Goal: Task Accomplishment & Management: Complete application form

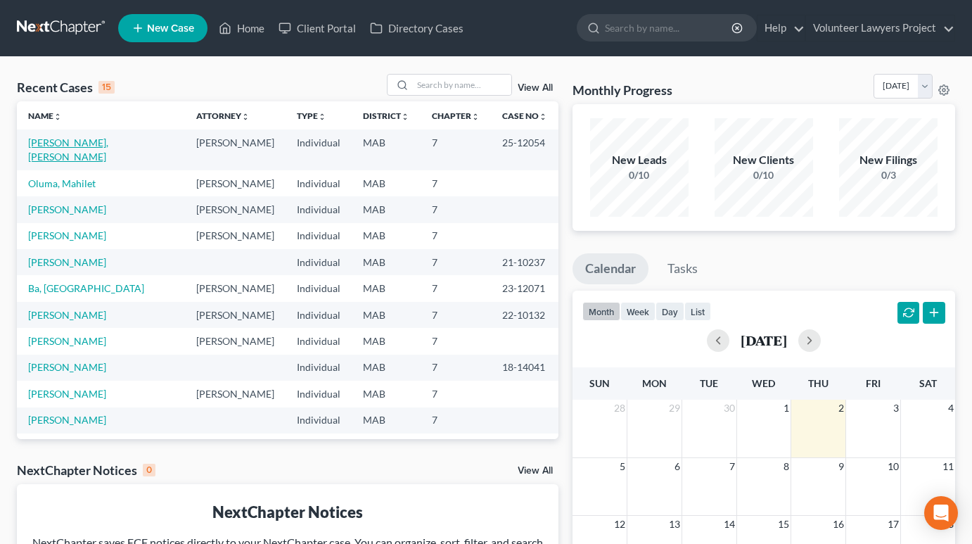
click at [95, 146] on link "[PERSON_NAME], [PERSON_NAME]" at bounding box center [68, 149] width 80 height 26
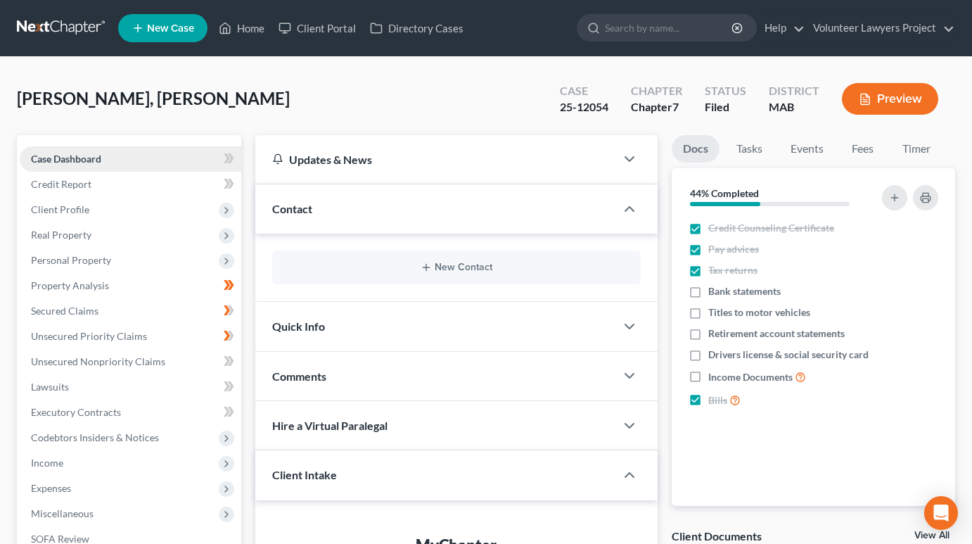
click at [65, 162] on span "Case Dashboard" at bounding box center [66, 159] width 70 height 12
click at [617, 160] on div "Updates & News ×" at bounding box center [456, 159] width 402 height 49
drag, startPoint x: 619, startPoint y: 160, endPoint x: 627, endPoint y: 159, distance: 8.6
click at [627, 159] on polyline "button" at bounding box center [629, 159] width 8 height 4
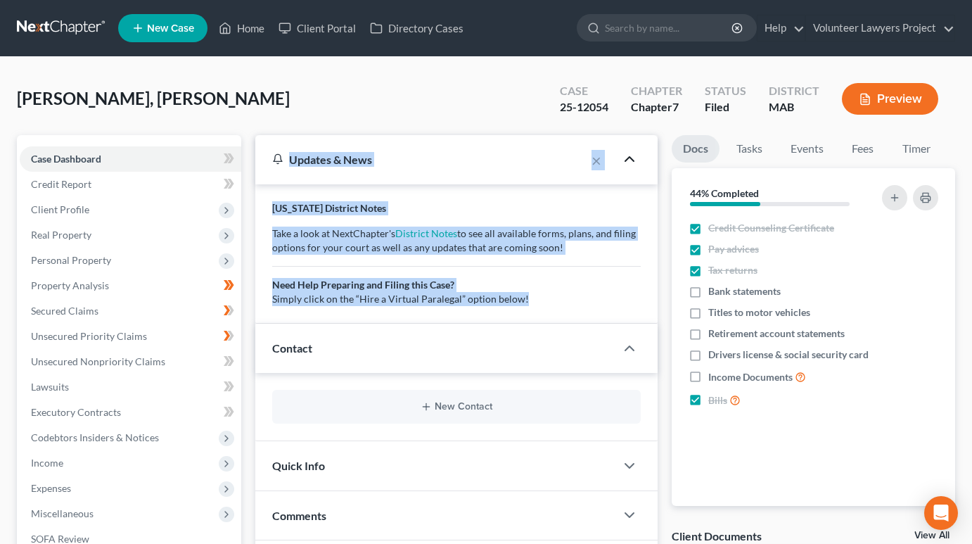
click at [629, 159] on icon "button" at bounding box center [629, 158] width 17 height 17
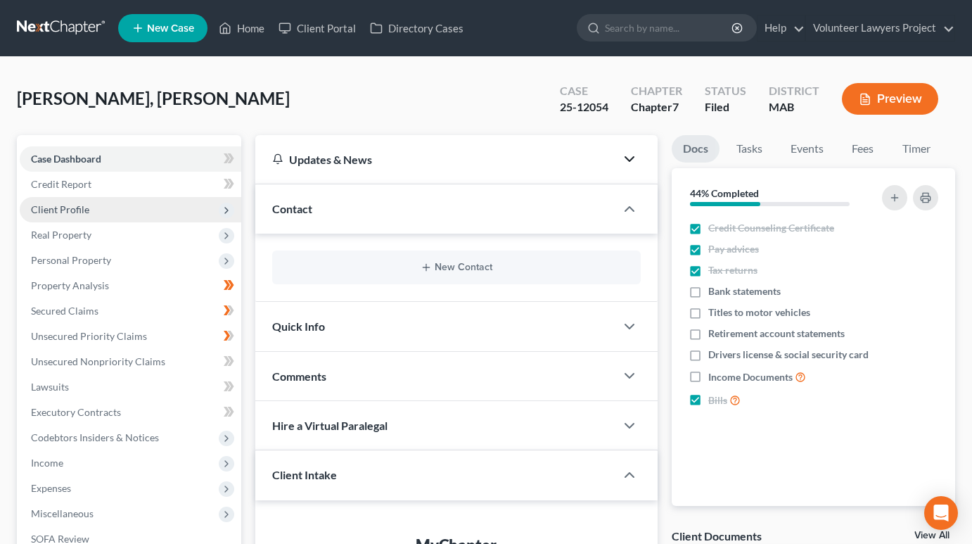
click at [77, 214] on span "Client Profile" at bounding box center [60, 209] width 58 height 12
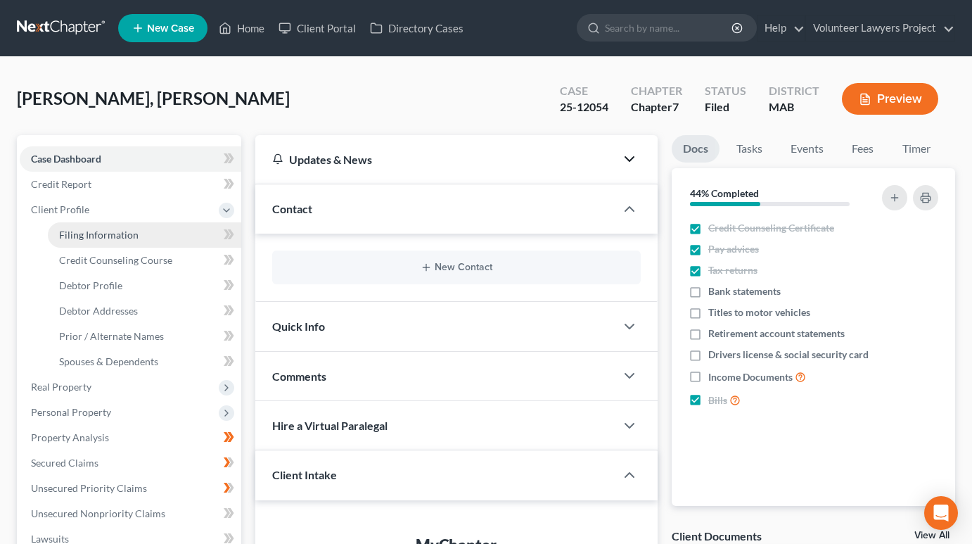
click at [86, 235] on span "Filing Information" at bounding box center [98, 235] width 79 height 12
select select "1"
select select "0"
select select "39"
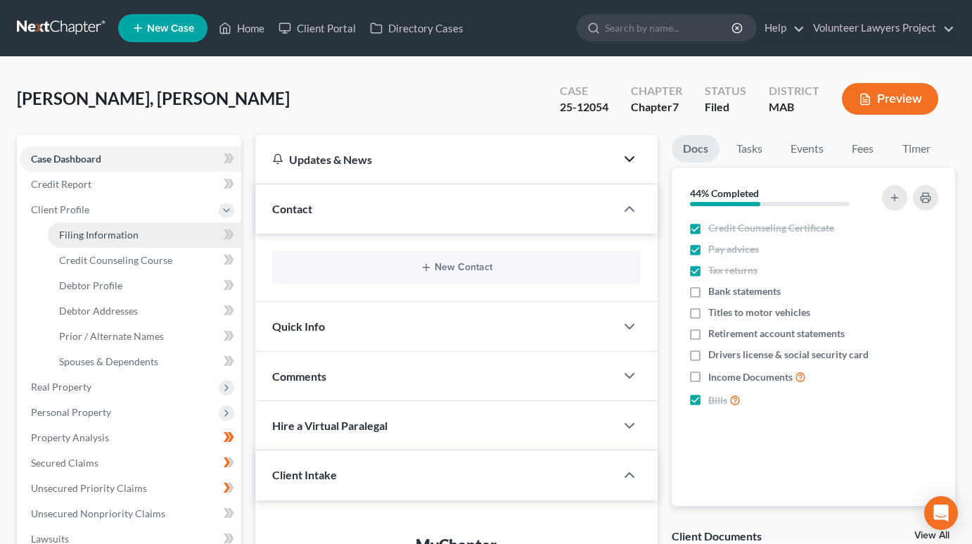
select select "6"
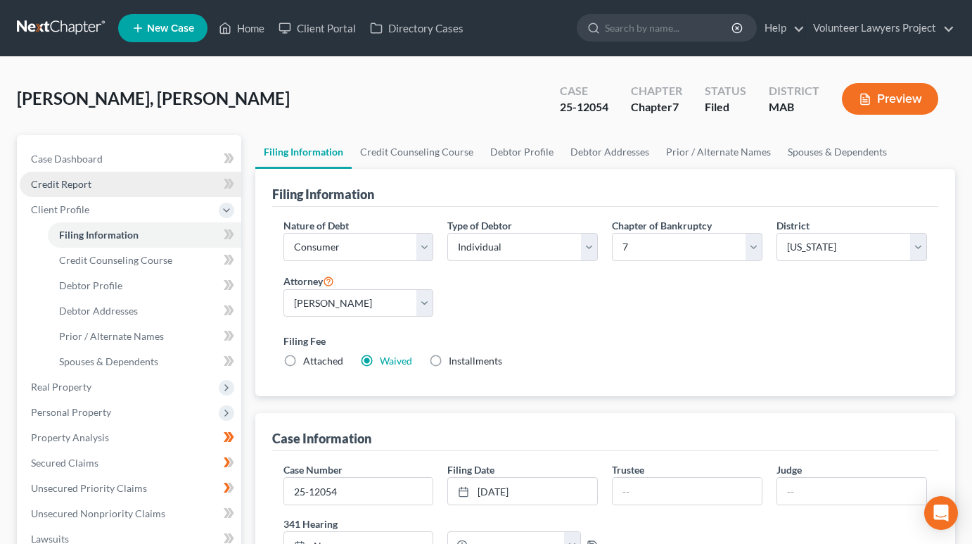
click at [67, 184] on span "Credit Report" at bounding box center [61, 184] width 60 height 12
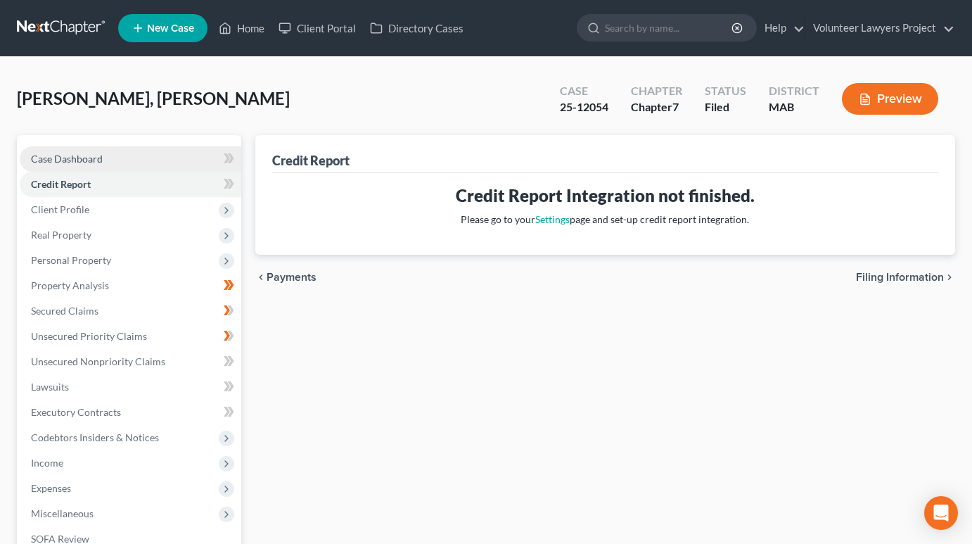
click at [57, 160] on span "Case Dashboard" at bounding box center [67, 159] width 72 height 12
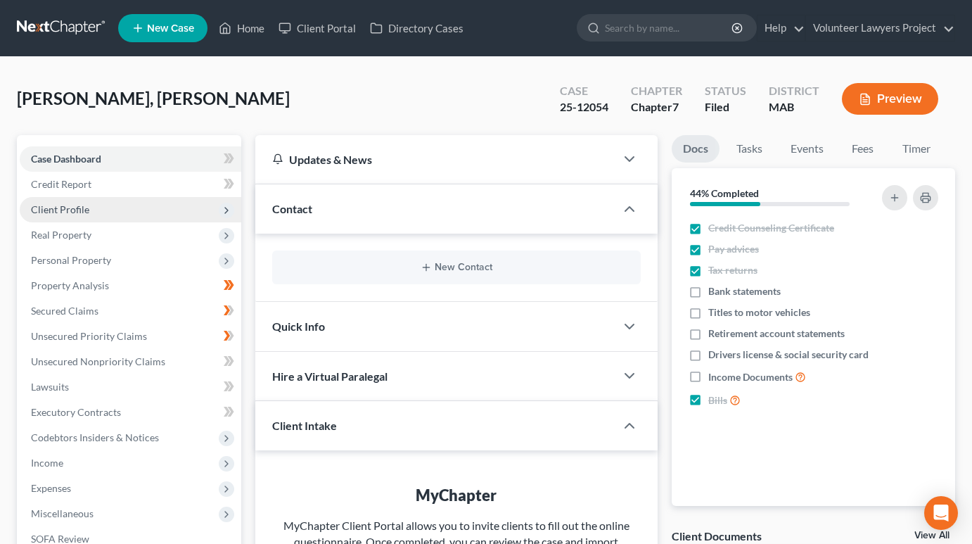
click at [56, 215] on span "Client Profile" at bounding box center [130, 209] width 221 height 25
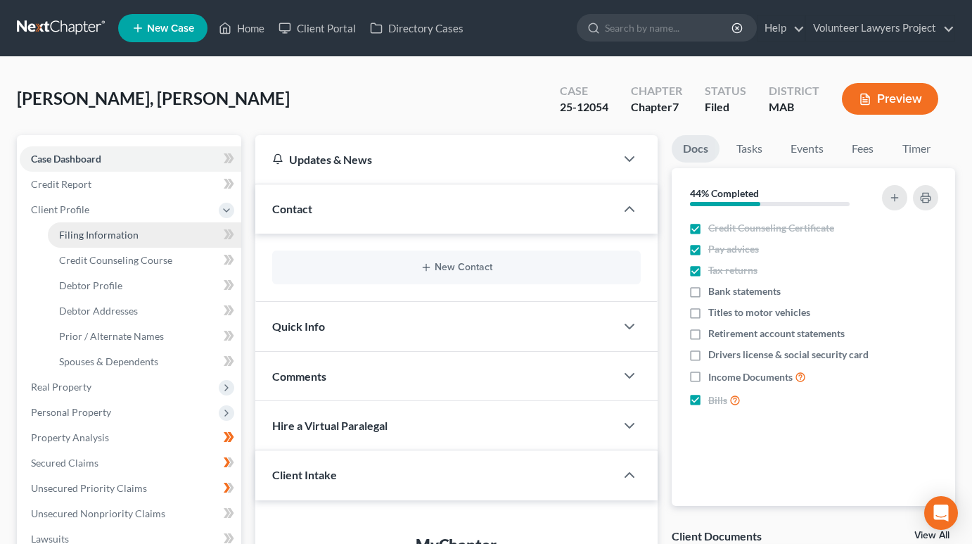
click at [105, 233] on span "Filing Information" at bounding box center [98, 235] width 79 height 12
select select "1"
select select "0"
select select "39"
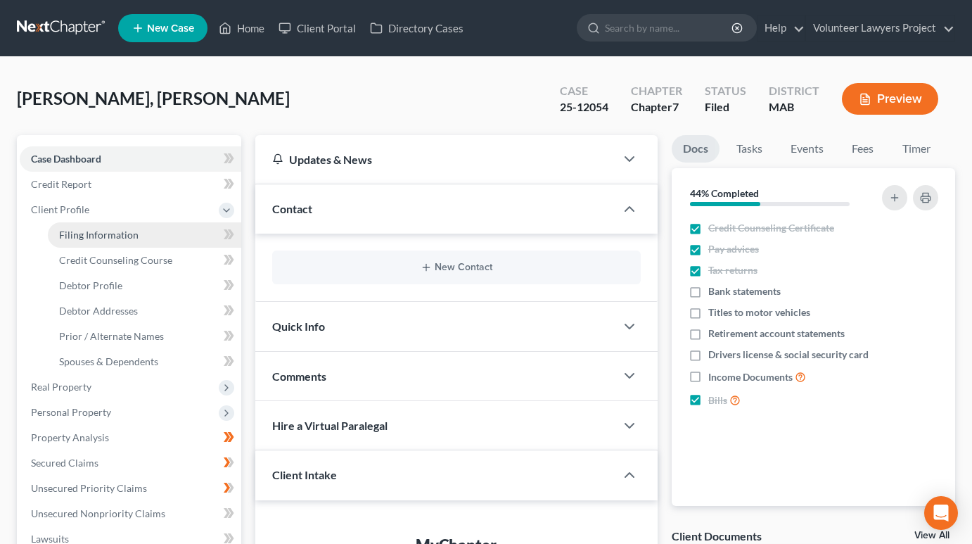
select select "6"
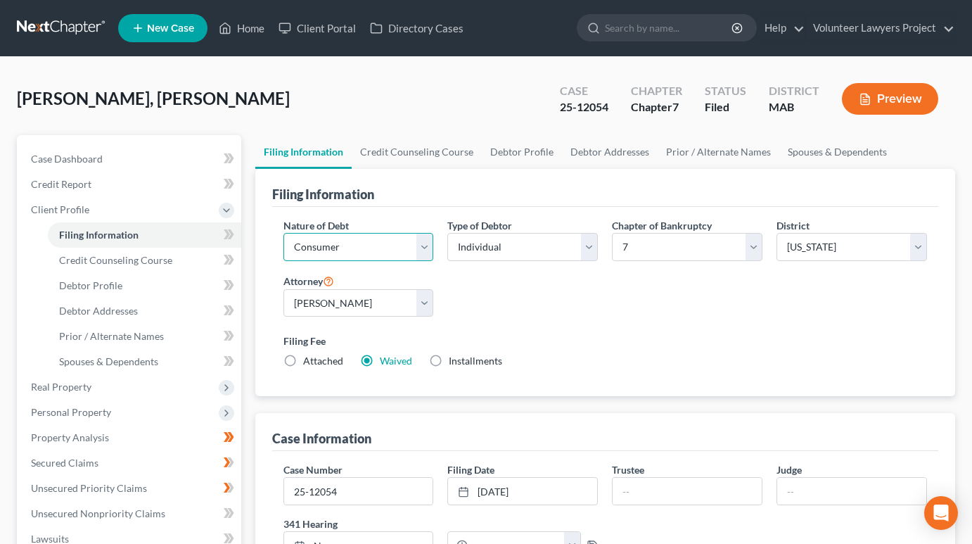
click at [428, 248] on select "Select Business Consumer Other" at bounding box center [358, 247] width 150 height 28
click at [486, 299] on div "Nature of Debt Select Business Consumer Other Nature of Business Select Clearin…" at bounding box center [605, 299] width 658 height 162
click at [589, 247] on select "Select Individual Joint" at bounding box center [522, 247] width 150 height 28
click at [627, 312] on div "Nature of Debt Select Business Consumer Other Nature of Business Select Clearin…" at bounding box center [605, 299] width 658 height 162
click at [752, 247] on select "Select 7 11 12 13" at bounding box center [687, 247] width 150 height 28
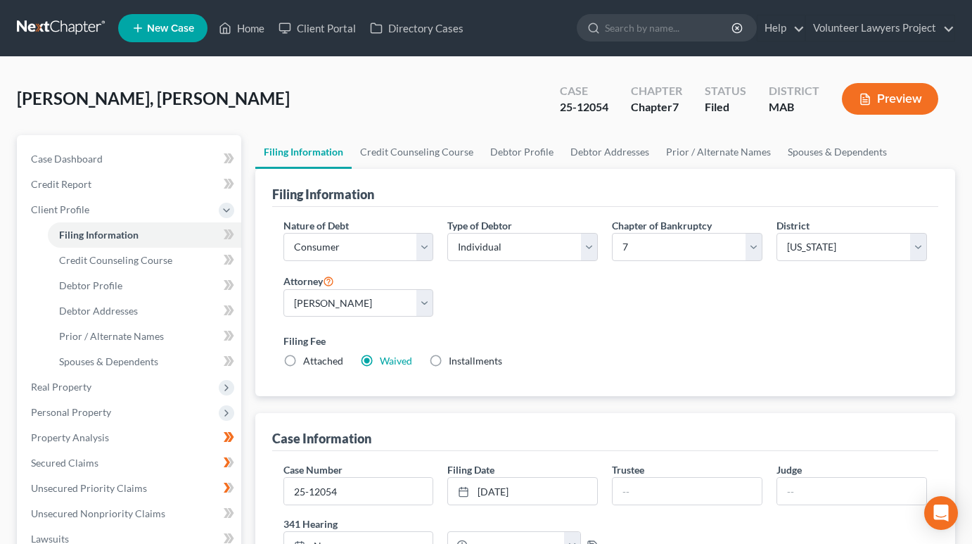
click at [837, 315] on div "Nature of Debt Select Business Consumer Other Nature of Business Select Clearin…" at bounding box center [605, 299] width 658 height 162
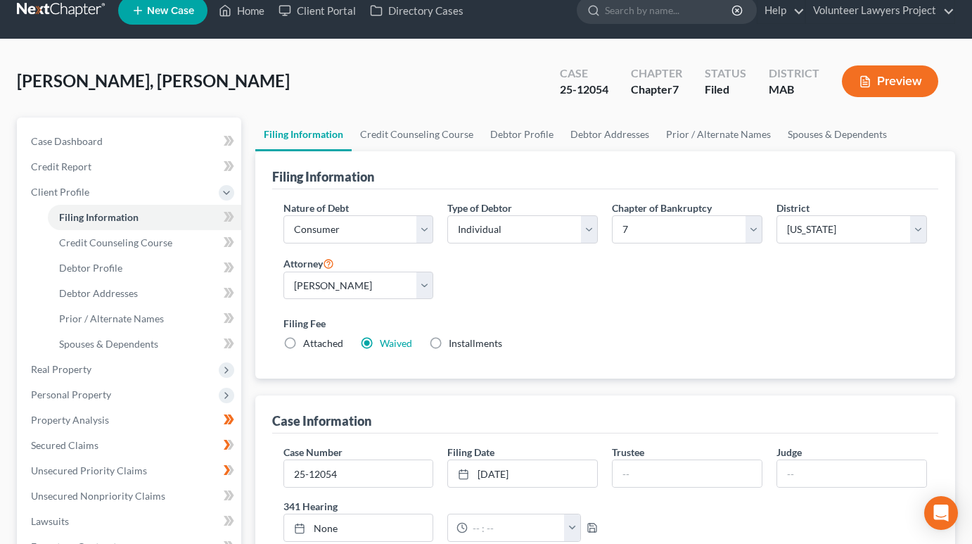
scroll to position [70, 0]
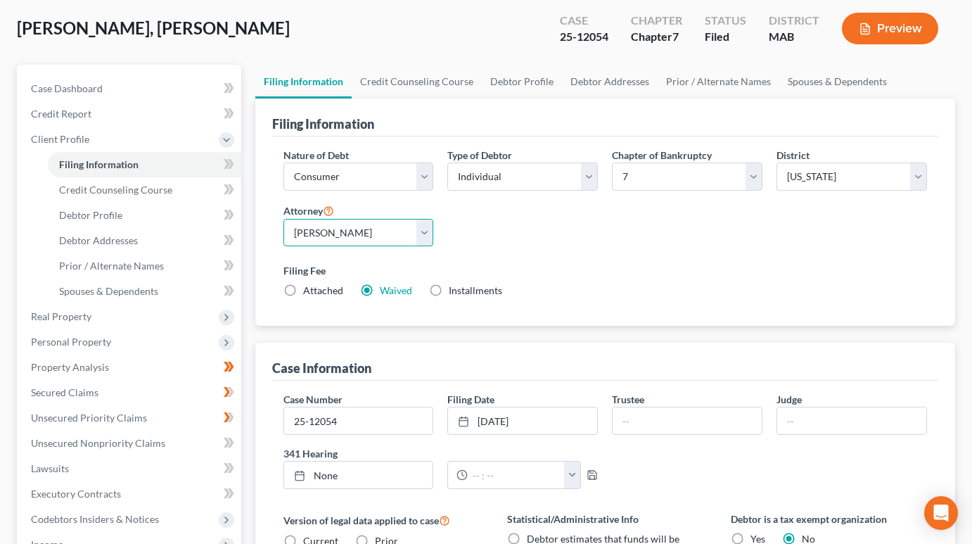
click at [429, 231] on select "Select [PERSON_NAME] - MAB [PERSON_NAME] - MAB [PERSON_NAME] - MAB [PERSON_NAME…" at bounding box center [358, 233] width 150 height 28
click at [558, 268] on label "Filing Fee" at bounding box center [605, 270] width 644 height 15
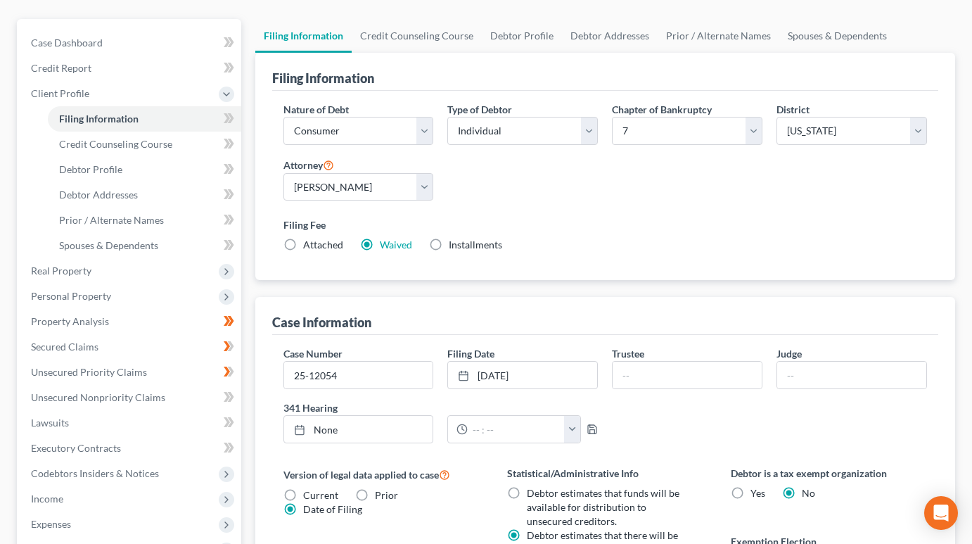
scroll to position [141, 0]
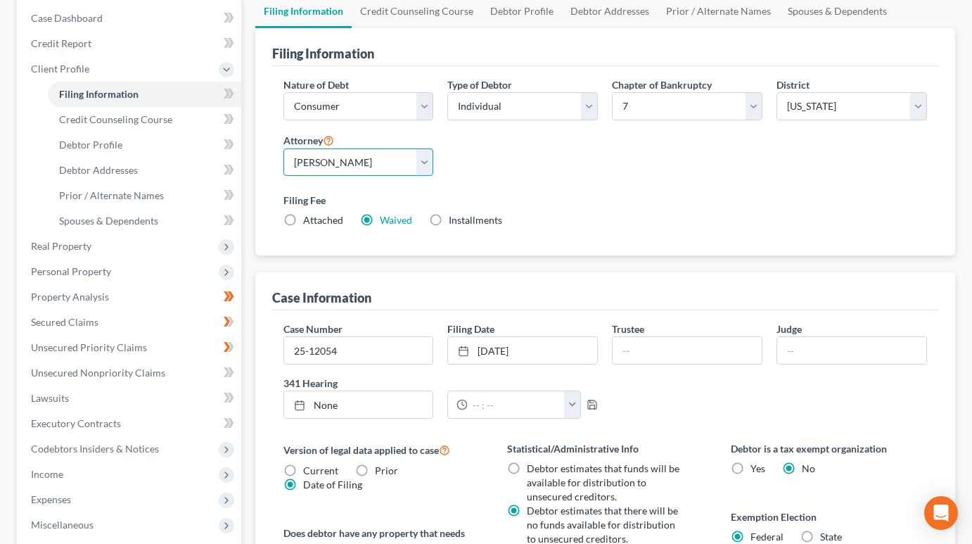
click at [428, 163] on select "Select [PERSON_NAME] - MAB [PERSON_NAME] - MAB [PERSON_NAME] - MAB [PERSON_NAME…" at bounding box center [358, 162] width 150 height 28
click at [567, 171] on div "Nature of Debt Select Business Consumer Other Nature of Business Select Clearin…" at bounding box center [605, 158] width 658 height 162
click at [420, 160] on select "Select [PERSON_NAME] - MAB [PERSON_NAME] - MAB [PERSON_NAME] - MAB [PERSON_NAME…" at bounding box center [358, 162] width 150 height 28
click at [553, 178] on div "Nature of Debt Select Business Consumer Other Nature of Business Select Clearin…" at bounding box center [605, 158] width 658 height 162
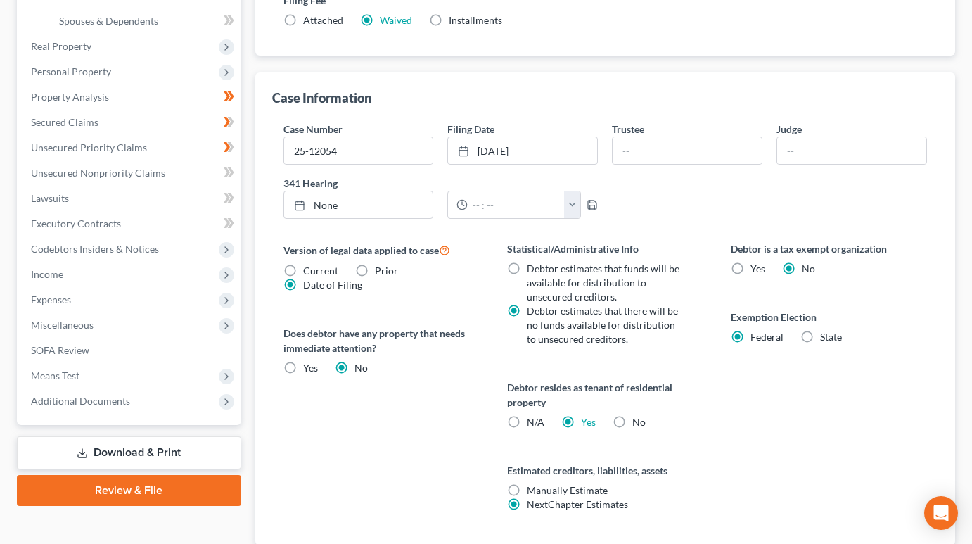
scroll to position [352, 0]
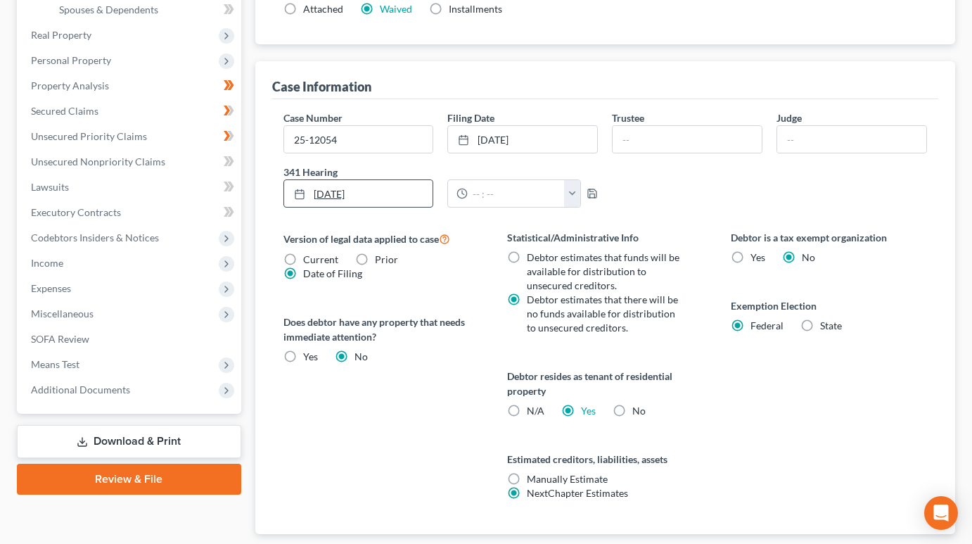
click at [316, 195] on link "[DATE]" at bounding box center [358, 193] width 149 height 27
click at [570, 198] on button "button" at bounding box center [572, 193] width 16 height 27
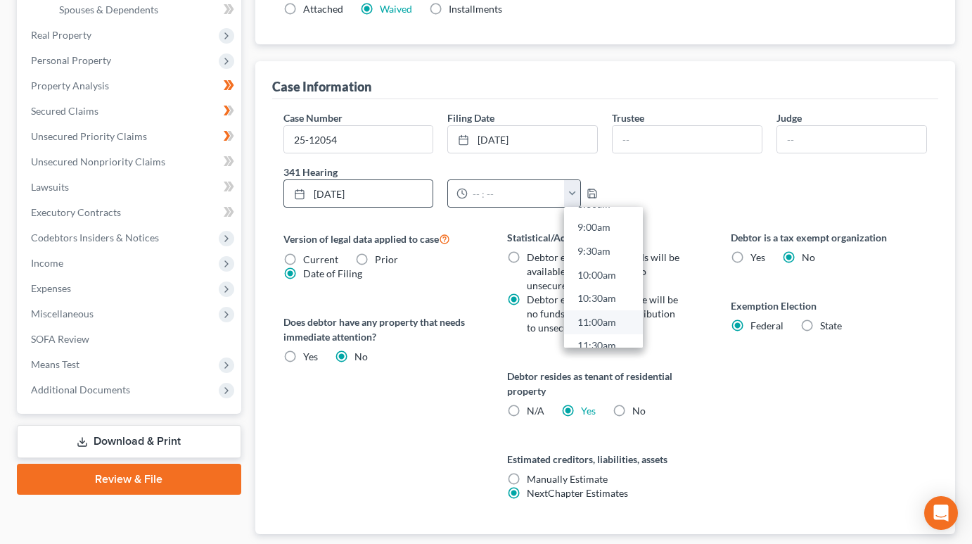
scroll to position [492, 0]
click at [609, 272] on link "11:30am" at bounding box center [603, 276] width 79 height 24
type input "11:30am"
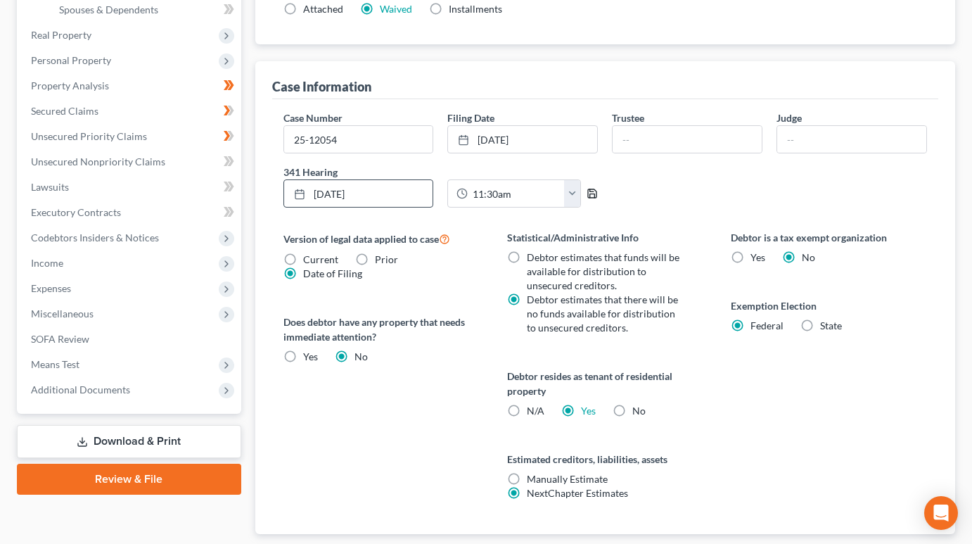
click at [595, 195] on polyline "button" at bounding box center [592, 196] width 5 height 4
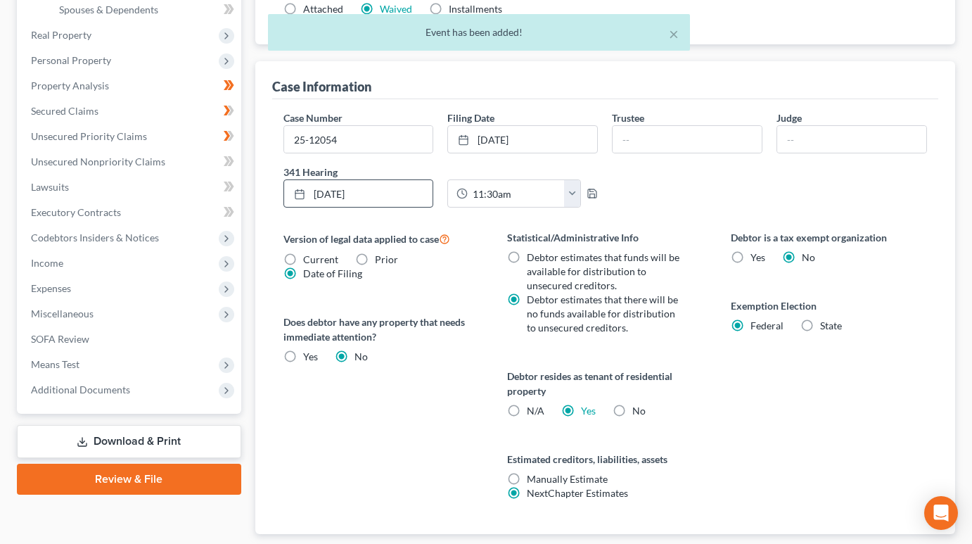
click at [667, 190] on div "Case Number 25-12054 Filing Date [DATE] close Date [DATE] Time 12:00 AM chevron…" at bounding box center [605, 164] width 658 height 108
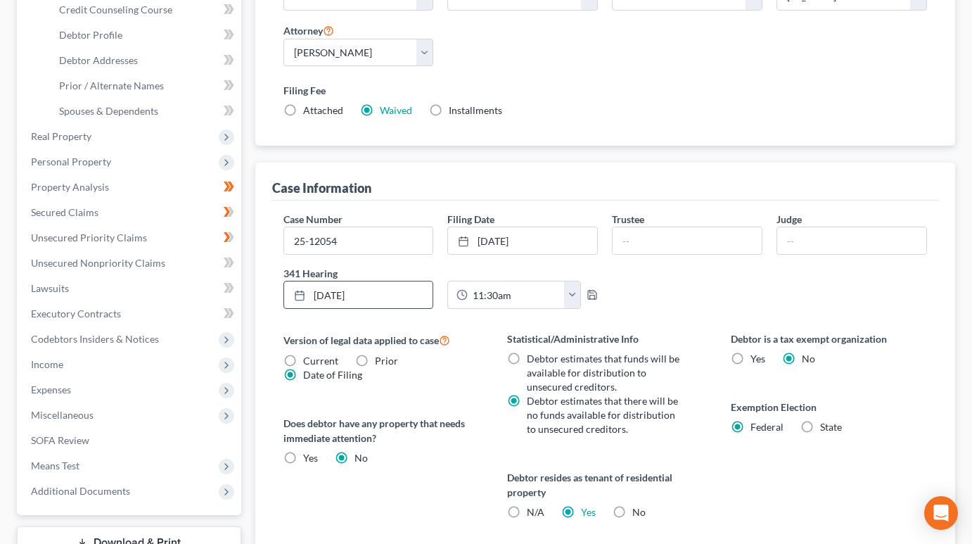
scroll to position [281, 0]
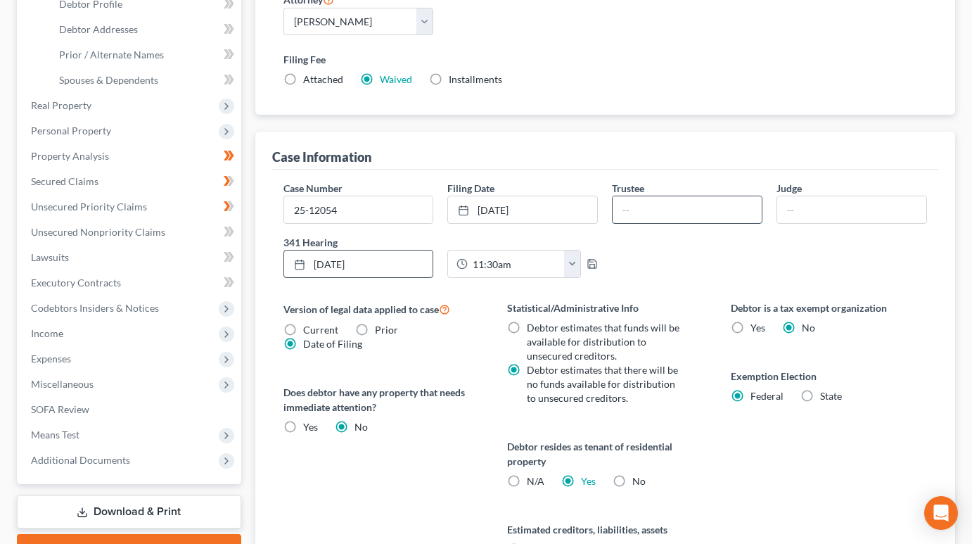
click at [674, 211] on input "text" at bounding box center [686, 209] width 149 height 27
type input "[PERSON_NAME]"
click at [781, 263] on div "Case Number 25-12054 Filing Date [DATE] close Date [DATE] Time 12:00 AM chevron…" at bounding box center [605, 235] width 658 height 108
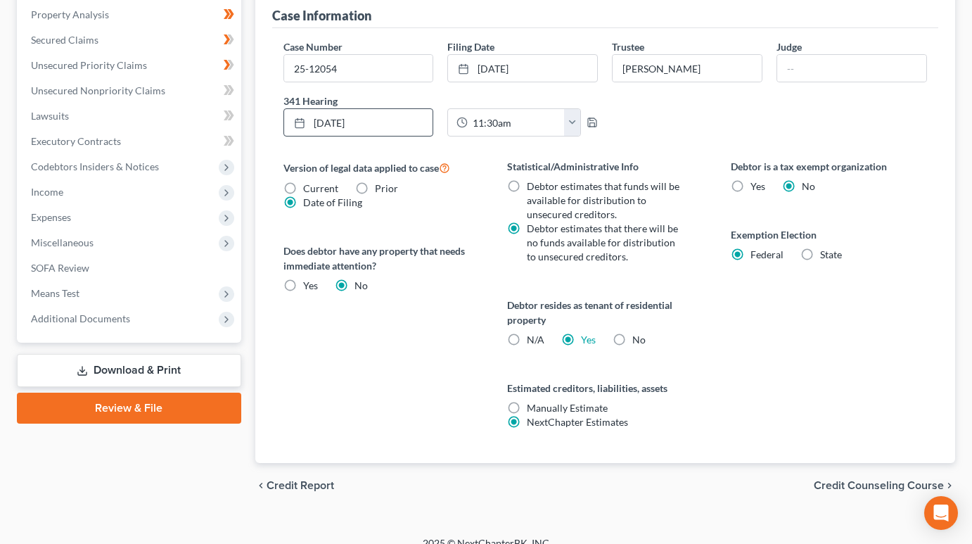
scroll to position [440, 0]
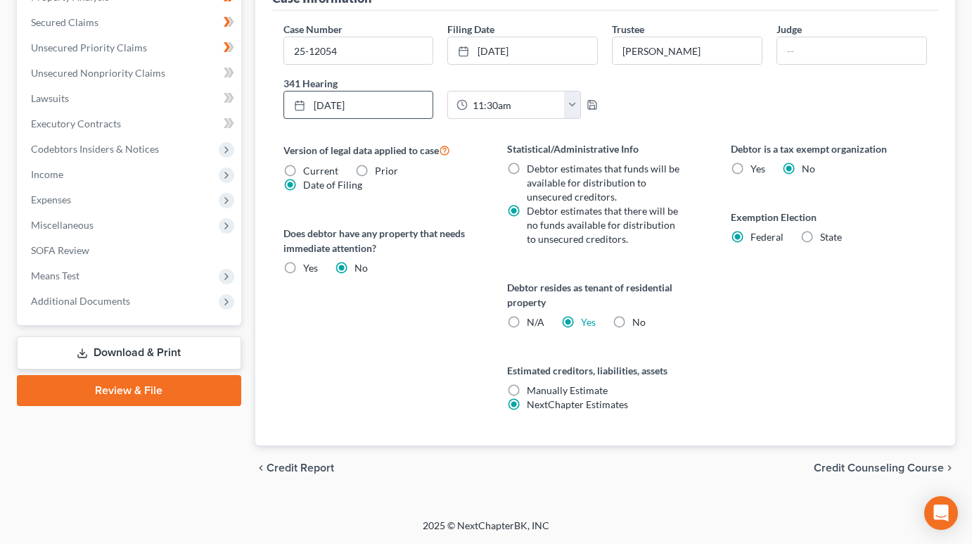
click at [883, 463] on span "Credit Counseling Course" at bounding box center [879, 467] width 130 height 11
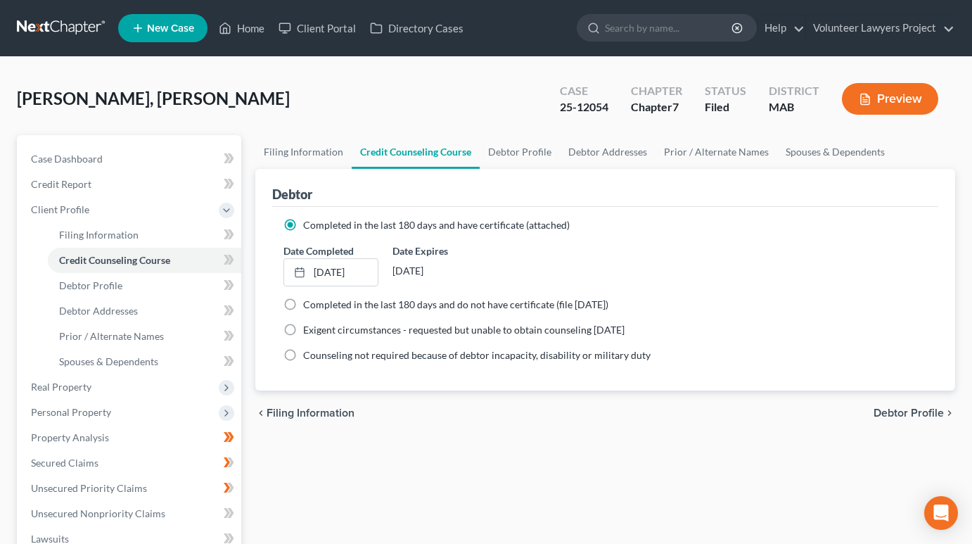
click at [920, 415] on span "Debtor Profile" at bounding box center [908, 412] width 70 height 11
select select "3"
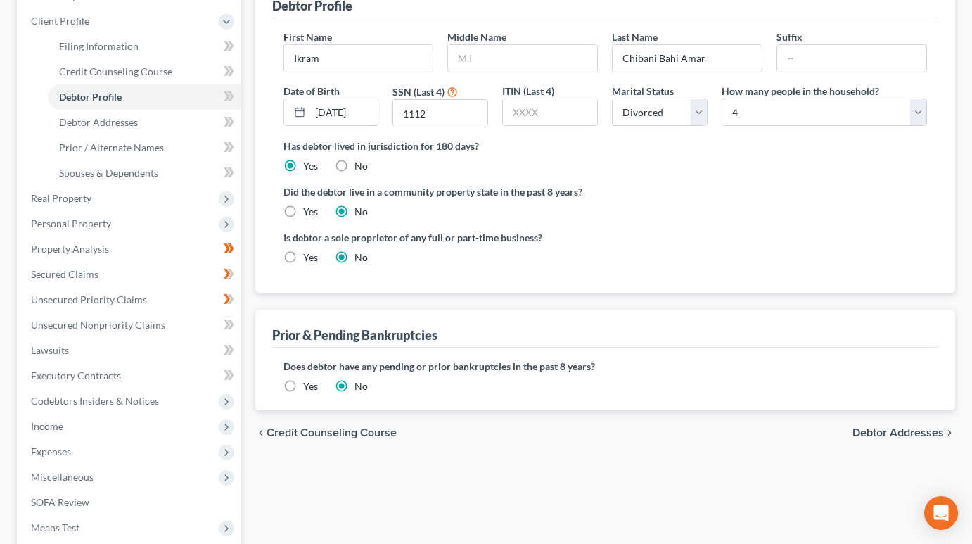
scroll to position [211, 0]
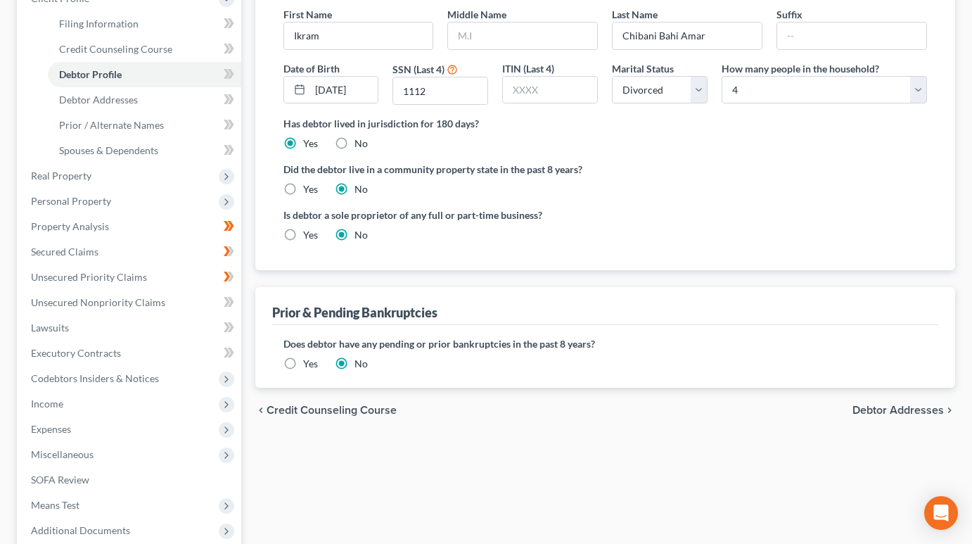
click at [895, 413] on span "Debtor Addresses" at bounding box center [897, 409] width 91 height 11
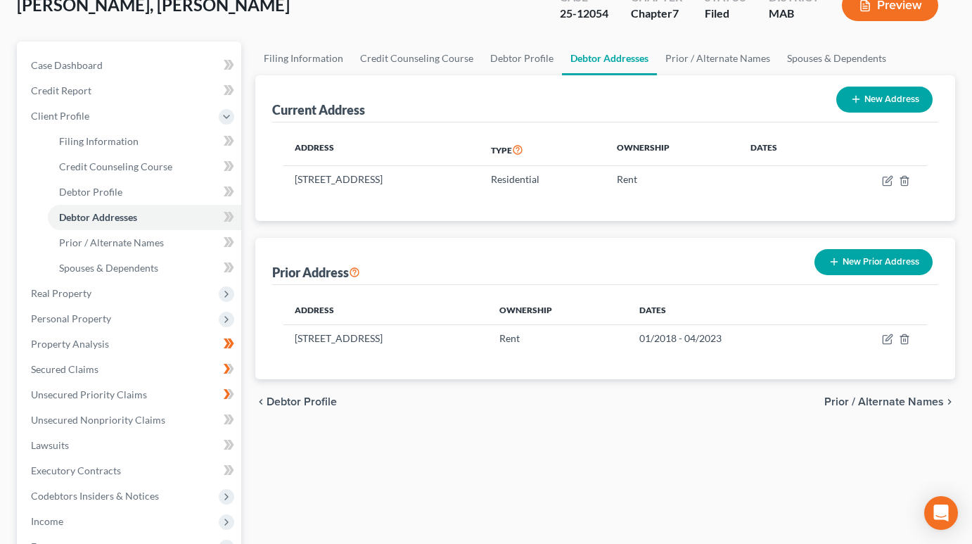
scroll to position [141, 0]
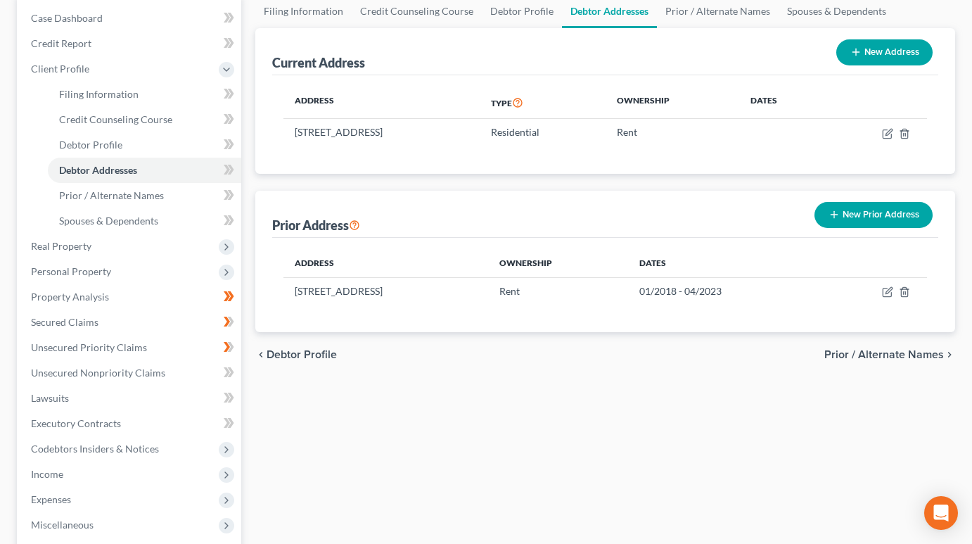
click at [884, 362] on div "chevron_left Debtor Profile Prior / Alternate Names chevron_right" at bounding box center [605, 354] width 700 height 45
click at [905, 354] on span "Prior / Alternate Names" at bounding box center [884, 354] width 120 height 11
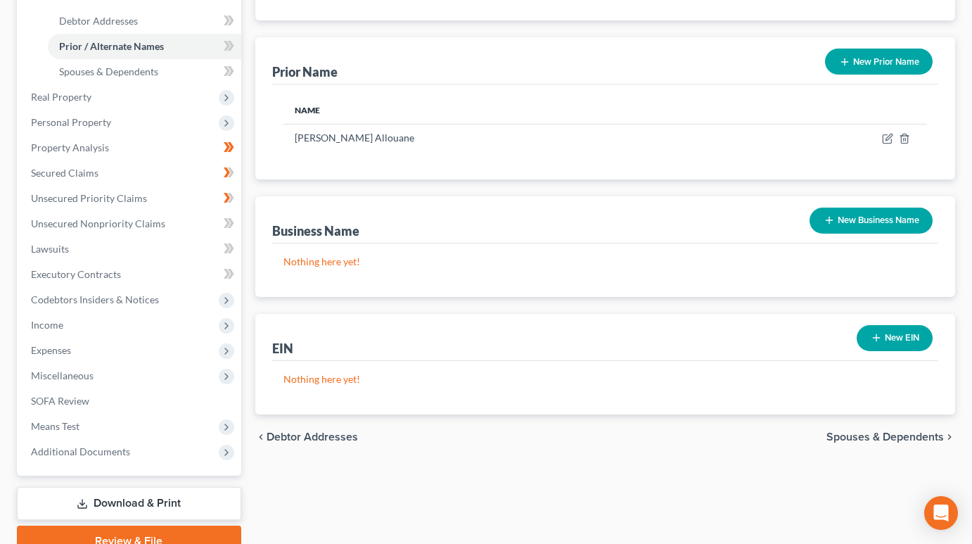
scroll to position [352, 0]
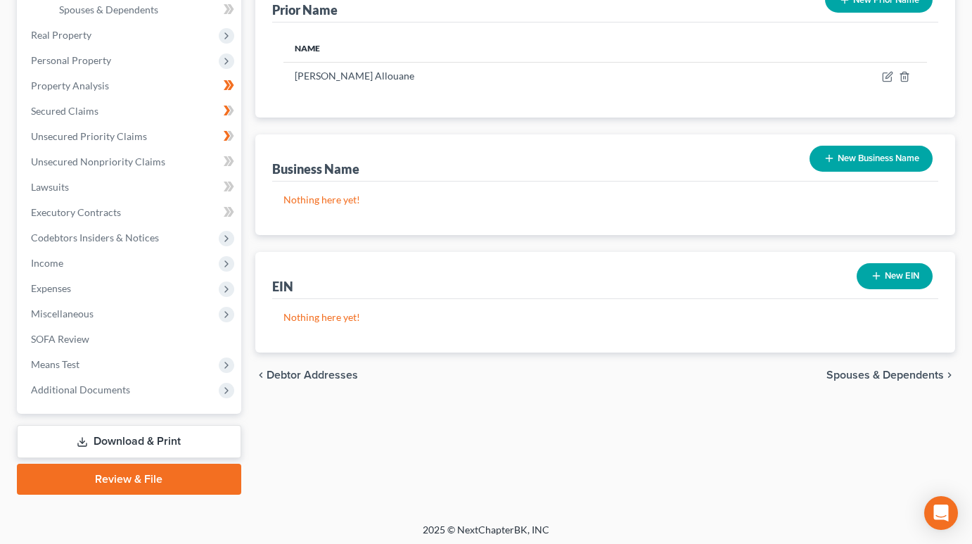
click at [917, 376] on span "Spouses & Dependents" at bounding box center [884, 374] width 117 height 11
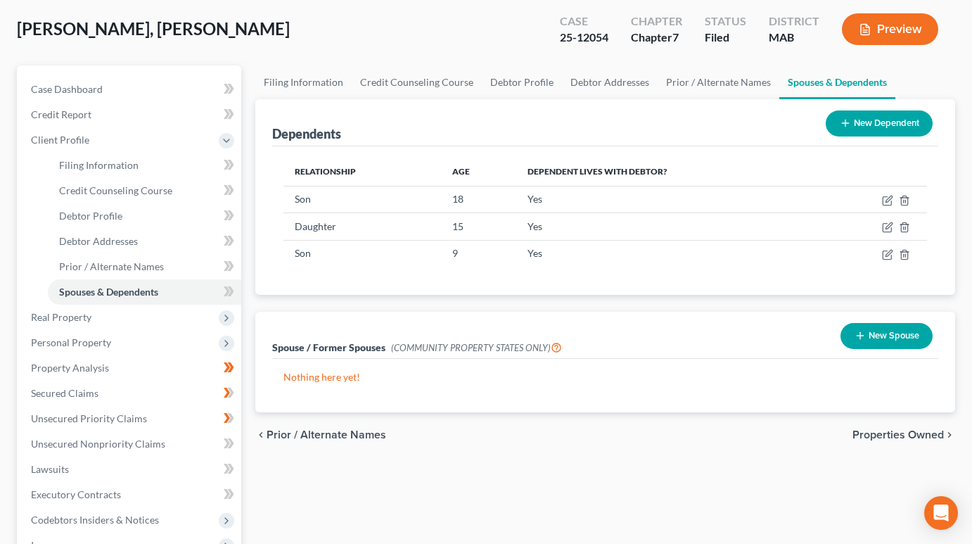
scroll to position [70, 0]
click at [909, 432] on span "Properties Owned" at bounding box center [897, 433] width 91 height 11
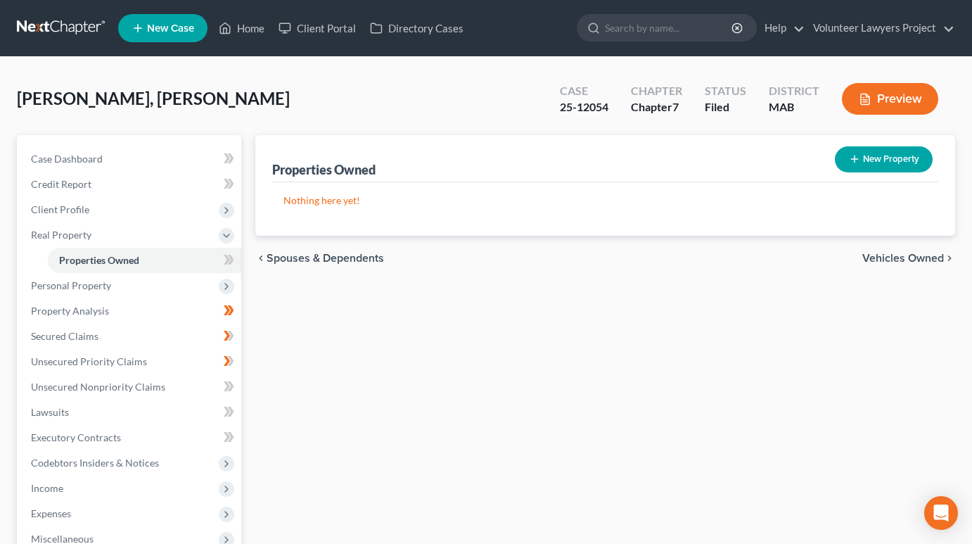
click at [894, 258] on span "Vehicles Owned" at bounding box center [903, 257] width 82 height 11
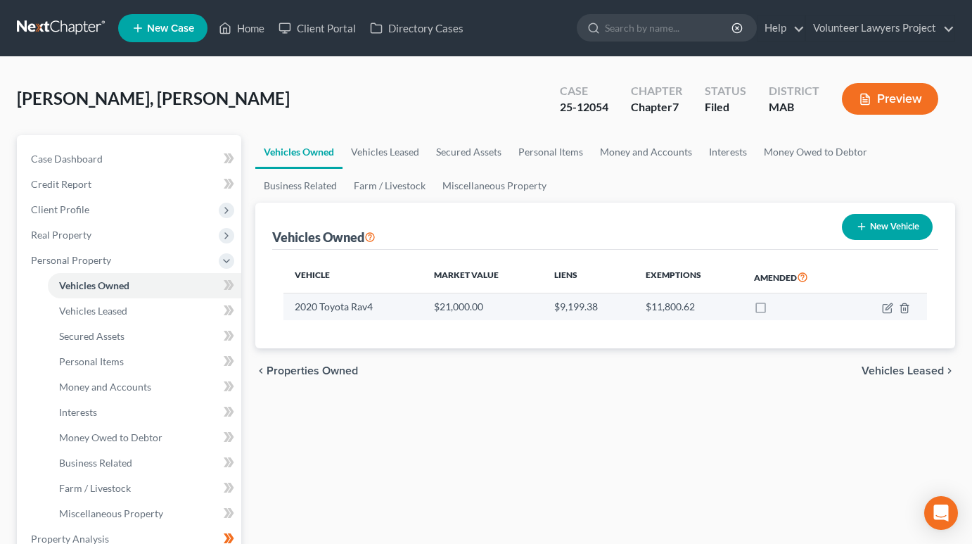
click at [773, 310] on label at bounding box center [773, 310] width 0 height 0
click at [779, 309] on input "checkbox" at bounding box center [783, 304] width 9 height 9
click at [773, 310] on label at bounding box center [773, 310] width 0 height 0
click at [779, 308] on input "checkbox" at bounding box center [783, 304] width 9 height 9
checkbox input "false"
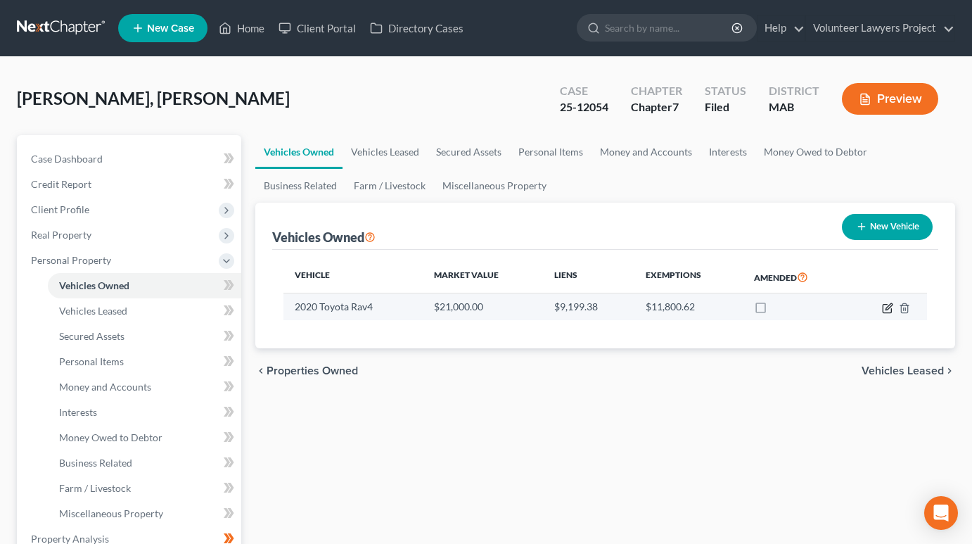
click at [885, 311] on icon "button" at bounding box center [887, 307] width 11 height 11
select select "0"
select select "6"
select select "2"
select select "0"
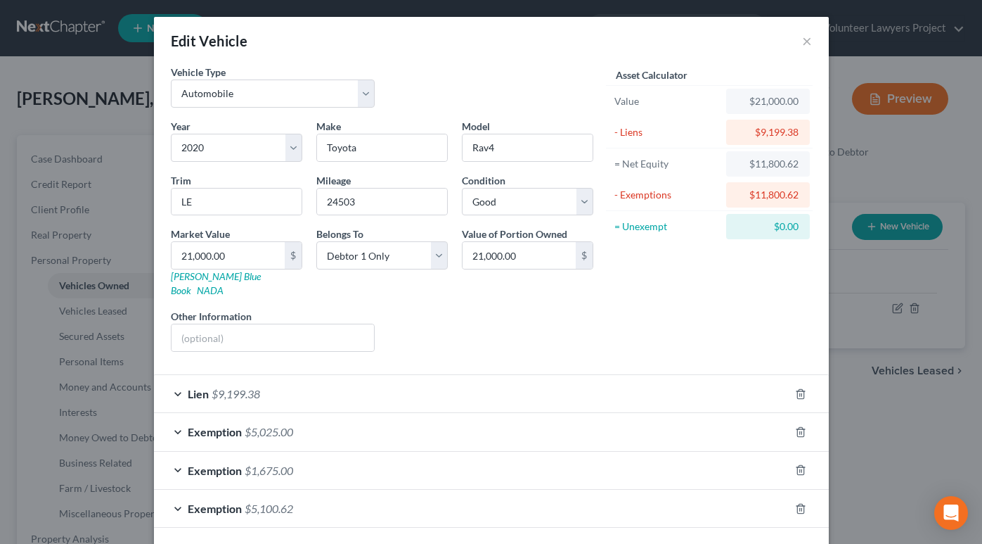
scroll to position [47, 0]
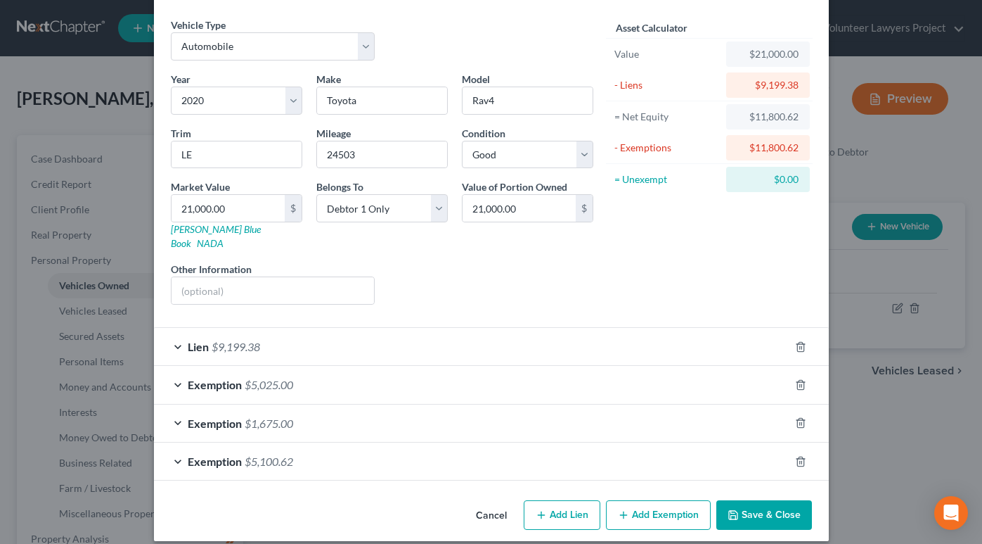
click at [174, 333] on div "Lien $9,199.38" at bounding box center [472, 346] width 636 height 37
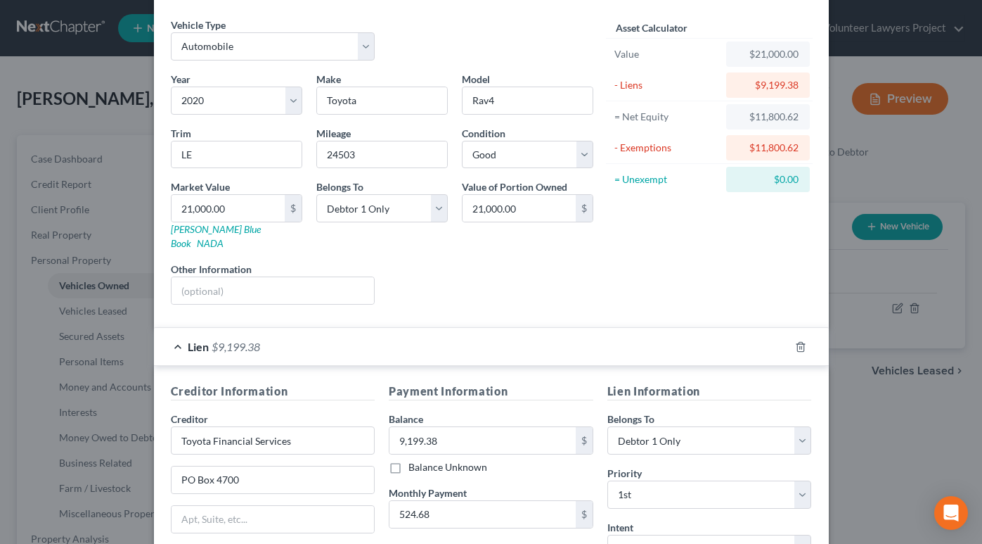
click at [174, 333] on div "Lien $9,199.38" at bounding box center [472, 346] width 636 height 37
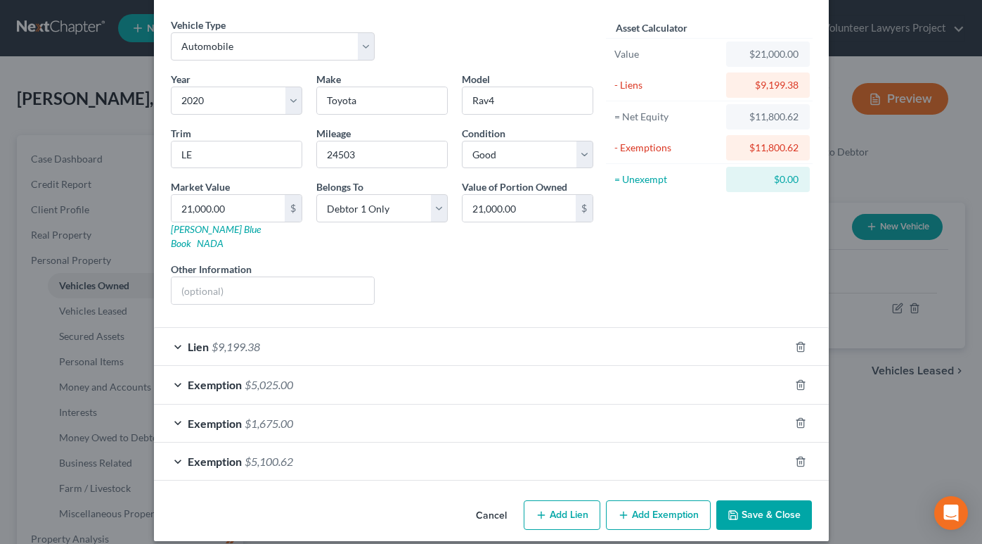
drag, startPoint x: 168, startPoint y: 370, endPoint x: 179, endPoint y: 371, distance: 11.3
click at [169, 370] on div "Exemption $5,025.00" at bounding box center [472, 384] width 636 height 37
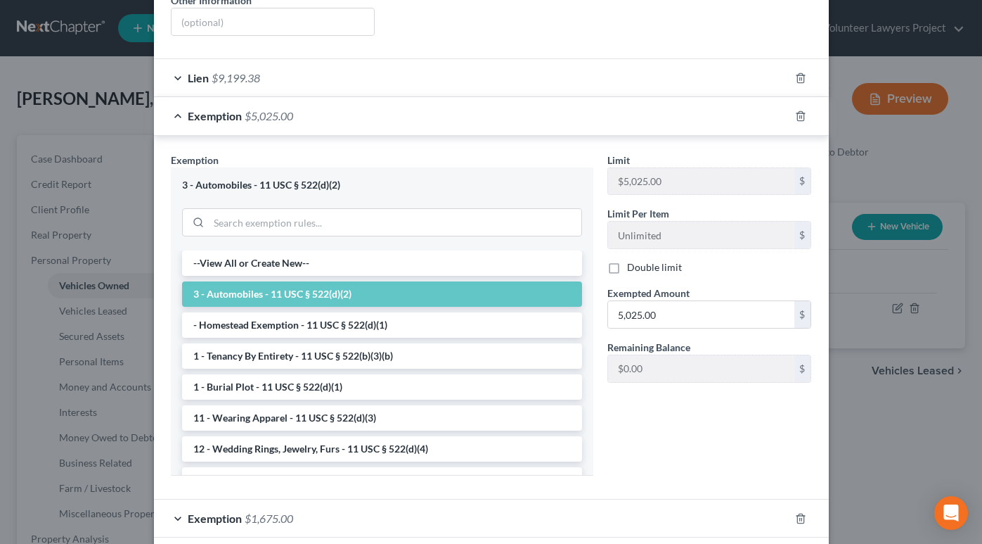
scroll to position [328, 0]
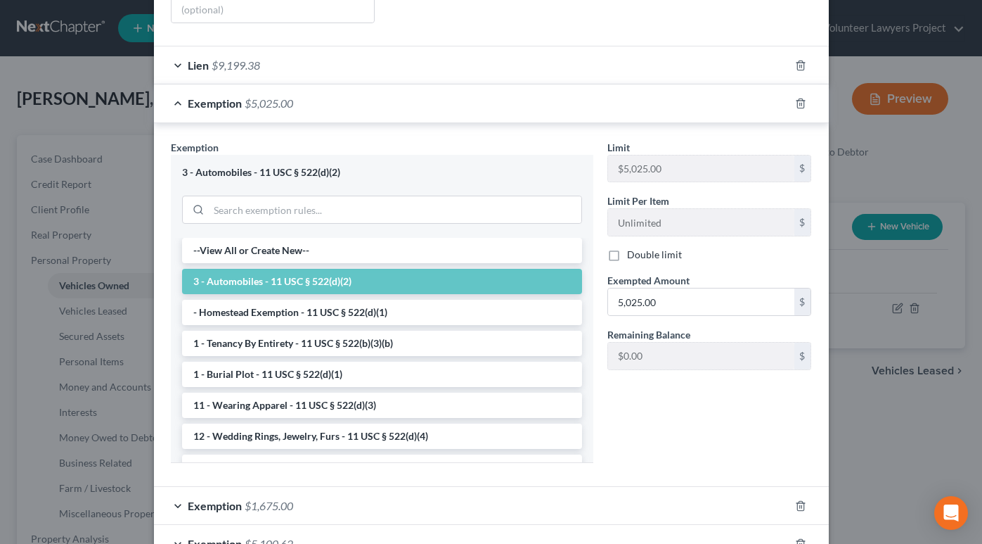
click at [169, 89] on div "Exemption $5,025.00" at bounding box center [472, 102] width 636 height 37
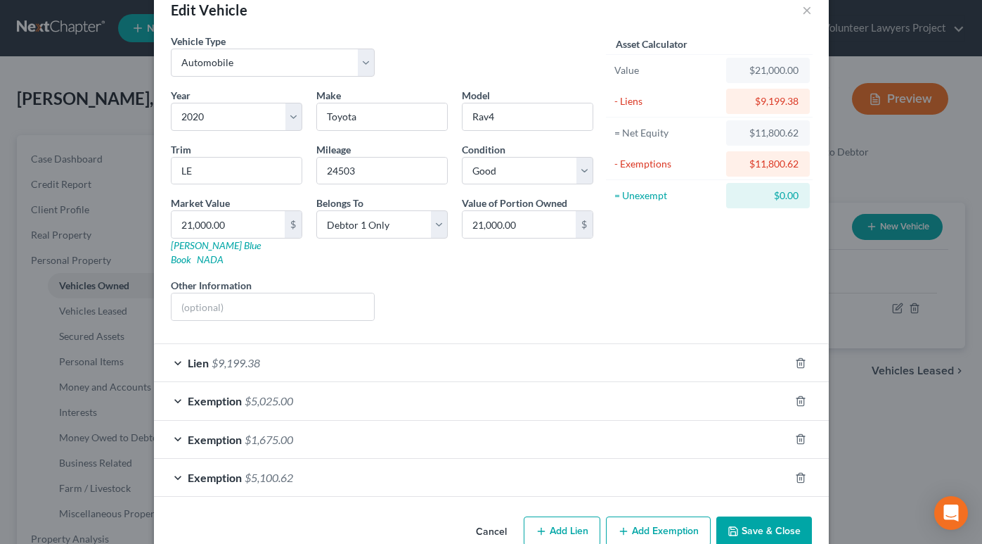
scroll to position [47, 0]
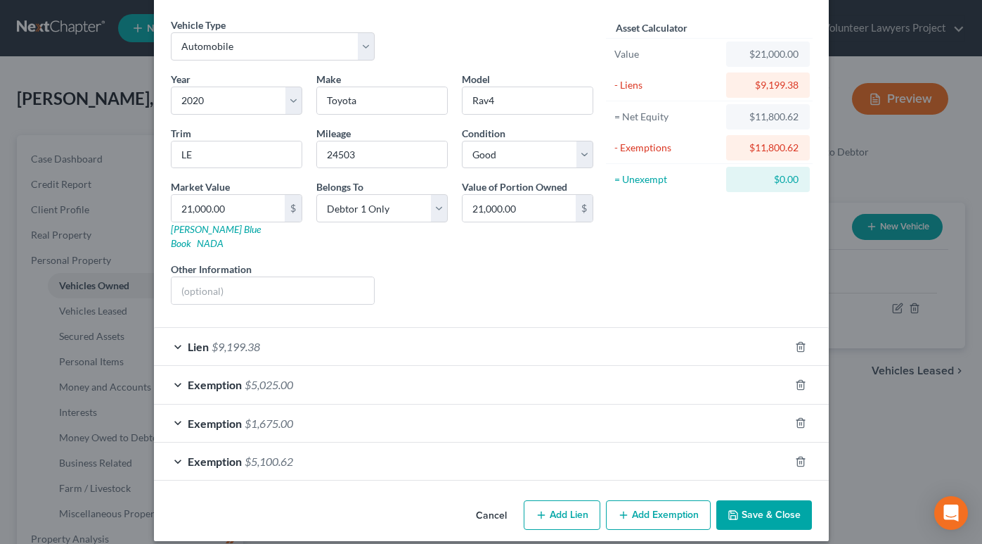
click at [169, 373] on div "Exemption $5,025.00" at bounding box center [472, 384] width 636 height 37
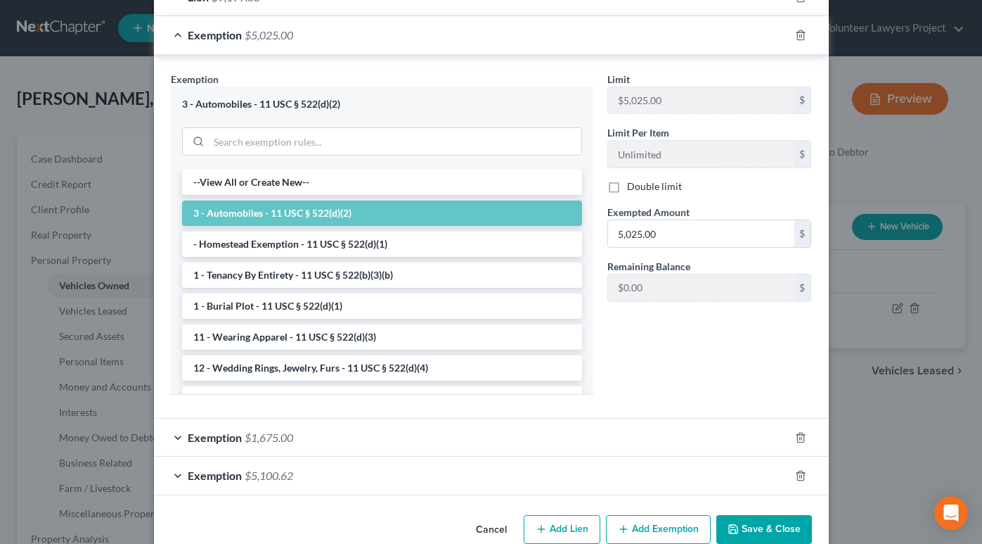
scroll to position [411, 0]
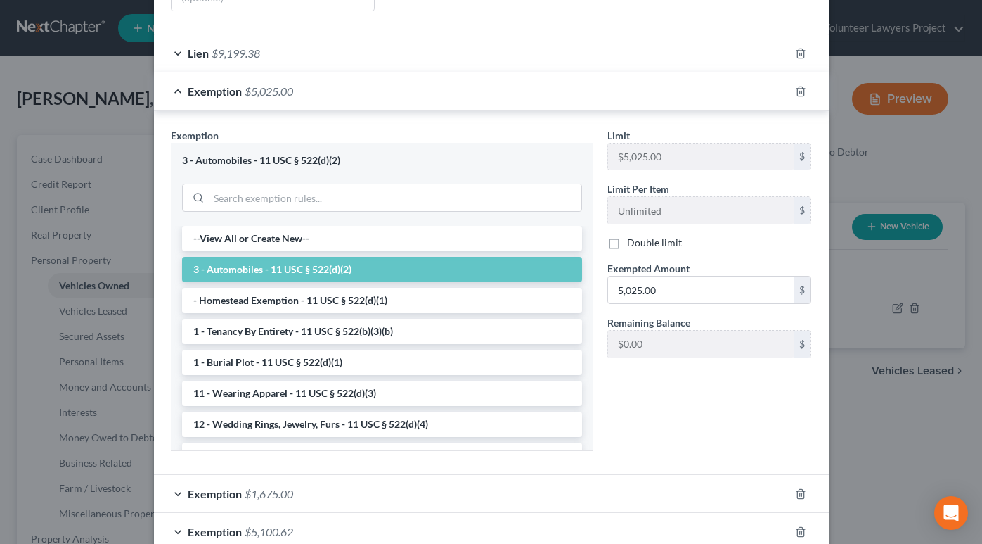
click at [172, 77] on div "Exemption $5,025.00" at bounding box center [472, 90] width 636 height 37
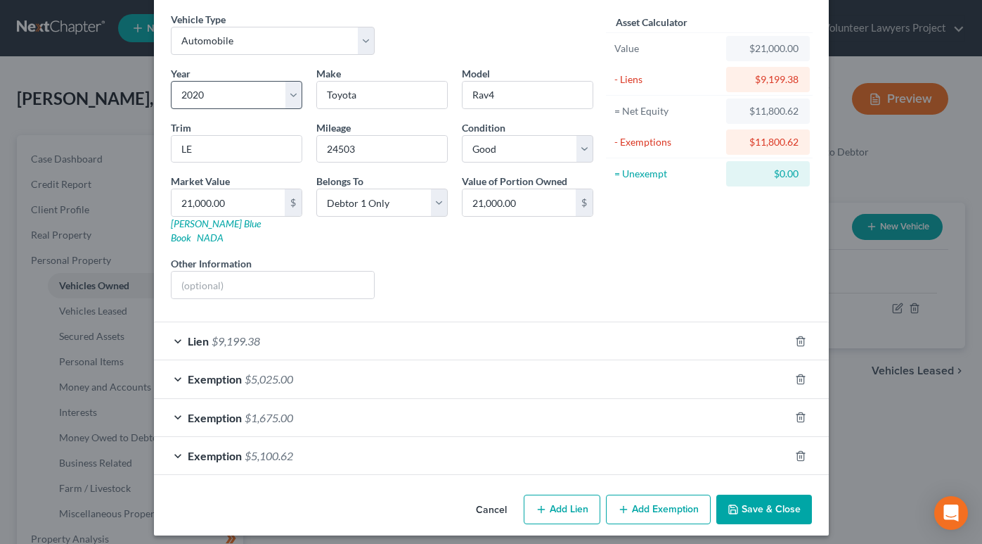
scroll to position [47, 0]
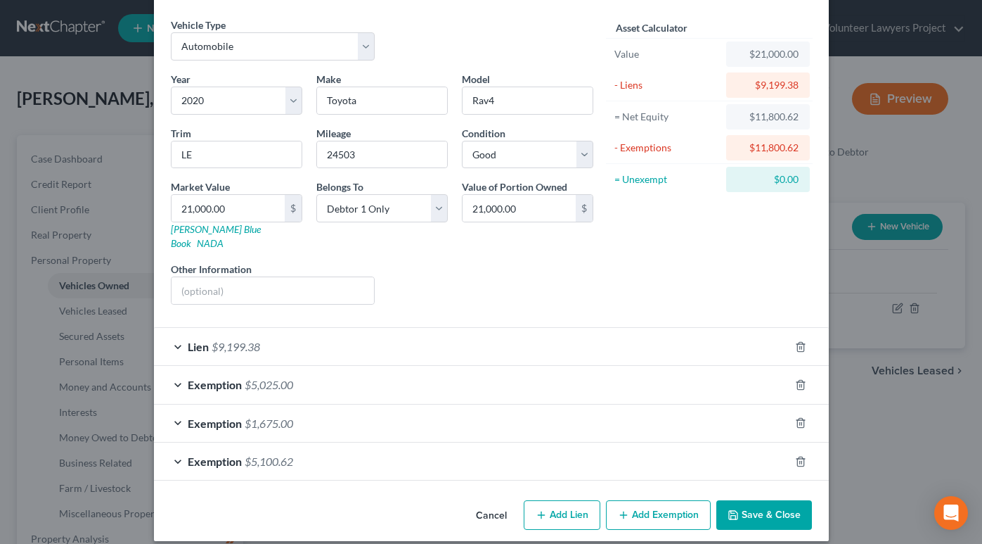
click at [174, 409] on div "Exemption $1,675.00" at bounding box center [472, 422] width 636 height 37
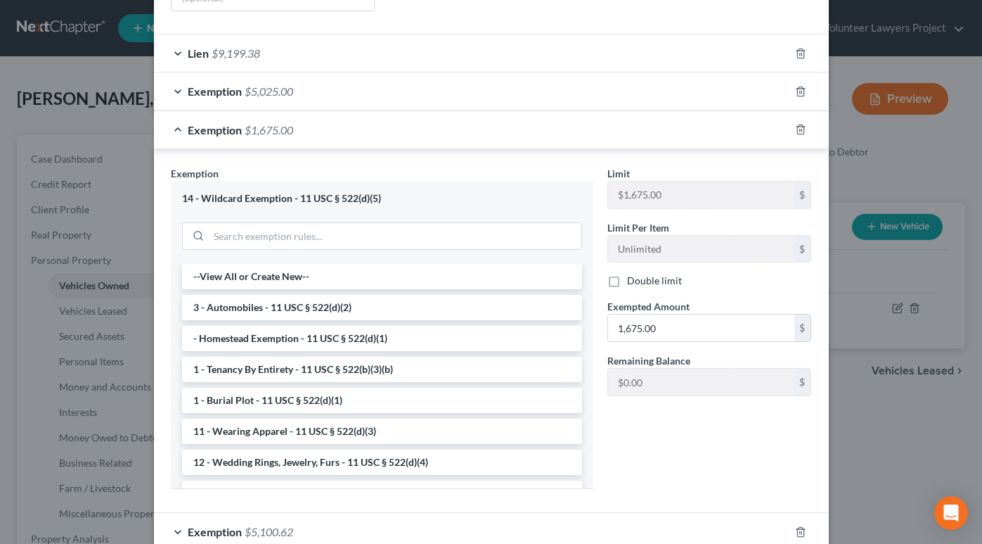
click at [173, 117] on div "Exemption $1,675.00" at bounding box center [472, 129] width 636 height 37
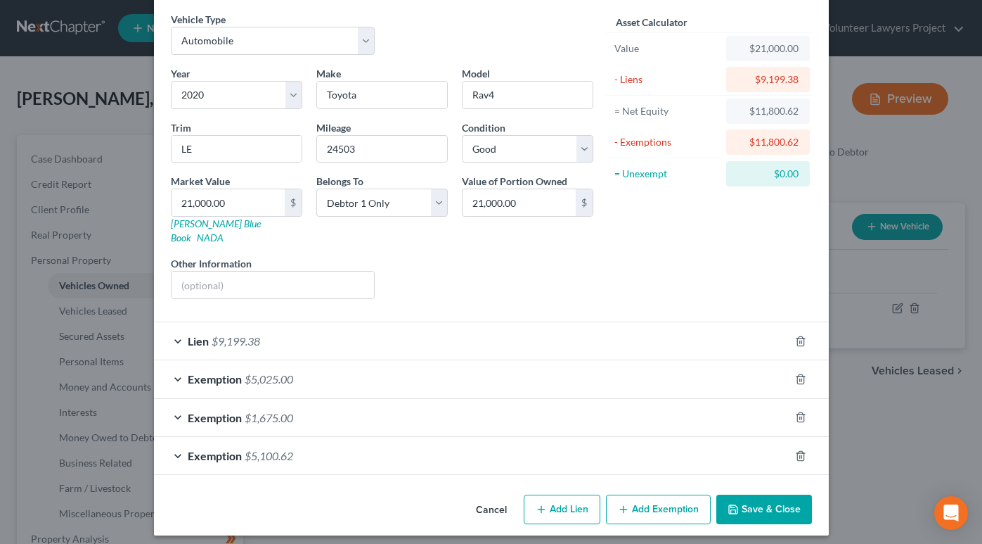
scroll to position [47, 0]
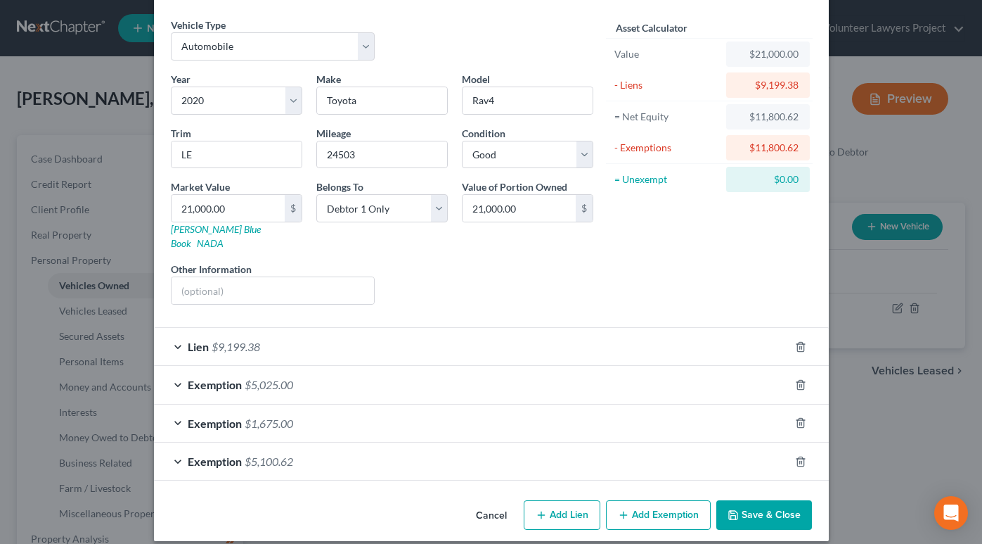
click at [177, 445] on div "Exemption $5,100.62" at bounding box center [472, 460] width 636 height 37
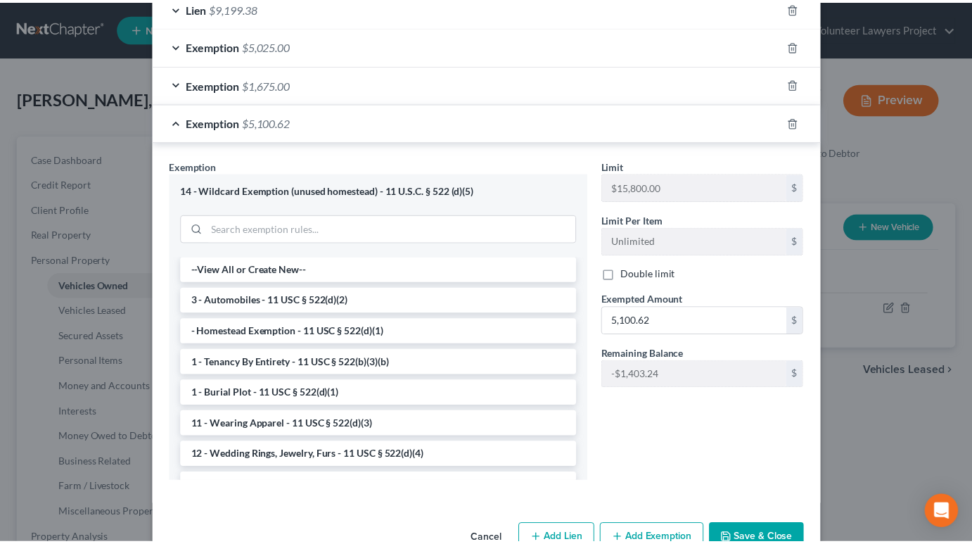
scroll to position [410, 0]
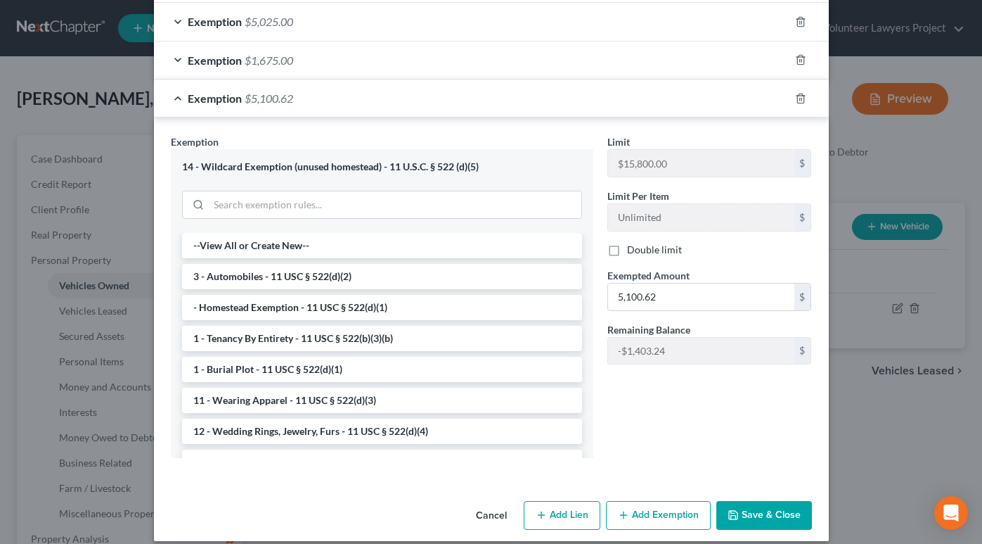
click at [483, 502] on button "Cancel" at bounding box center [491, 516] width 53 height 28
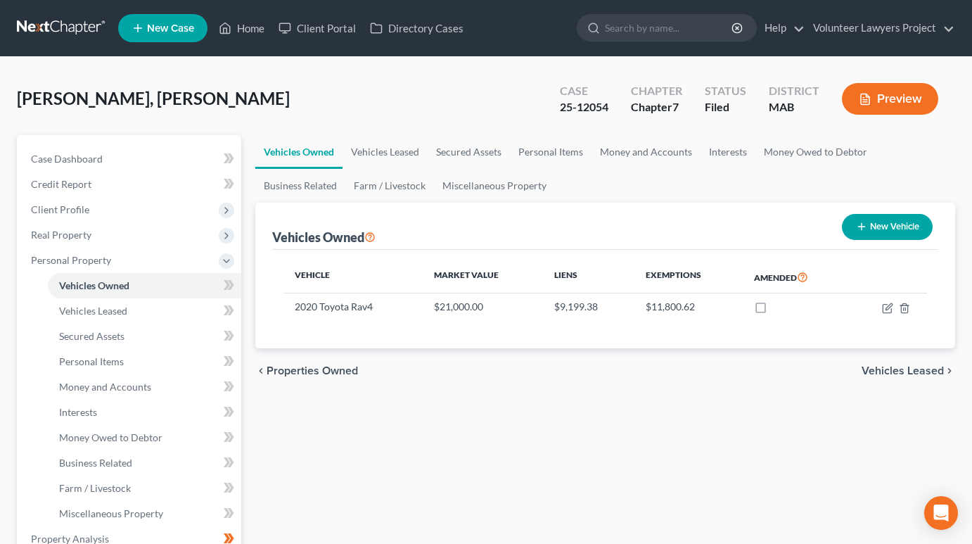
click at [918, 375] on span "Vehicles Leased" at bounding box center [902, 370] width 82 height 11
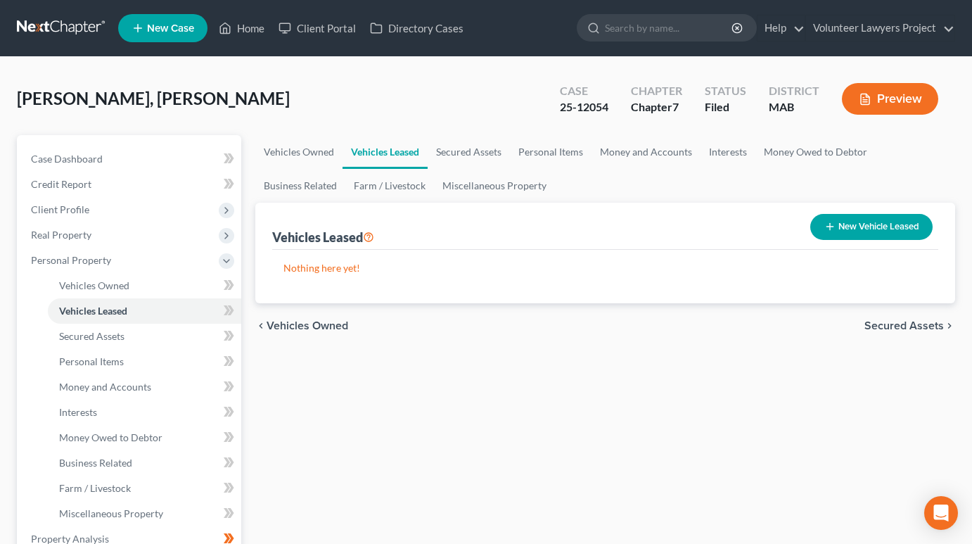
click at [914, 326] on span "Secured Assets" at bounding box center [903, 325] width 79 height 11
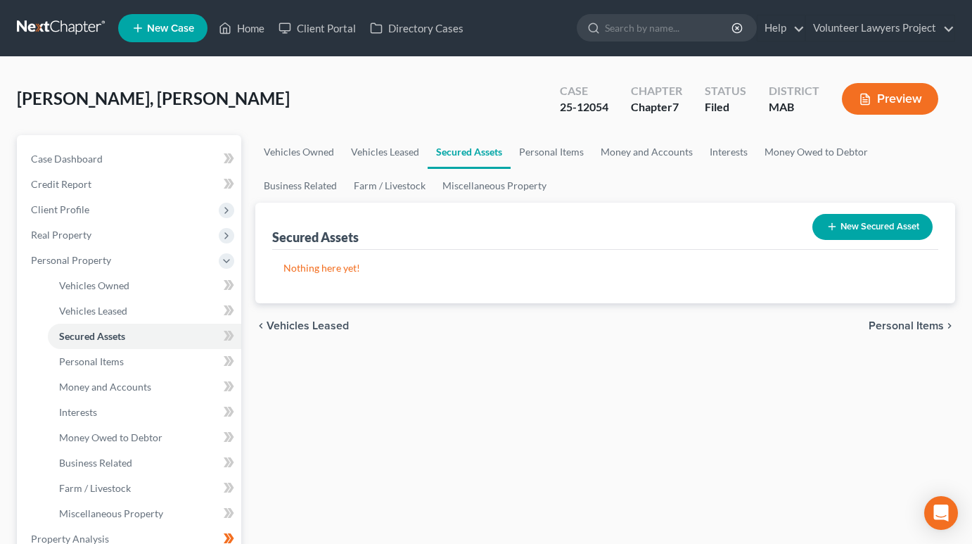
click at [915, 324] on span "Personal Items" at bounding box center [905, 325] width 75 height 11
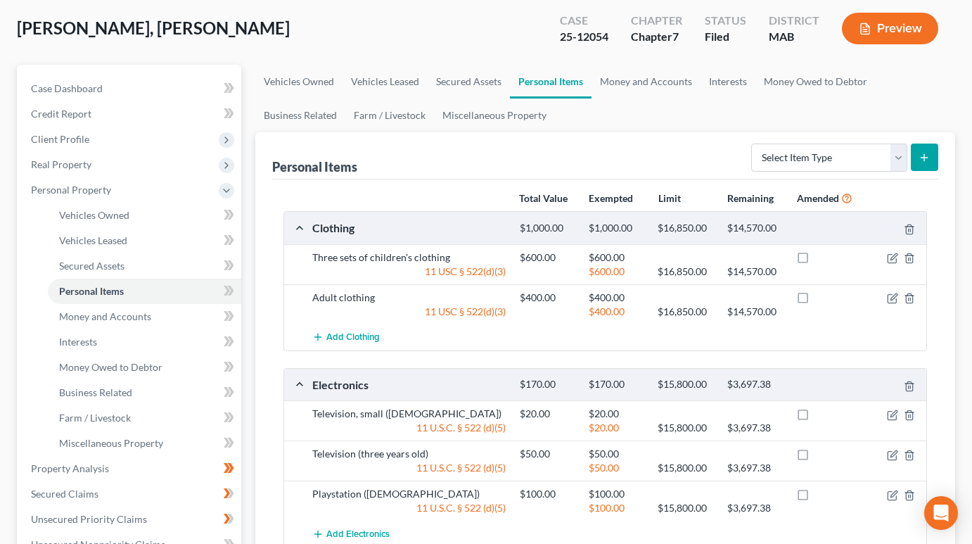
scroll to position [141, 0]
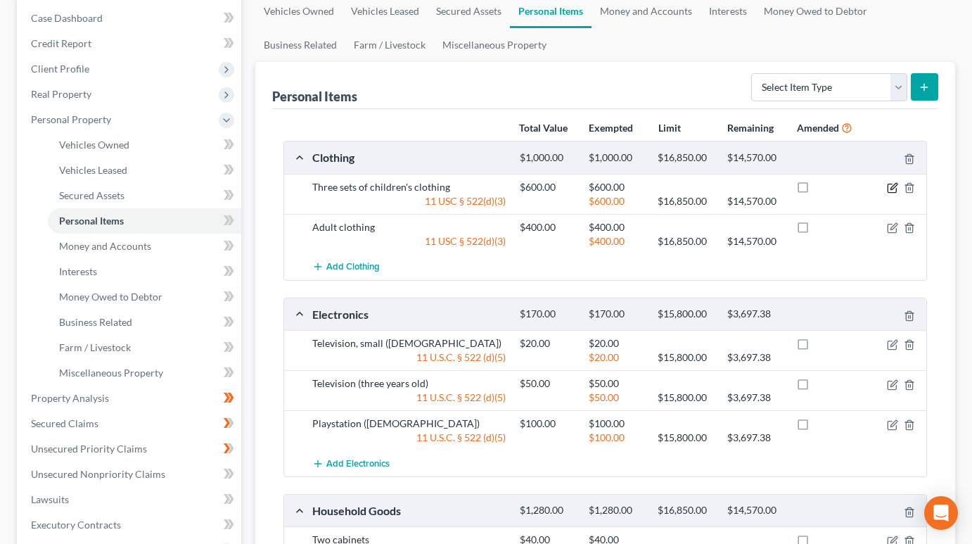
click at [894, 188] on icon "button" at bounding box center [893, 186] width 6 height 6
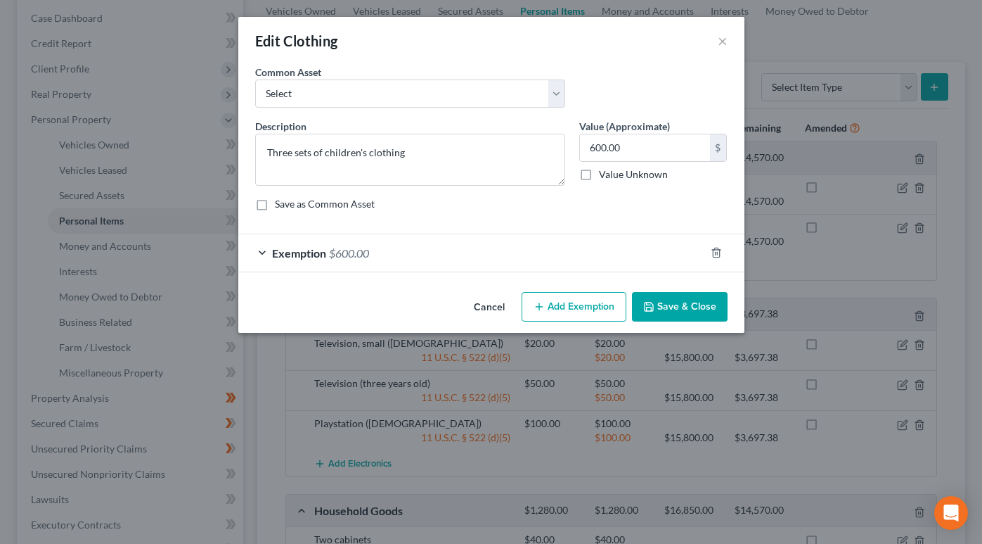
click at [265, 249] on div "Exemption $600.00" at bounding box center [471, 252] width 467 height 37
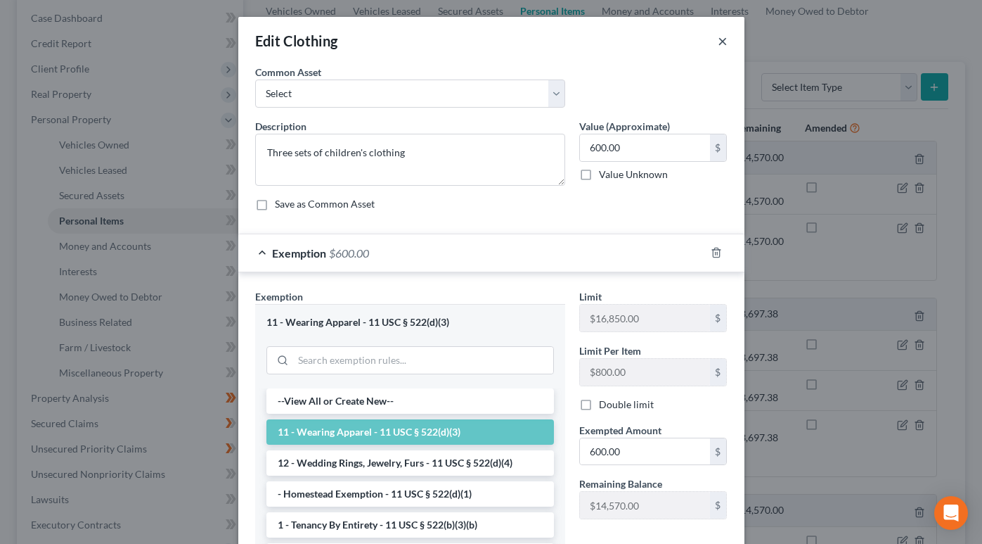
click at [719, 46] on button "×" at bounding box center [723, 40] width 10 height 17
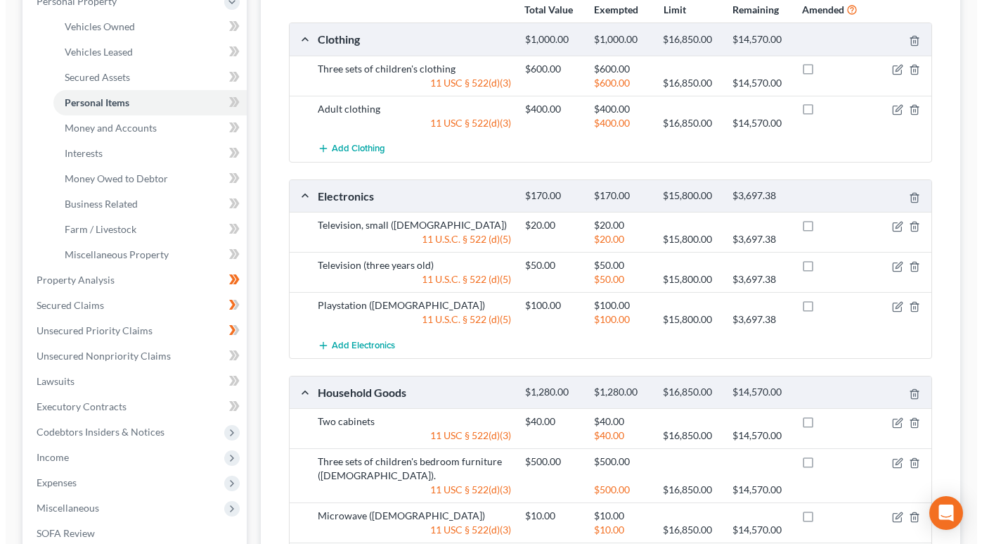
scroll to position [281, 0]
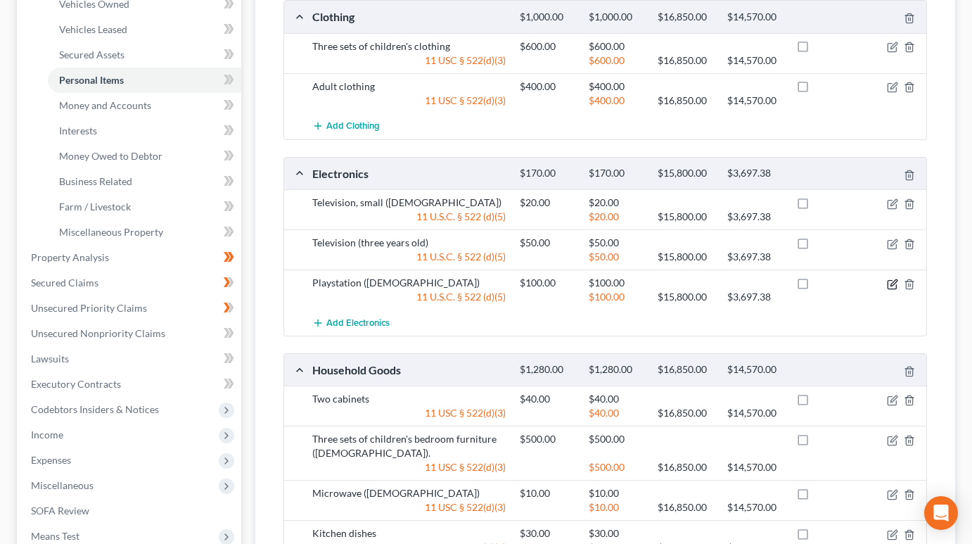
click at [897, 286] on icon "button" at bounding box center [892, 283] width 11 height 11
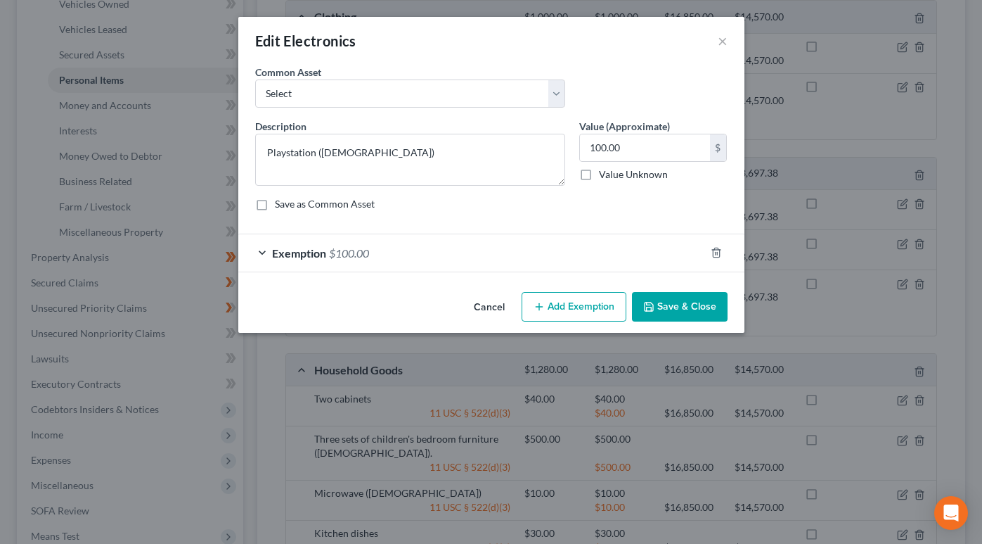
click at [300, 256] on span "Exemption" at bounding box center [299, 252] width 54 height 13
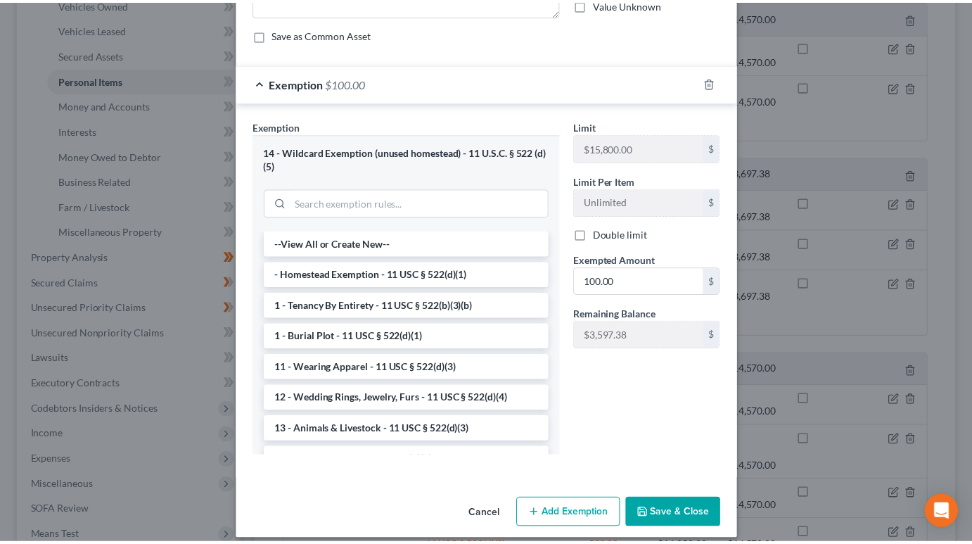
scroll to position [183, 0]
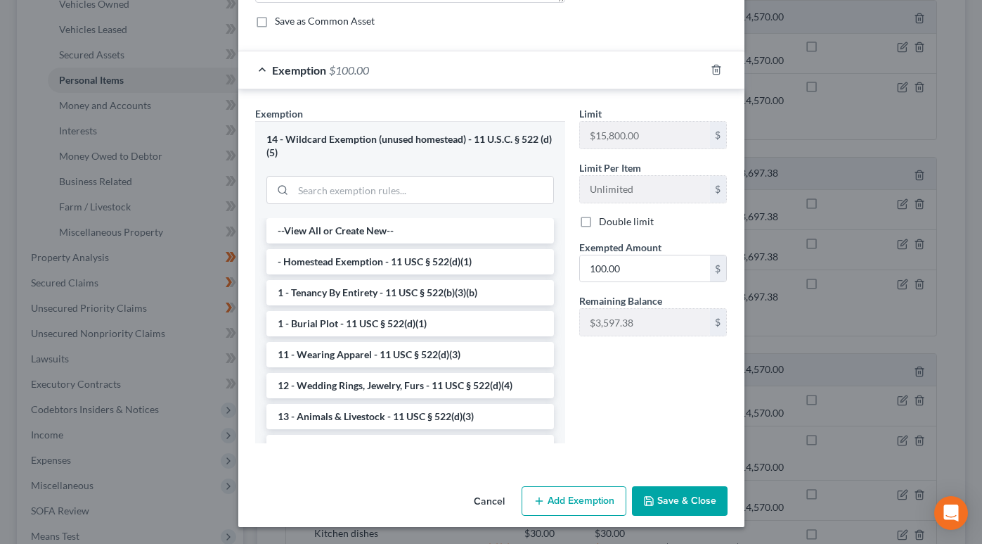
click at [487, 500] on button "Cancel" at bounding box center [489, 501] width 53 height 28
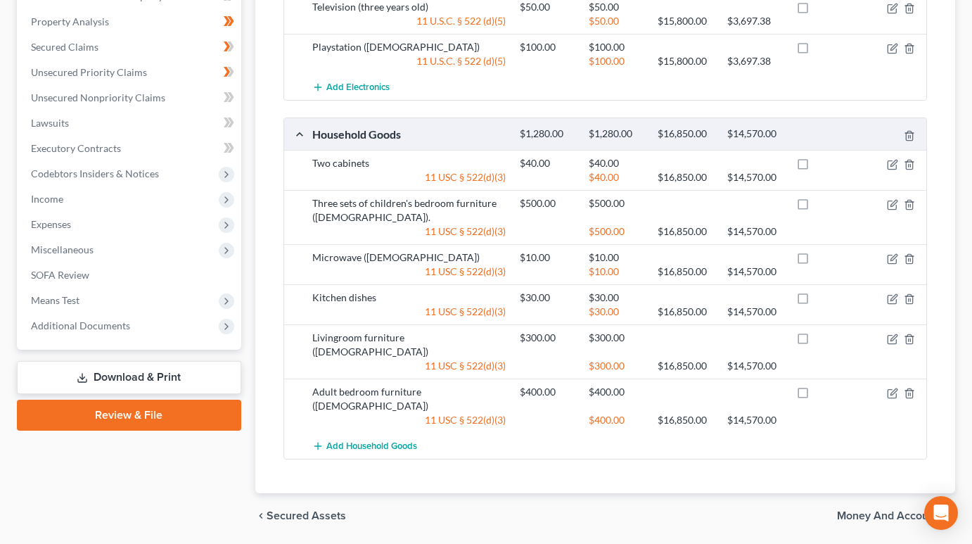
scroll to position [536, 0]
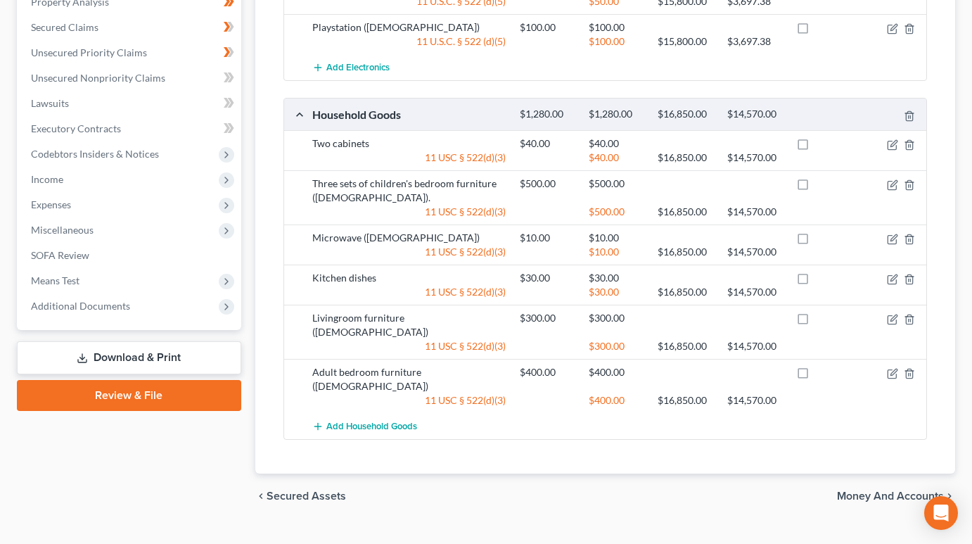
click at [880, 490] on span "Money and Accounts" at bounding box center [890, 495] width 107 height 11
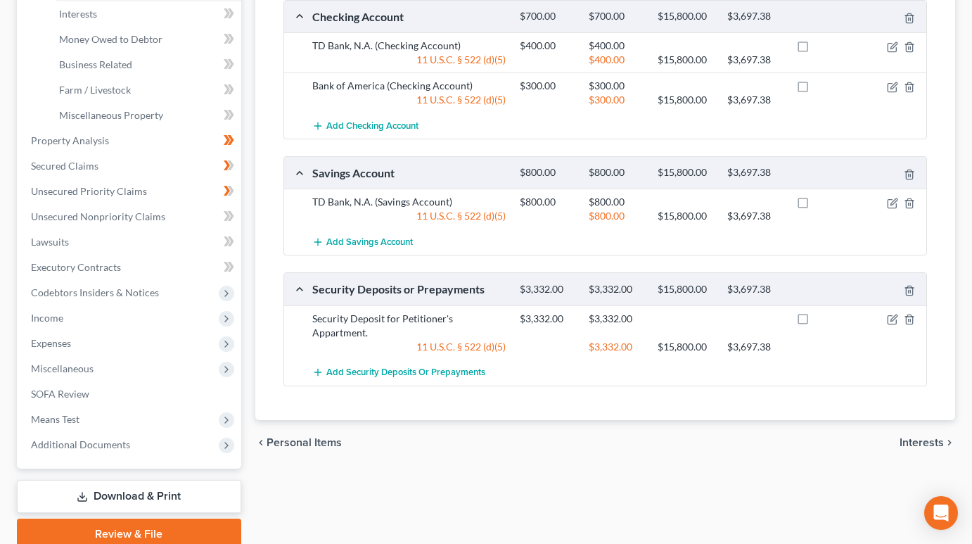
scroll to position [457, 0]
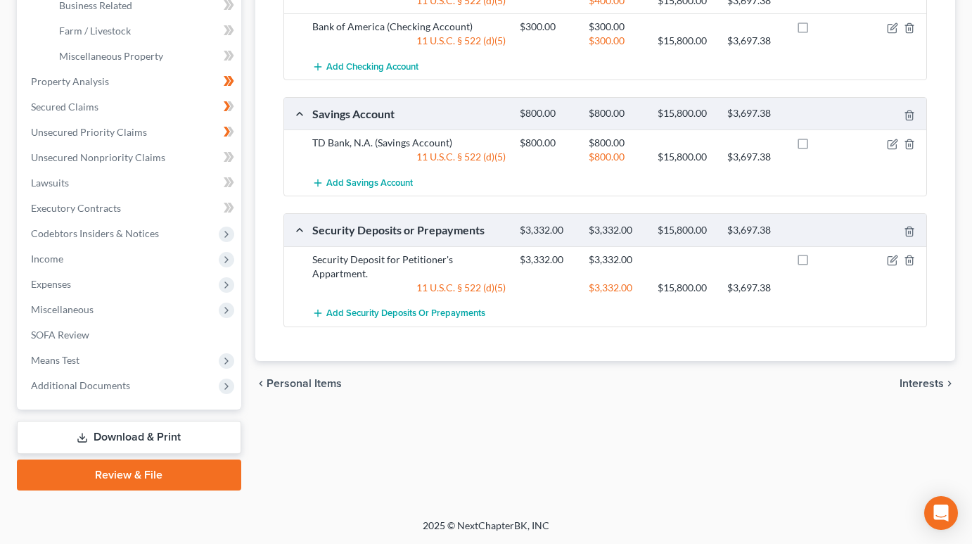
click at [932, 381] on span "Interests" at bounding box center [921, 383] width 44 height 11
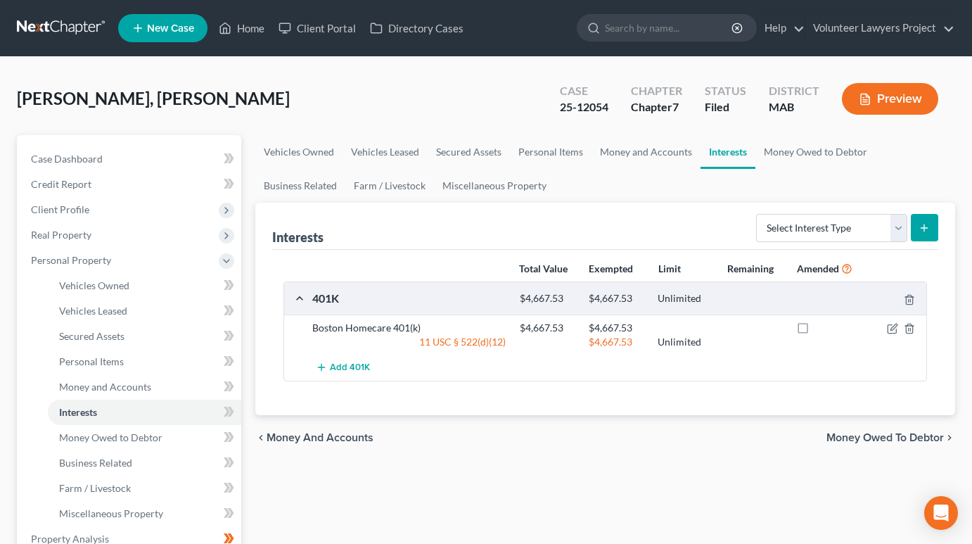
click at [904, 437] on span "Money Owed to Debtor" at bounding box center [884, 437] width 117 height 11
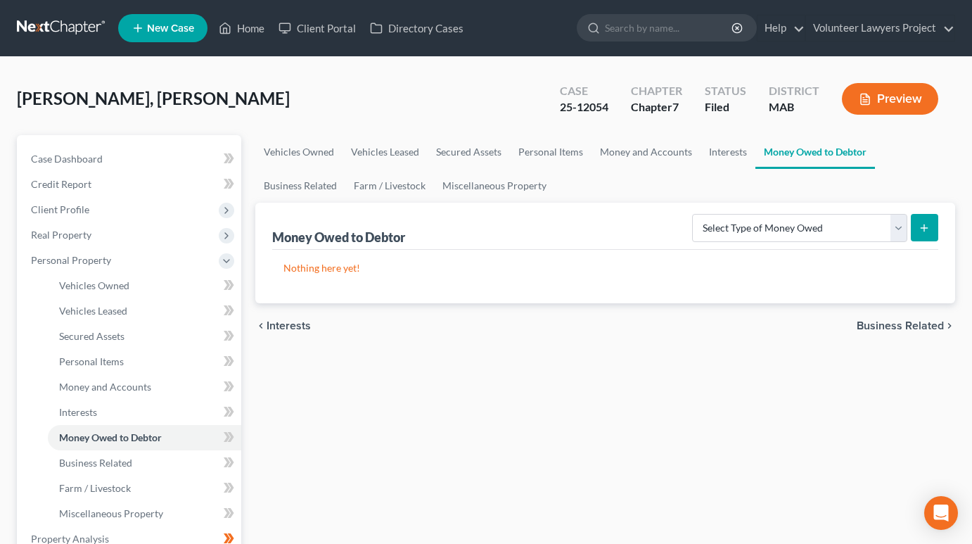
click at [906, 323] on span "Business Related" at bounding box center [899, 325] width 87 height 11
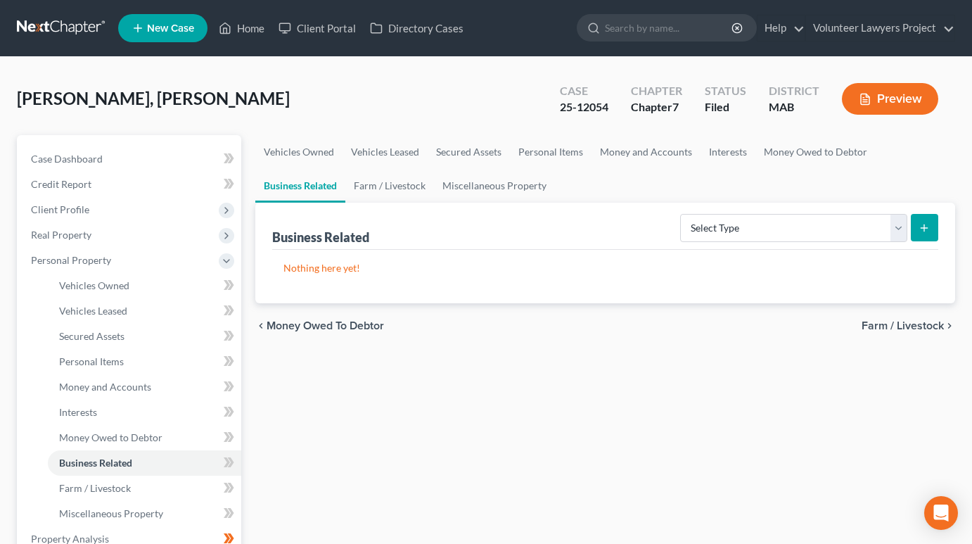
click at [896, 326] on span "Farm / Livestock" at bounding box center [902, 325] width 82 height 11
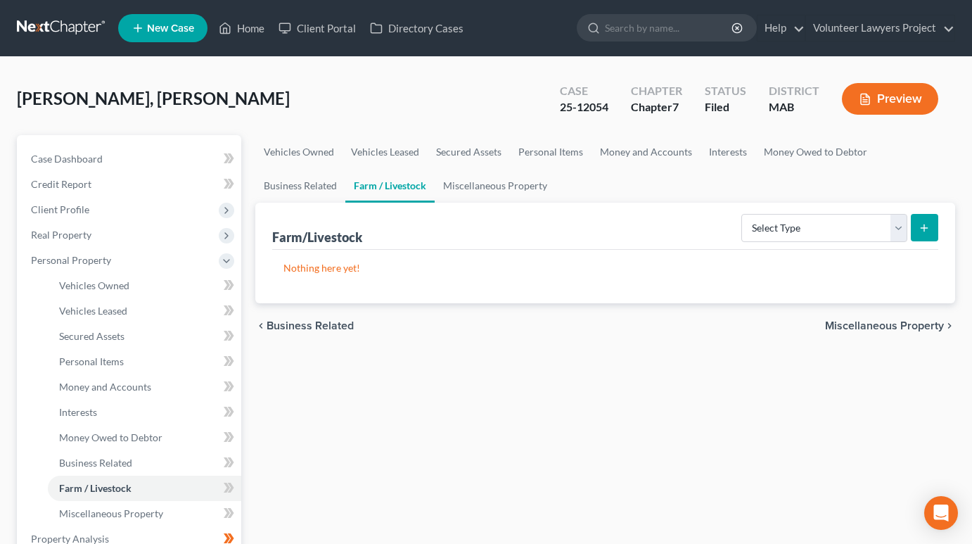
click at [891, 323] on span "Miscellaneous Property" at bounding box center [884, 325] width 119 height 11
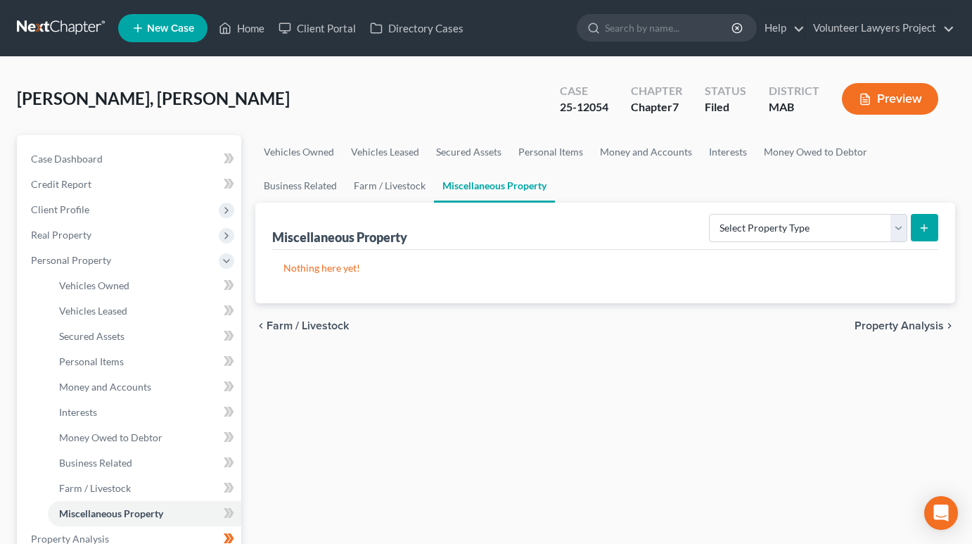
click at [894, 328] on span "Property Analysis" at bounding box center [898, 325] width 89 height 11
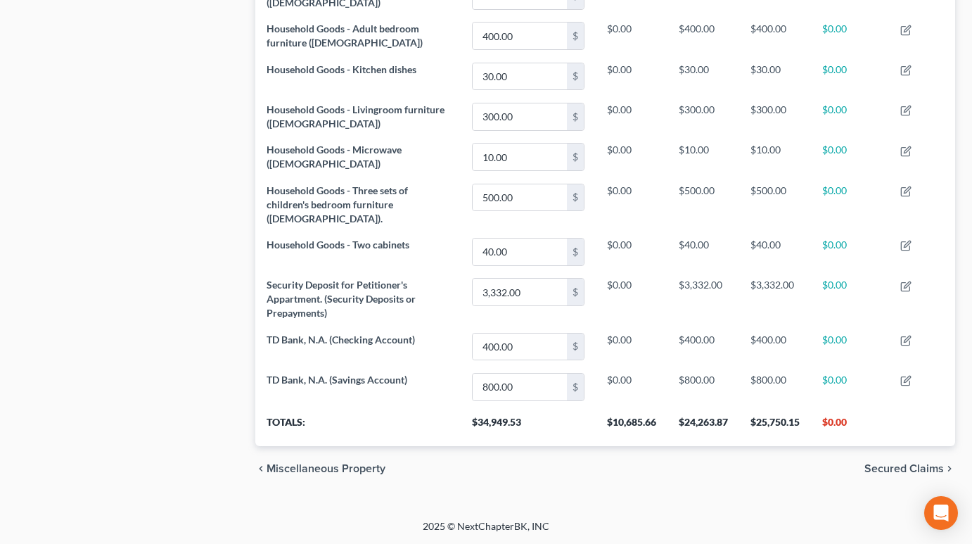
scroll to position [750, 0]
click at [918, 468] on span "Secured Claims" at bounding box center [903, 467] width 79 height 11
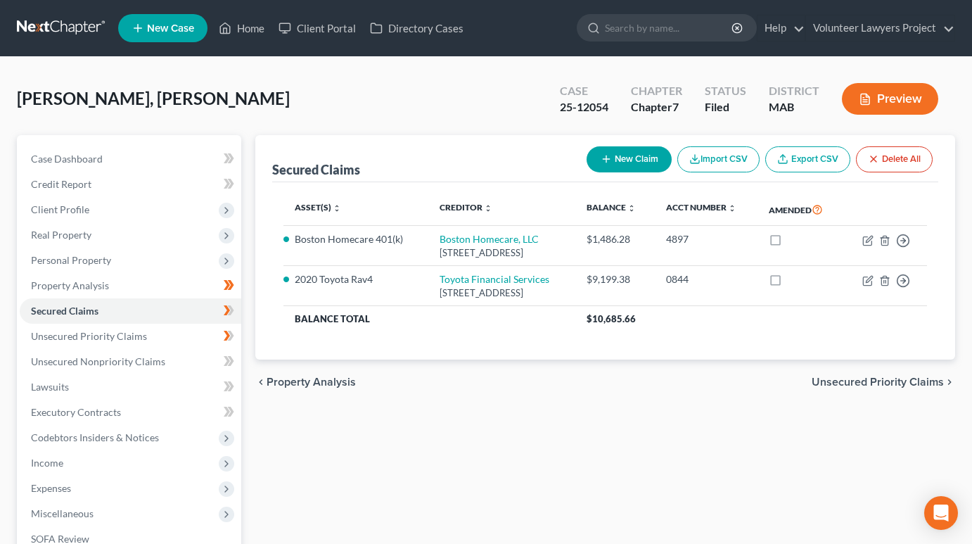
click at [910, 383] on span "Unsecured Priority Claims" at bounding box center [877, 381] width 132 height 11
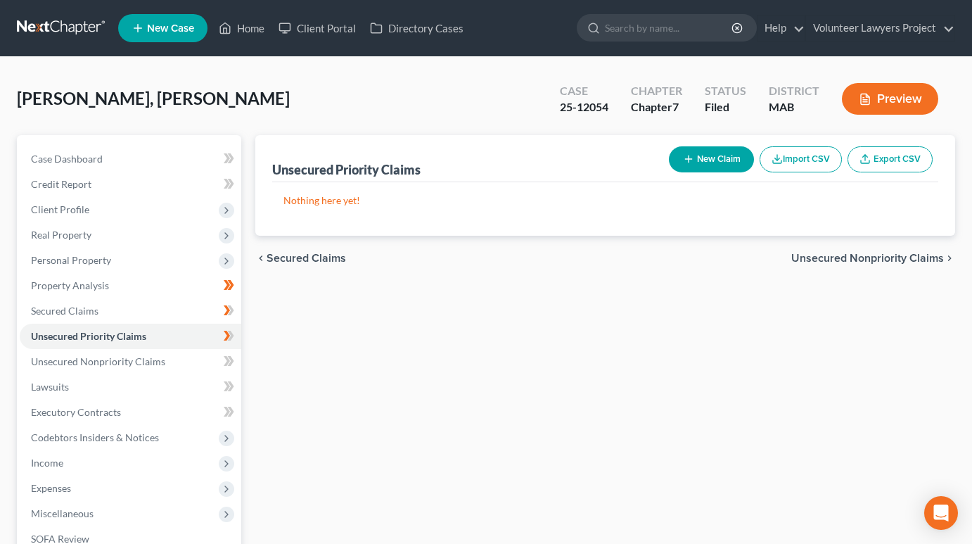
click at [875, 257] on span "Unsecured Nonpriority Claims" at bounding box center [867, 257] width 153 height 11
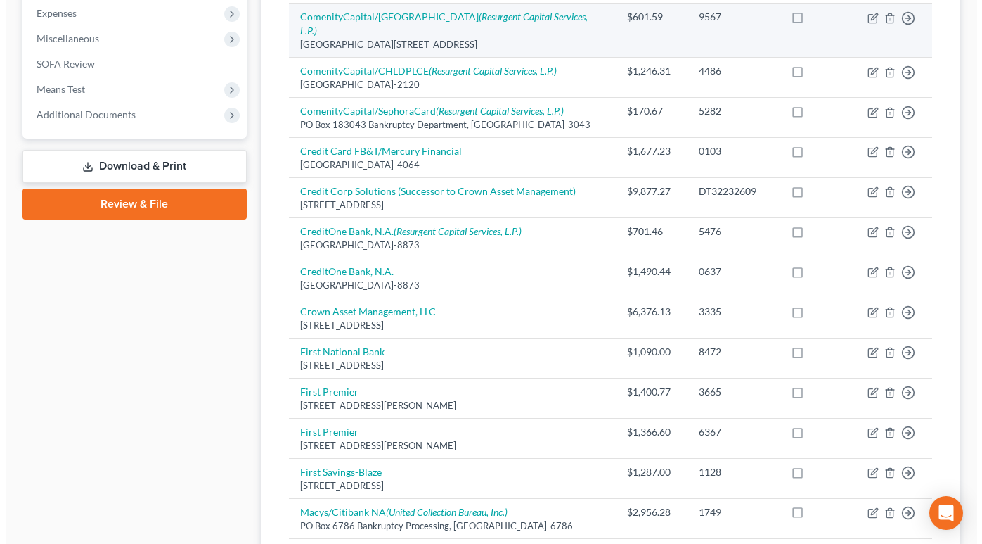
scroll to position [53, 0]
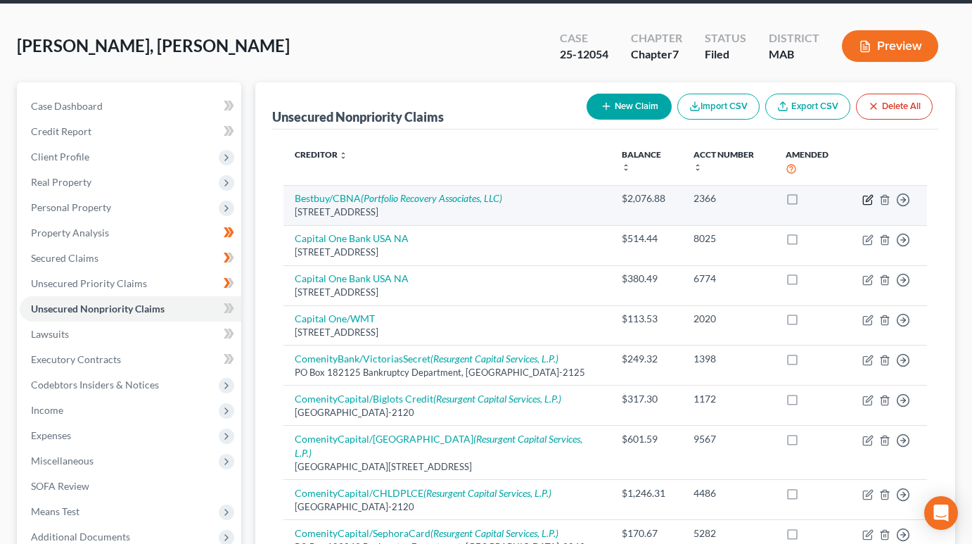
click at [867, 194] on icon "button" at bounding box center [867, 199] width 11 height 11
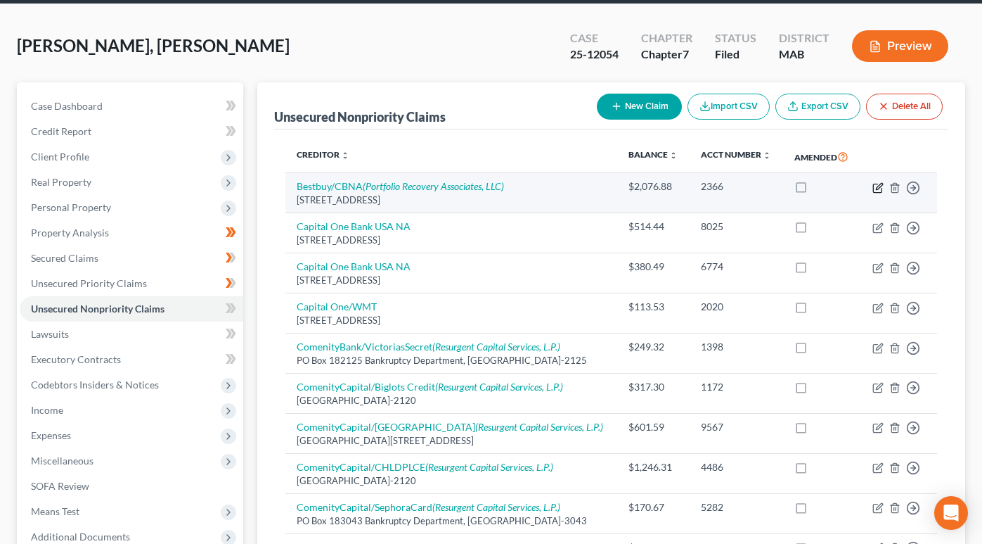
select select "43"
select select "2"
select select "0"
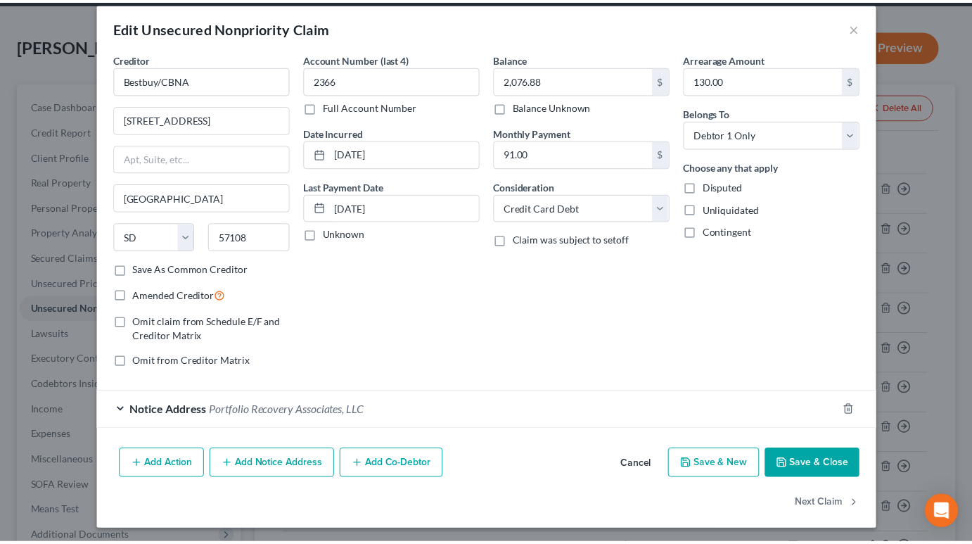
scroll to position [17, 0]
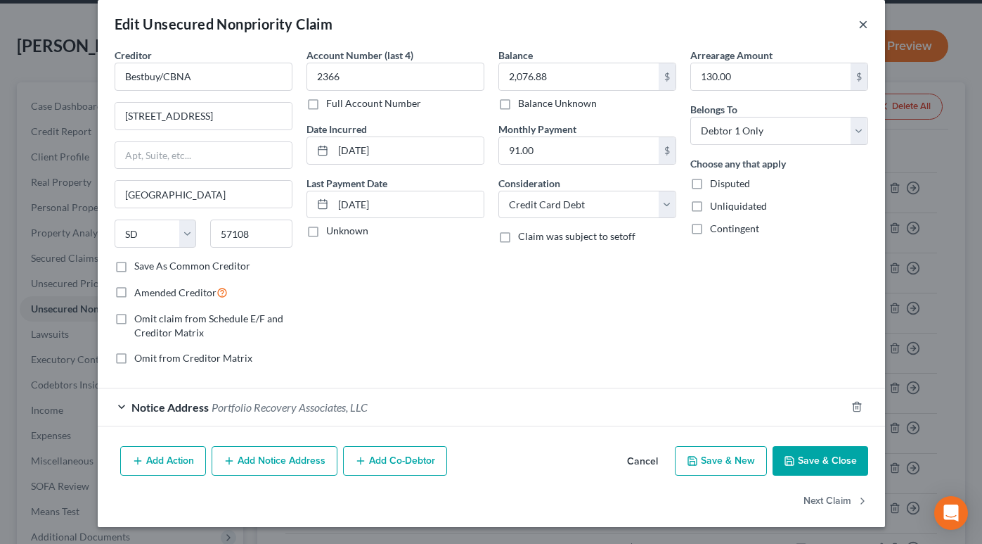
click at [859, 25] on button "×" at bounding box center [864, 23] width 10 height 17
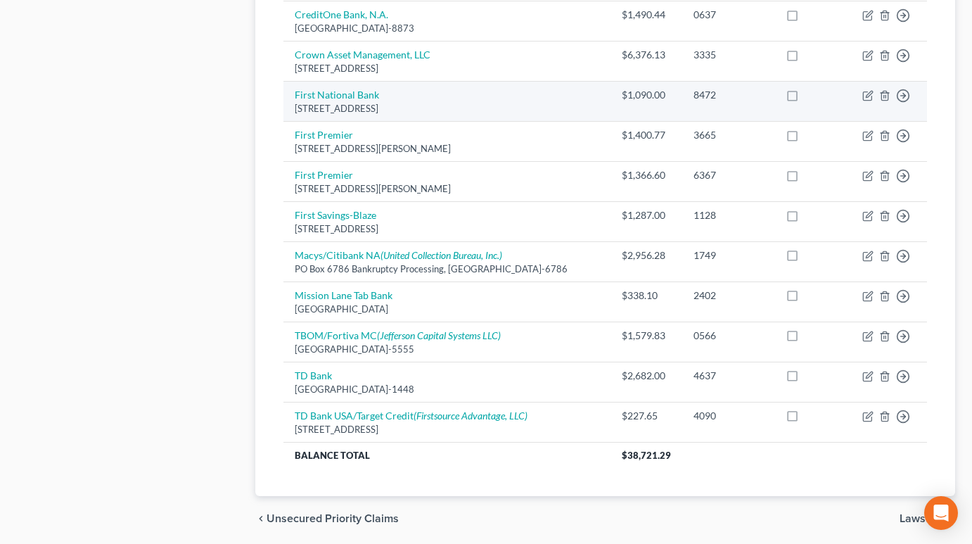
scroll to position [756, 0]
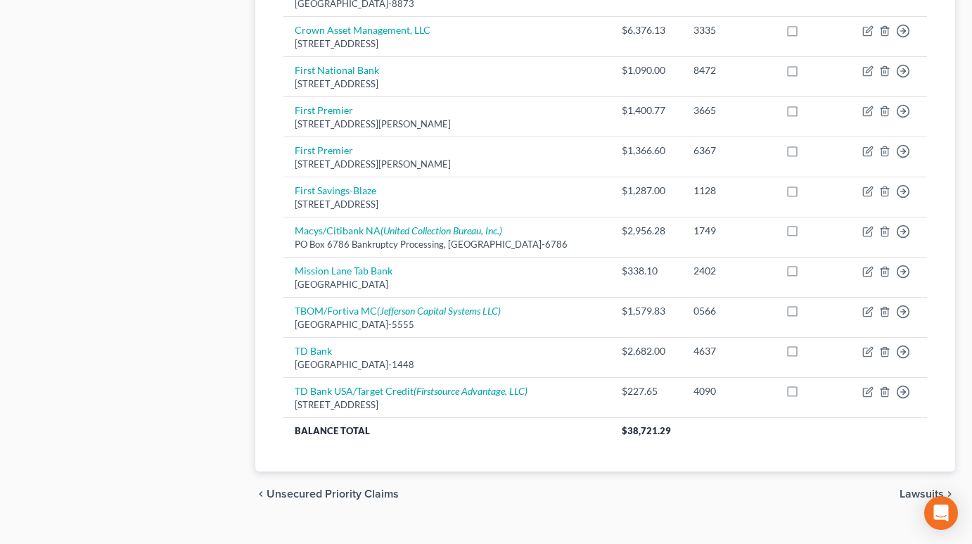
click at [921, 488] on span "Lawsuits" at bounding box center [921, 493] width 44 height 11
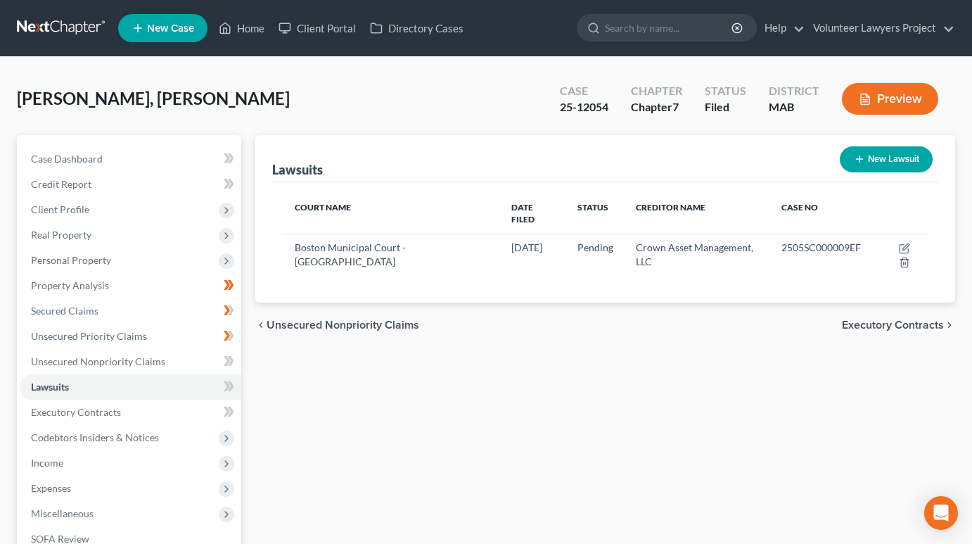
click at [894, 319] on span "Executory Contracts" at bounding box center [893, 324] width 102 height 11
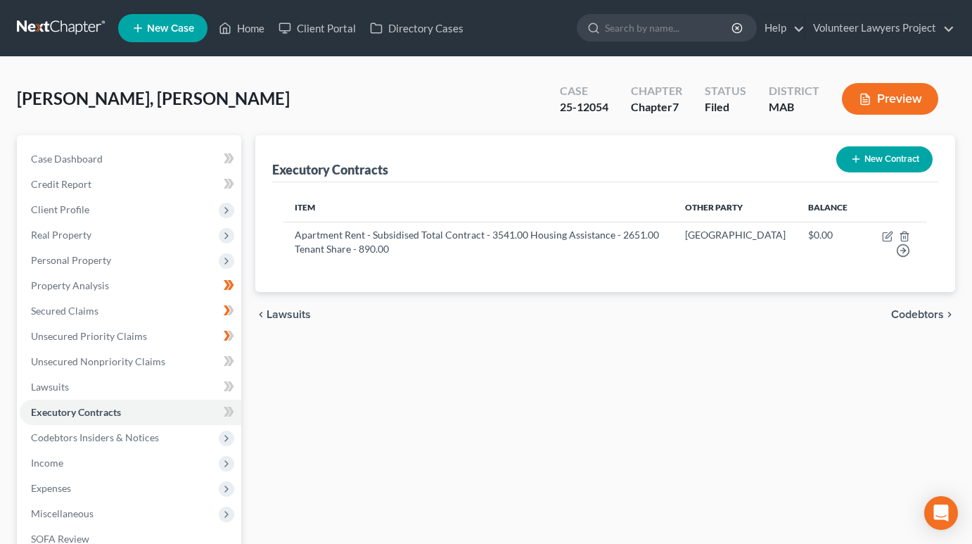
click at [928, 314] on span "Codebtors" at bounding box center [917, 314] width 53 height 11
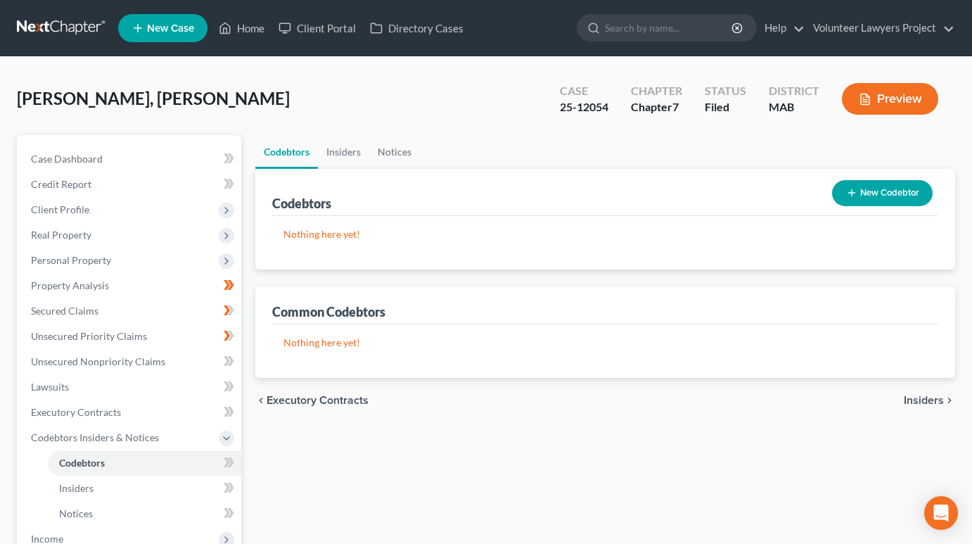
drag, startPoint x: 328, startPoint y: 401, endPoint x: 342, endPoint y: 396, distance: 14.9
click at [328, 401] on span "Executory Contracts" at bounding box center [317, 399] width 102 height 11
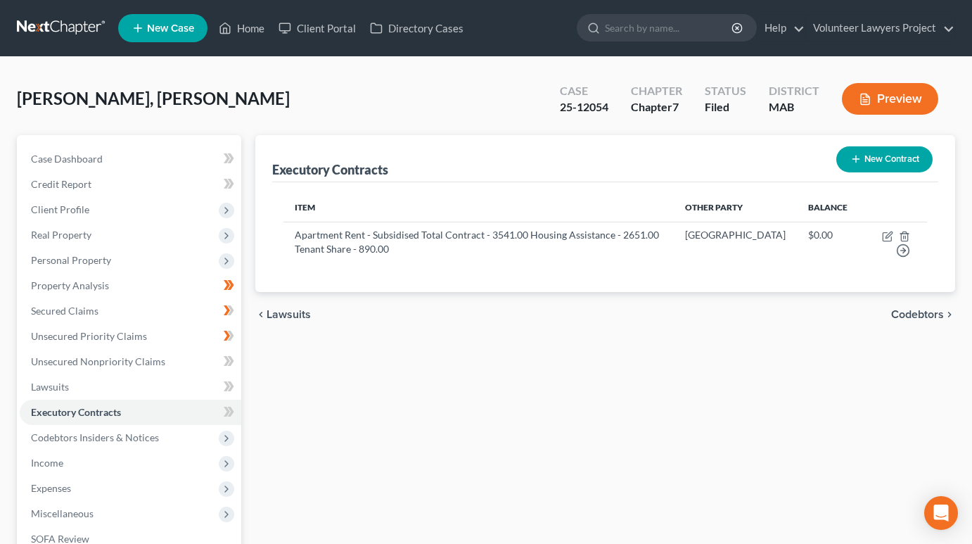
click at [911, 315] on span "Codebtors" at bounding box center [917, 314] width 53 height 11
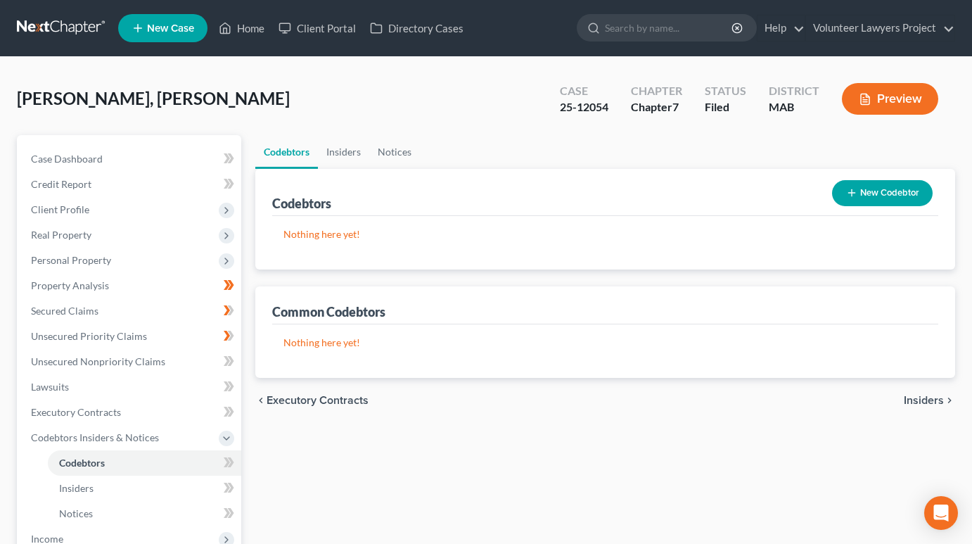
click at [928, 403] on span "Insiders" at bounding box center [924, 399] width 40 height 11
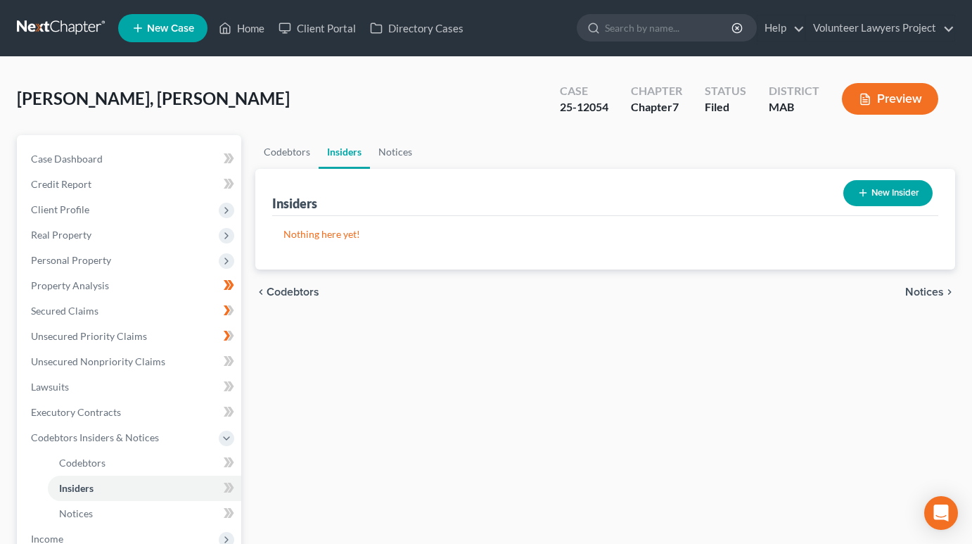
click at [931, 294] on span "Notices" at bounding box center [924, 291] width 39 height 11
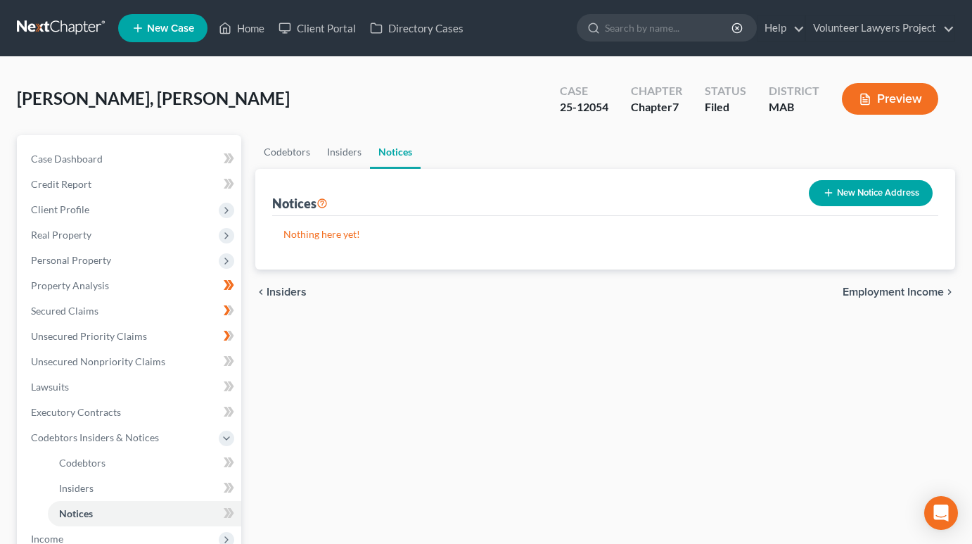
click at [292, 288] on span "Insiders" at bounding box center [286, 291] width 40 height 11
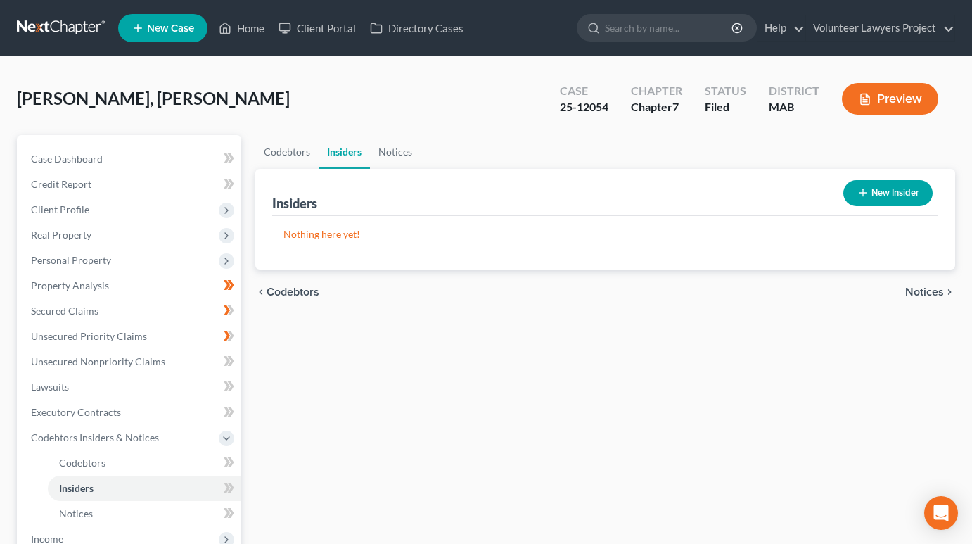
click at [920, 290] on span "Notices" at bounding box center [924, 291] width 39 height 11
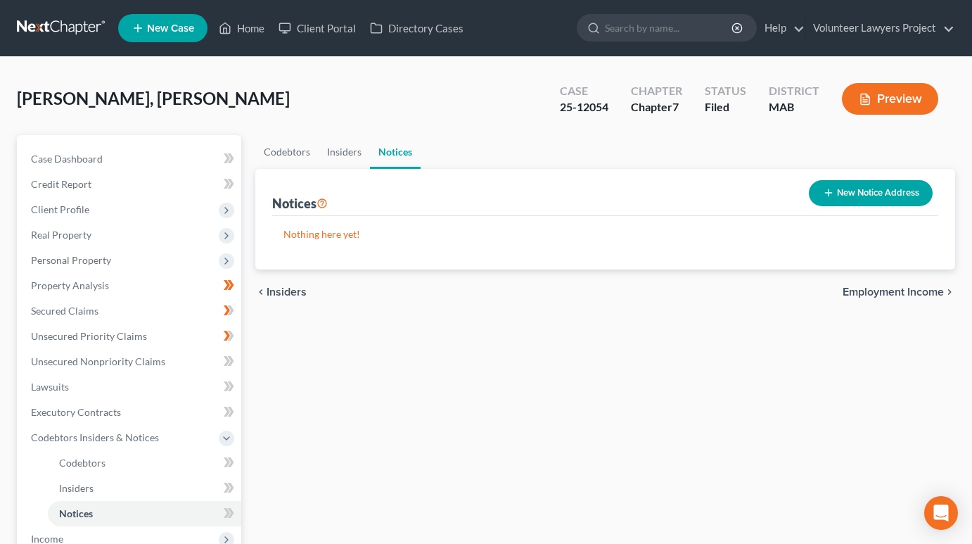
click at [920, 290] on span "Employment Income" at bounding box center [892, 291] width 101 height 11
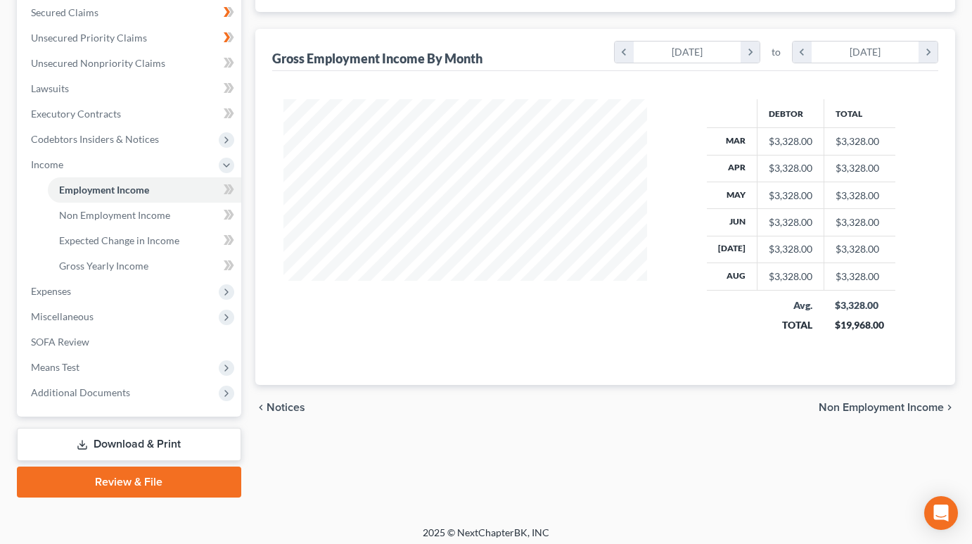
scroll to position [305, 0]
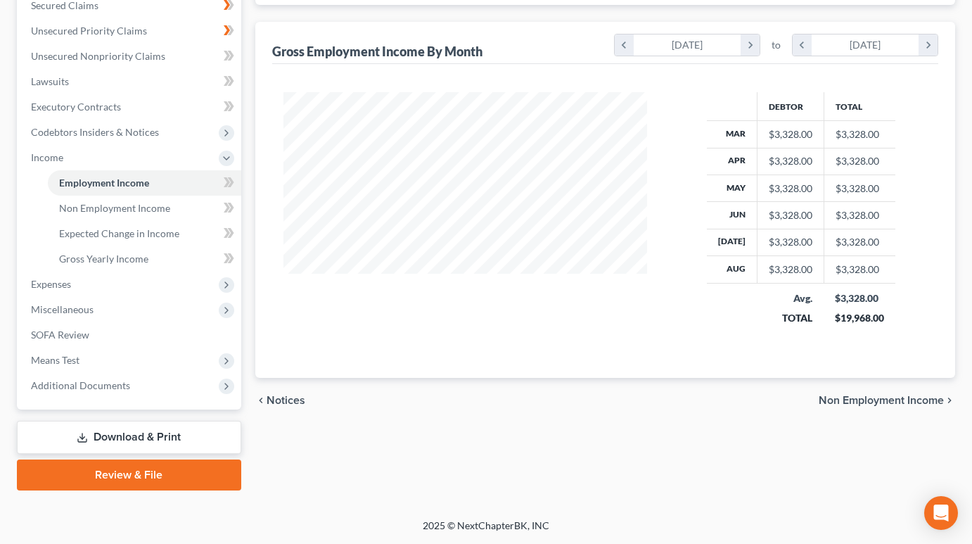
click at [890, 399] on span "Non Employment Income" at bounding box center [880, 399] width 125 height 11
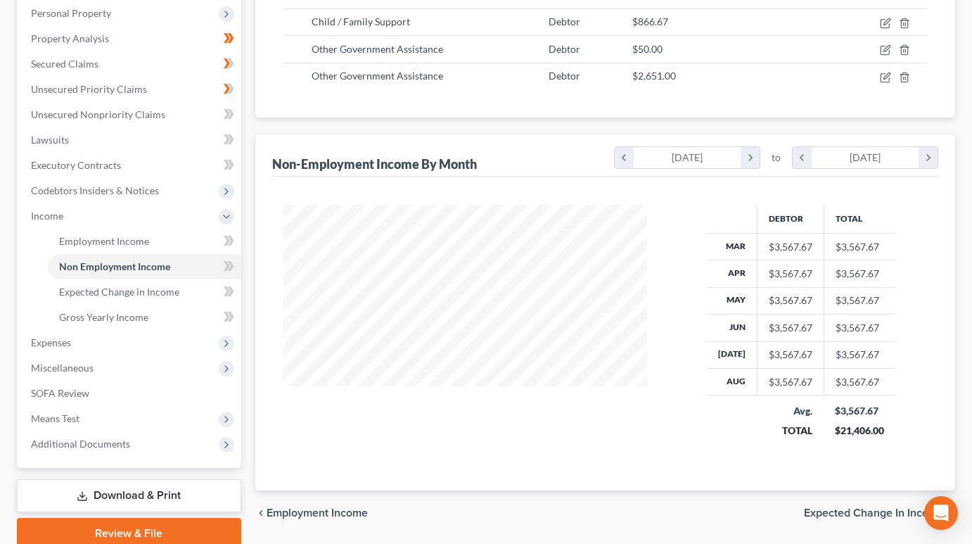
scroll to position [305, 0]
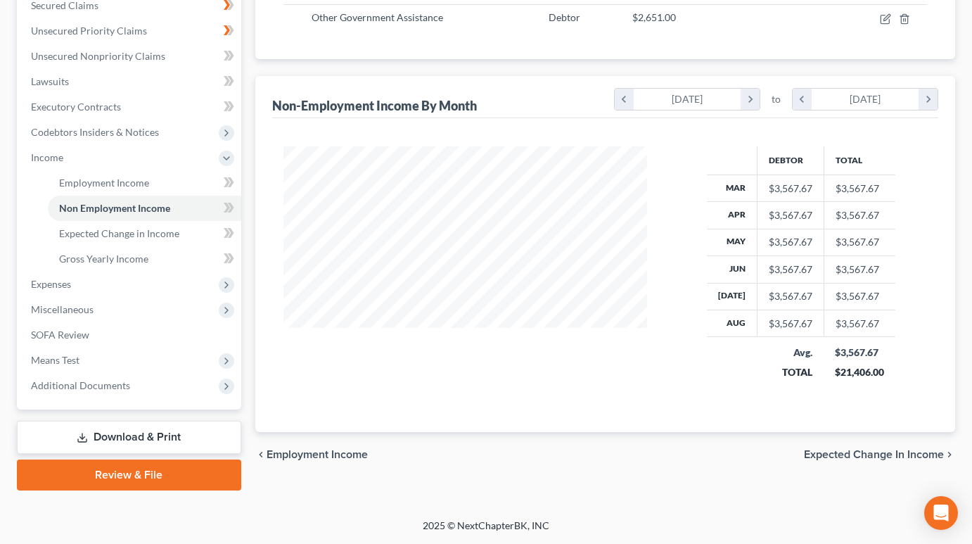
click at [894, 457] on span "Expected Change in Income" at bounding box center [874, 454] width 140 height 11
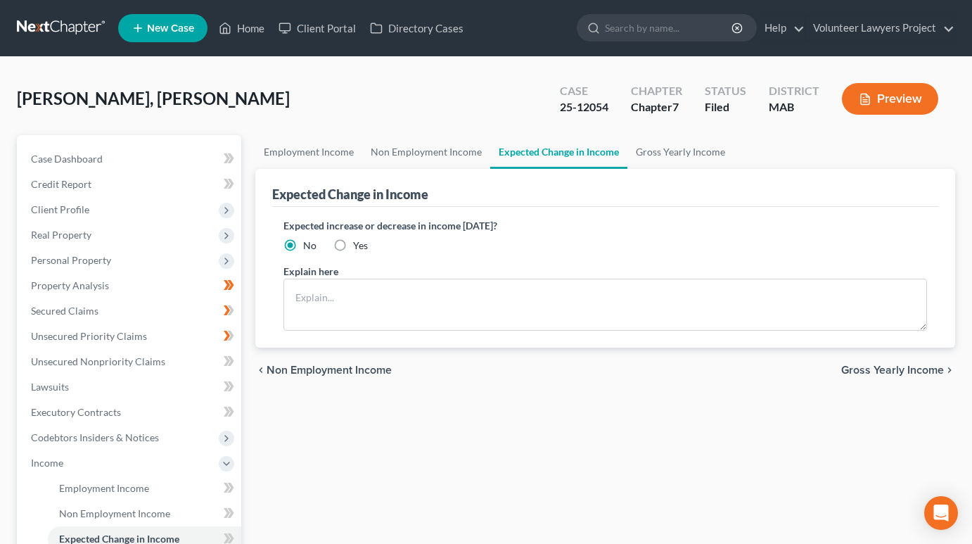
click at [871, 373] on span "Gross Yearly Income" at bounding box center [892, 369] width 103 height 11
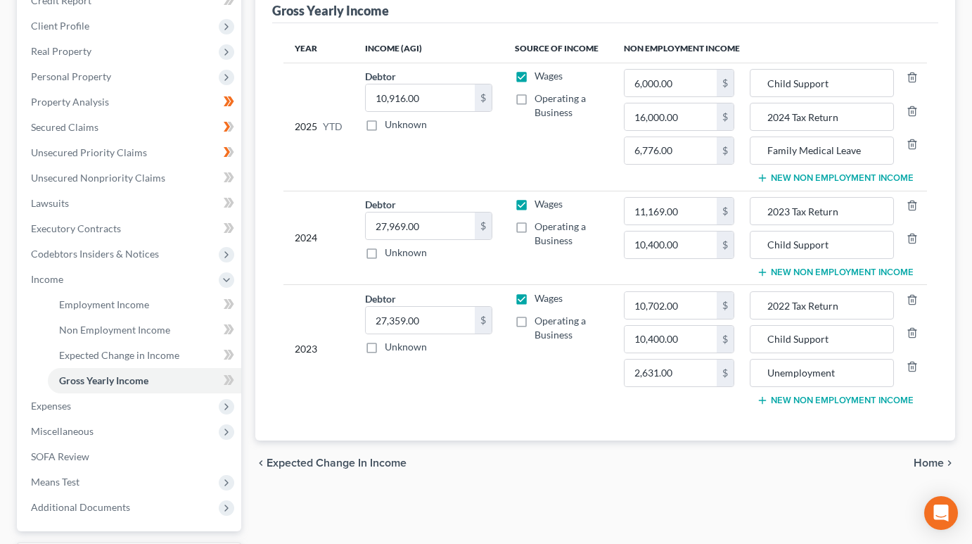
scroll to position [305, 0]
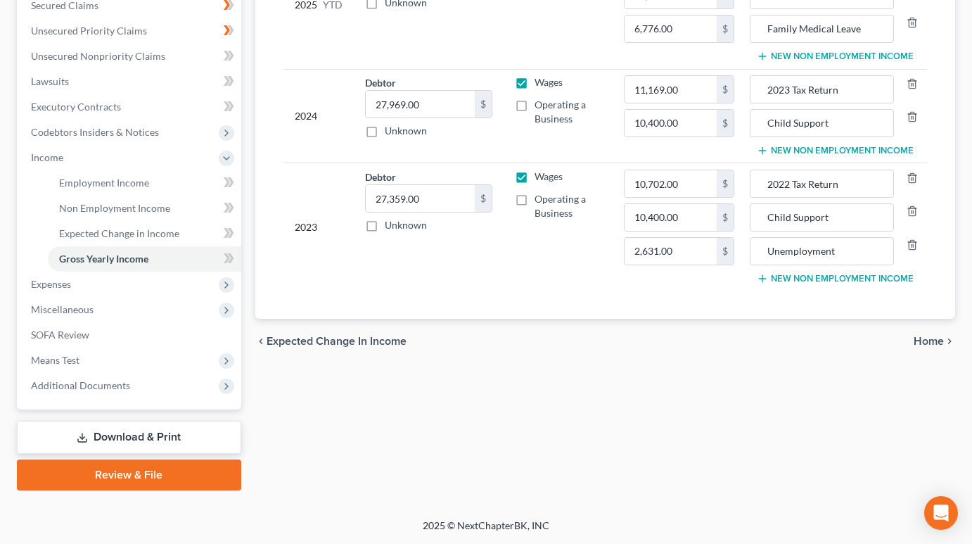
click at [935, 343] on span "Home" at bounding box center [928, 340] width 30 height 11
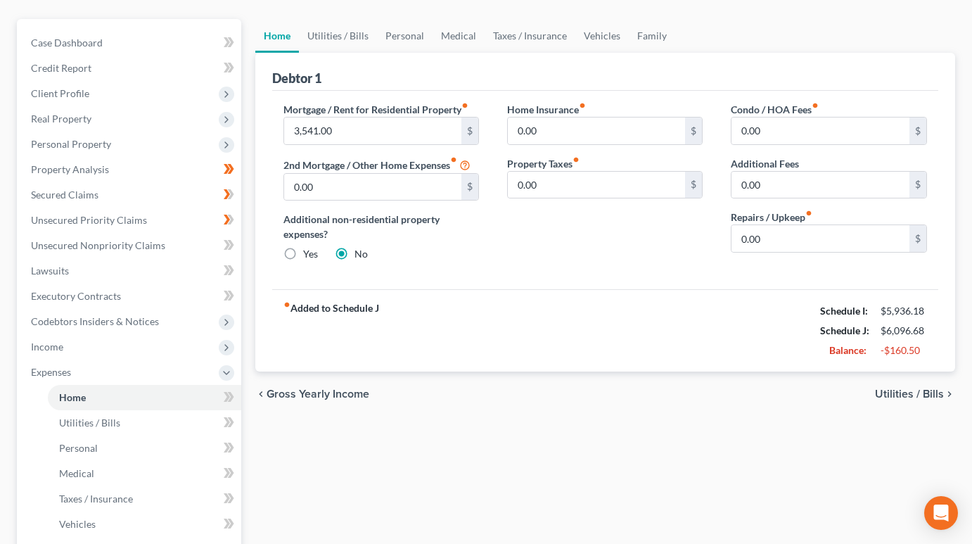
scroll to position [141, 0]
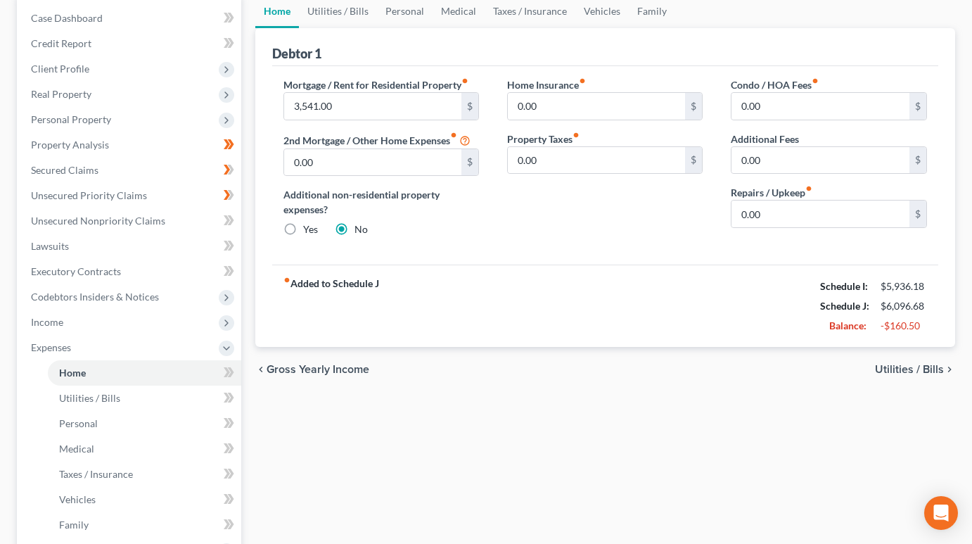
click at [904, 373] on span "Utilities / Bills" at bounding box center [909, 369] width 69 height 11
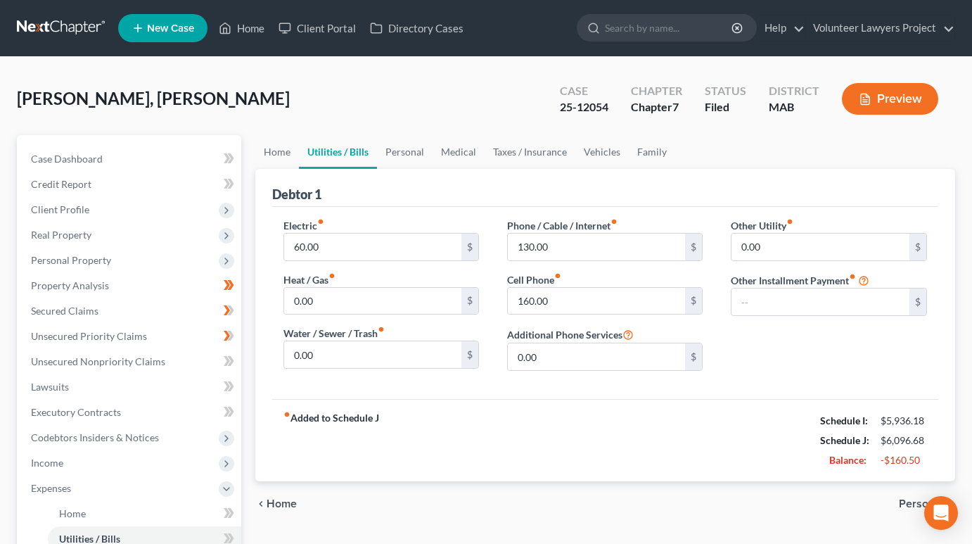
scroll to position [70, 0]
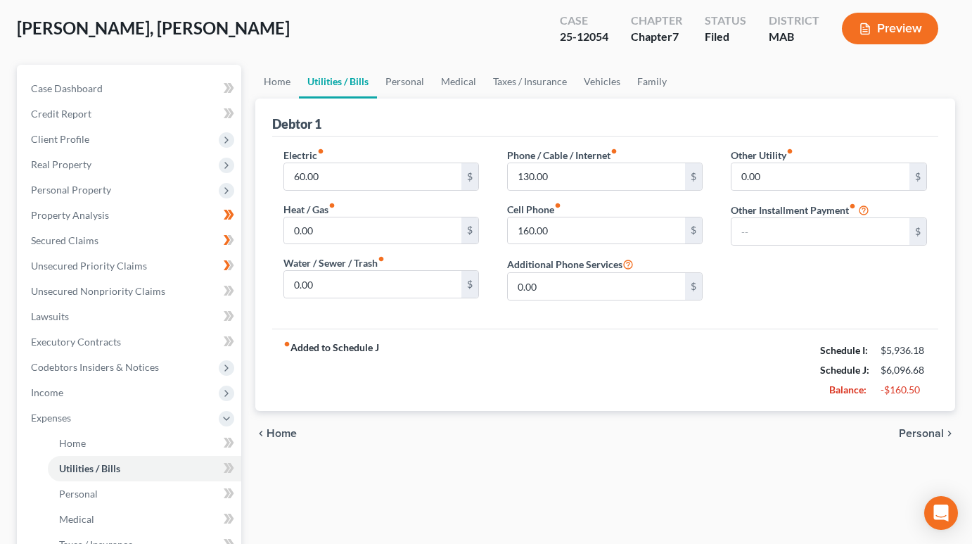
click at [922, 432] on span "Personal" at bounding box center [921, 432] width 45 height 11
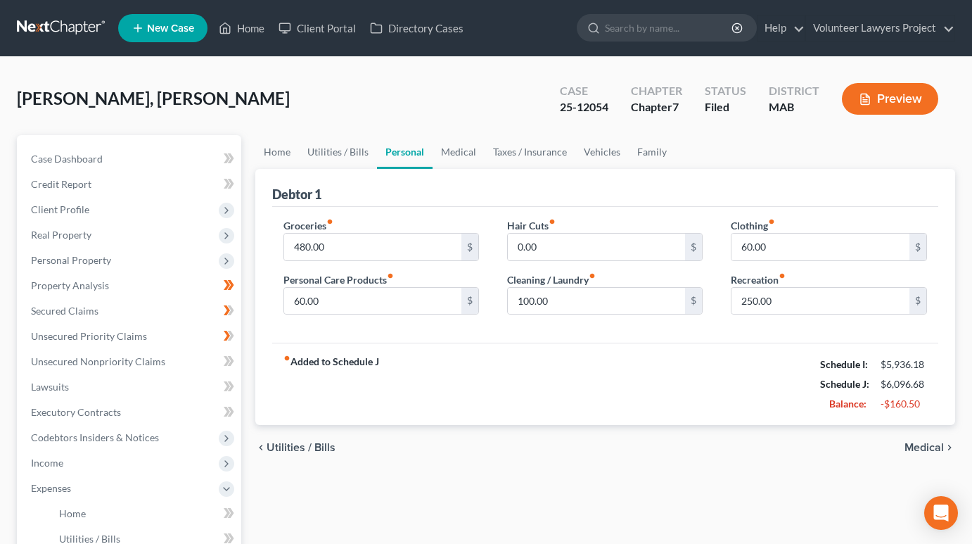
click at [920, 448] on span "Medical" at bounding box center [923, 447] width 39 height 11
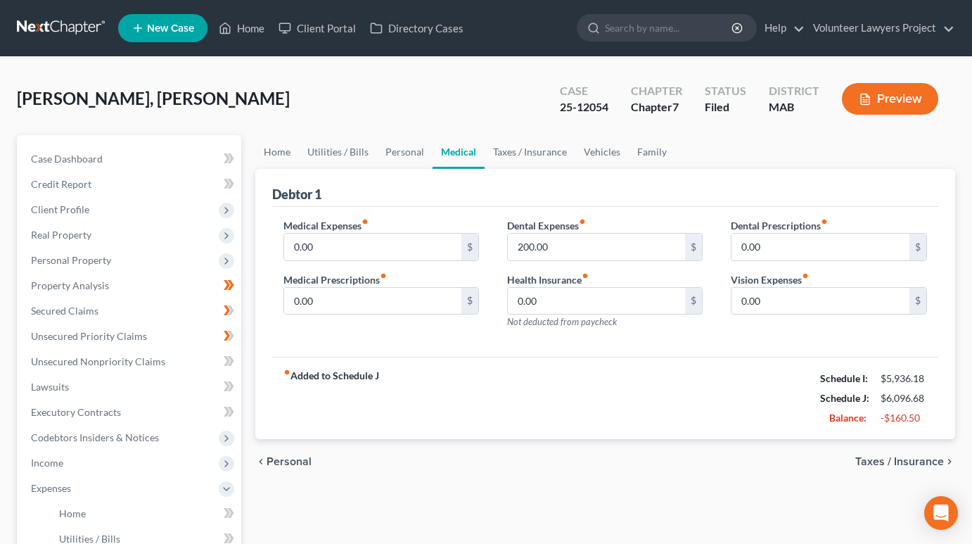
click at [906, 461] on span "Taxes / Insurance" at bounding box center [899, 461] width 89 height 11
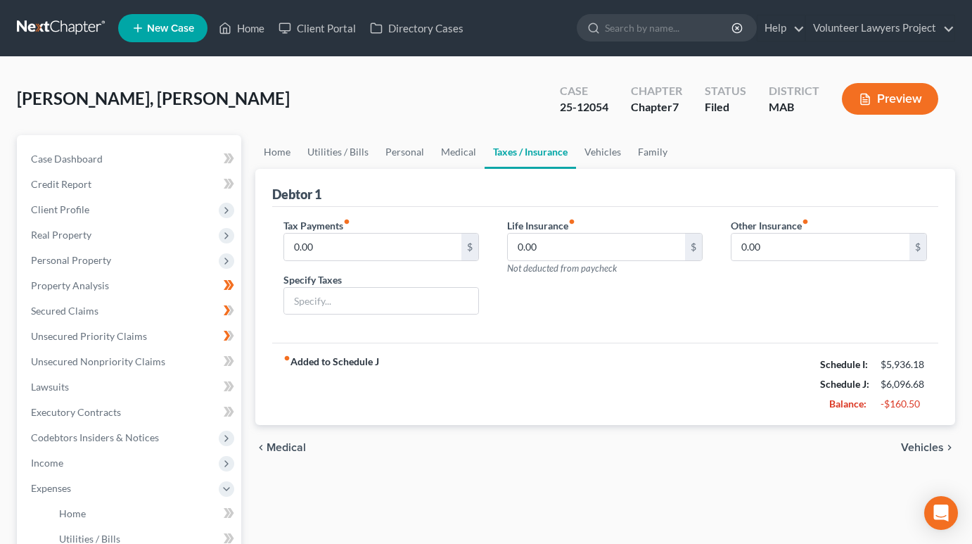
click at [934, 444] on span "Vehicles" at bounding box center [922, 447] width 43 height 11
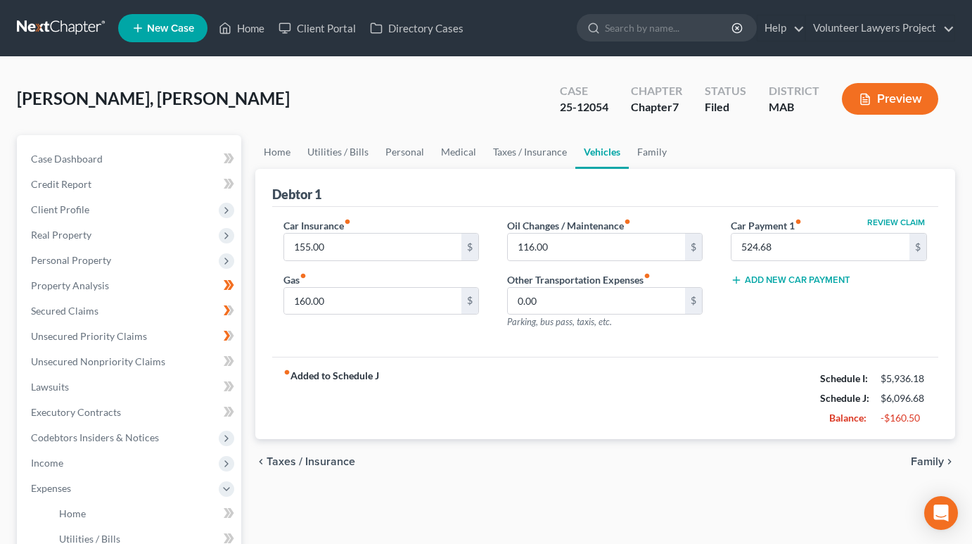
click at [925, 461] on span "Family" at bounding box center [927, 461] width 33 height 11
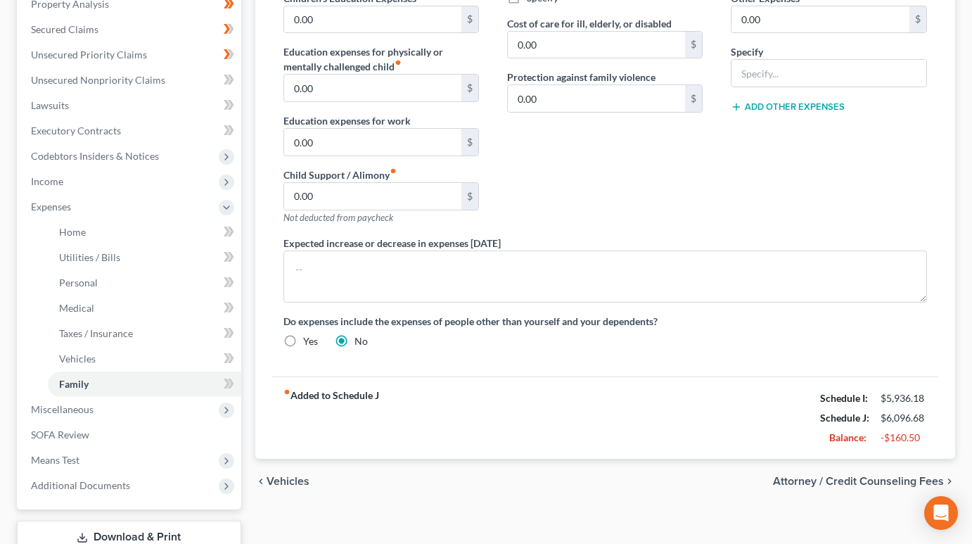
scroll to position [352, 0]
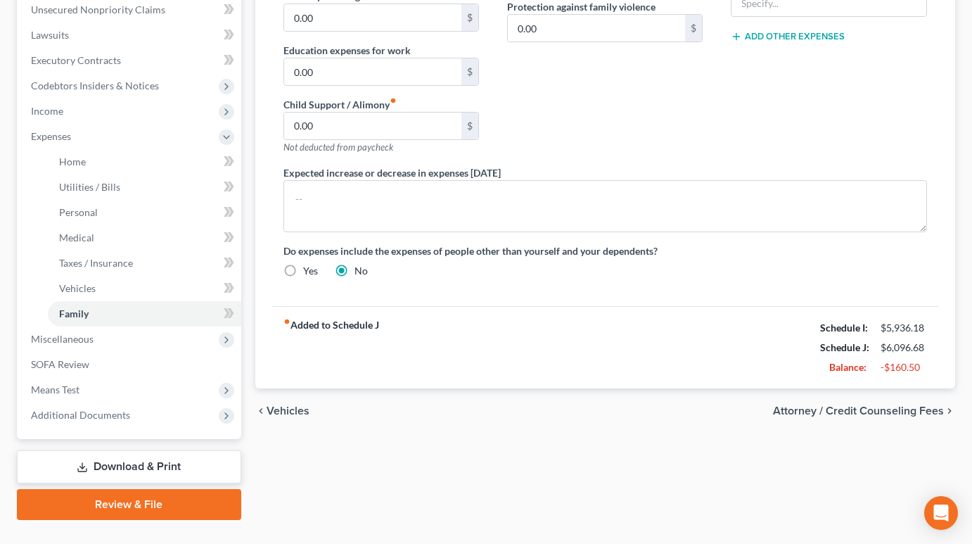
click at [902, 409] on span "Attorney / Credit Counseling Fees" at bounding box center [858, 410] width 171 height 11
select select "0"
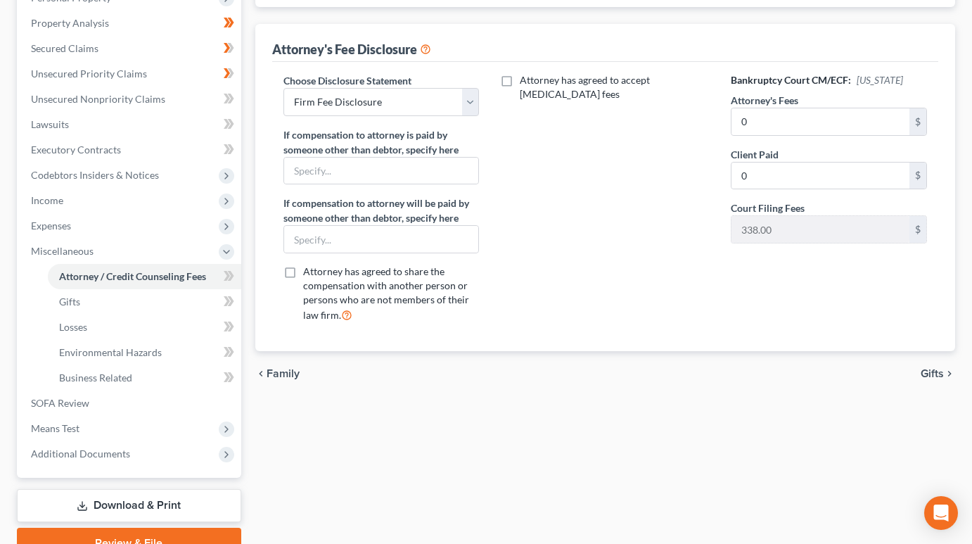
scroll to position [281, 0]
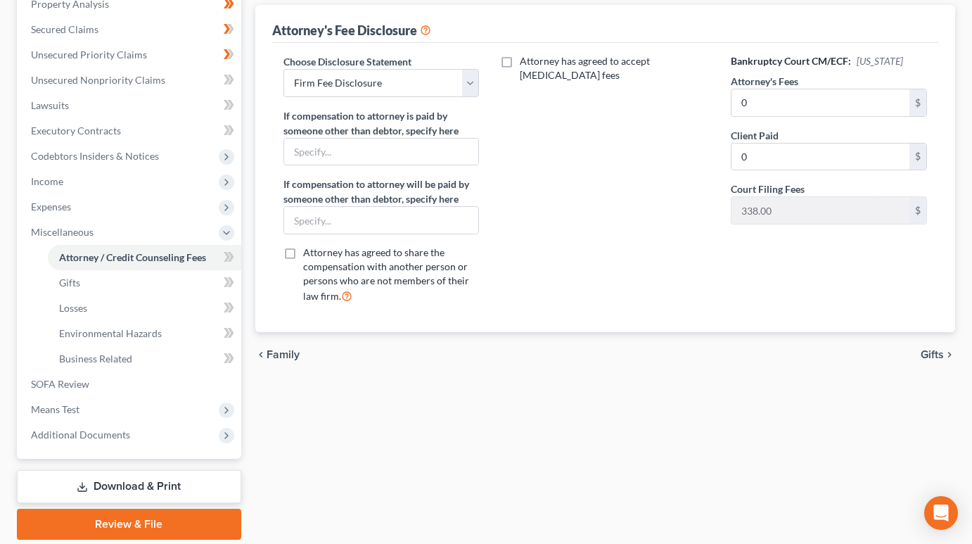
click at [924, 355] on span "Gifts" at bounding box center [931, 354] width 23 height 11
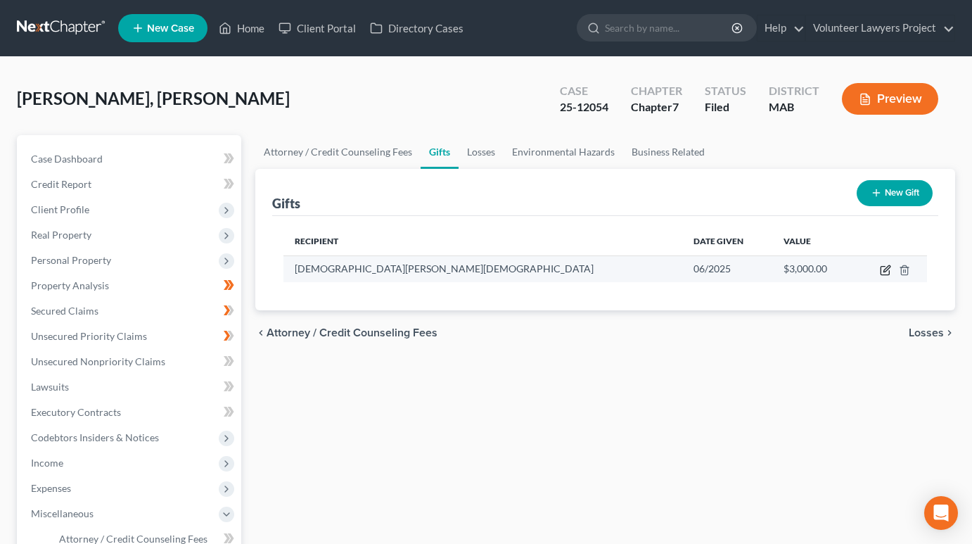
click at [887, 269] on icon "button" at bounding box center [885, 269] width 11 height 11
select select "22"
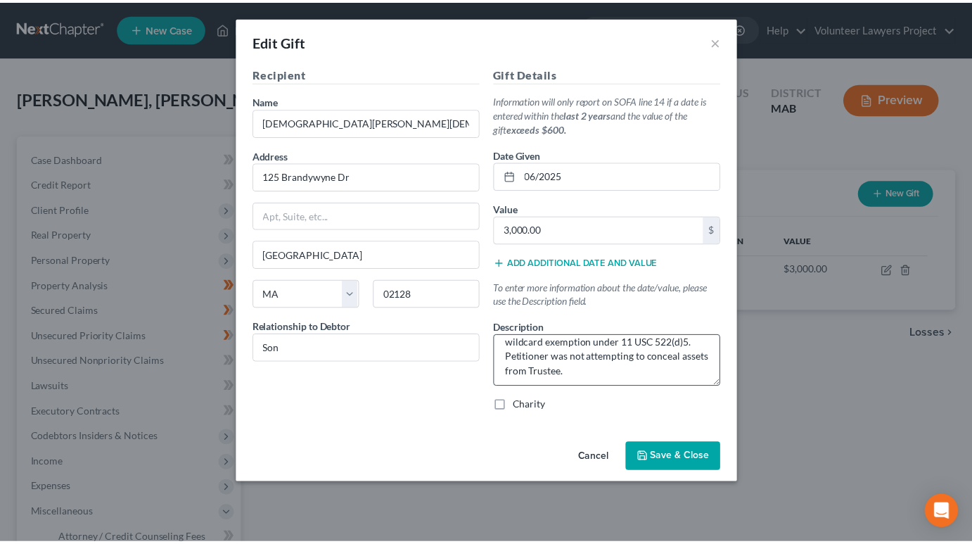
scroll to position [74, 0]
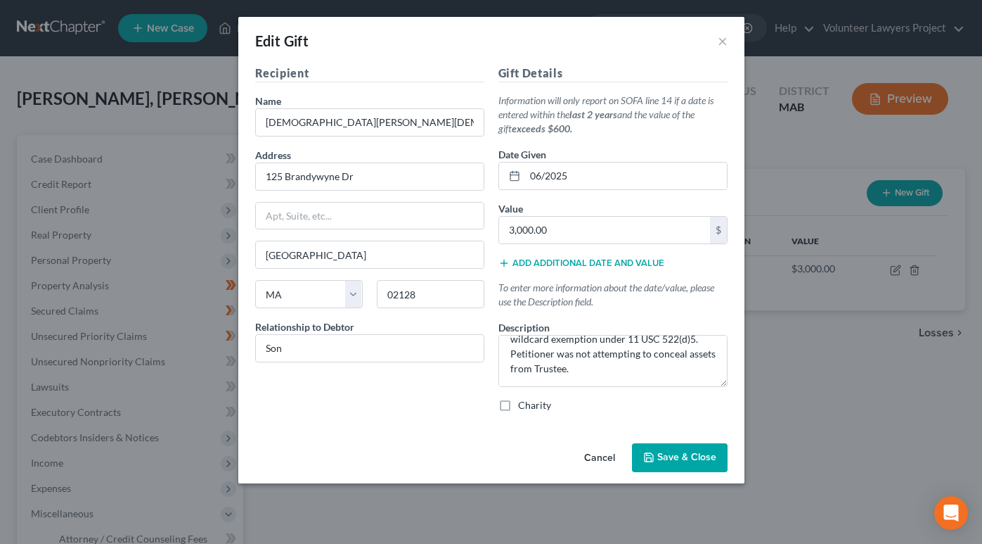
click at [607, 457] on button "Cancel" at bounding box center [599, 458] width 53 height 28
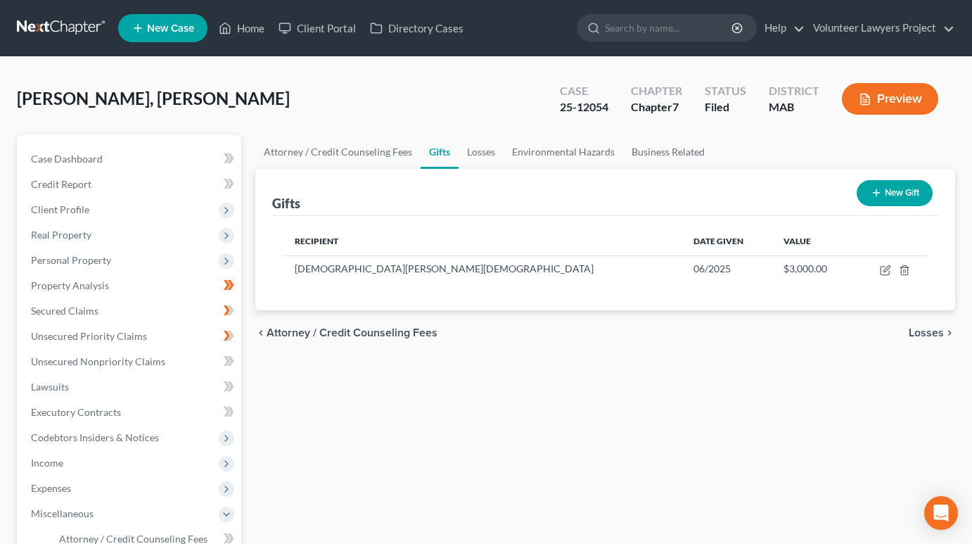
click at [939, 338] on span "Losses" at bounding box center [925, 332] width 35 height 11
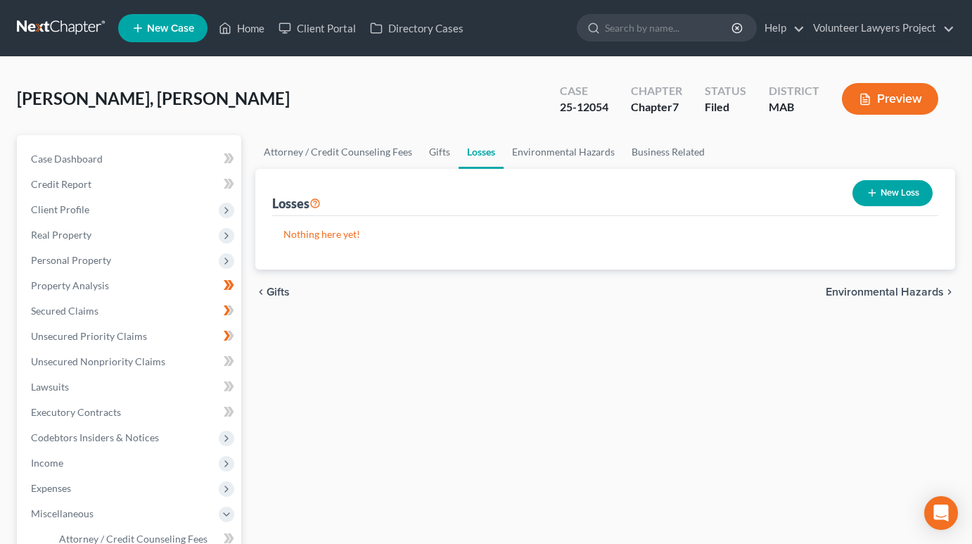
click at [910, 294] on span "Environmental Hazards" at bounding box center [884, 291] width 118 height 11
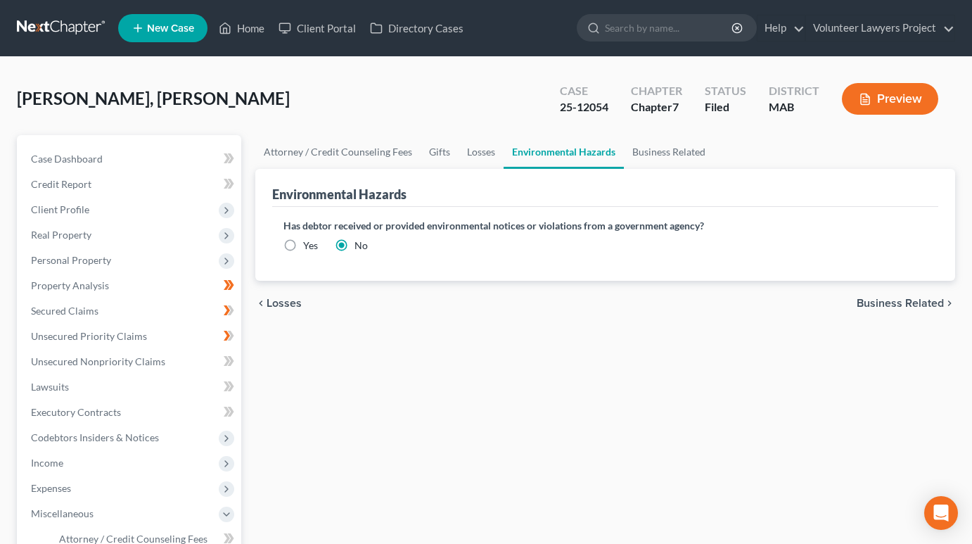
click at [923, 301] on span "Business Related" at bounding box center [899, 302] width 87 height 11
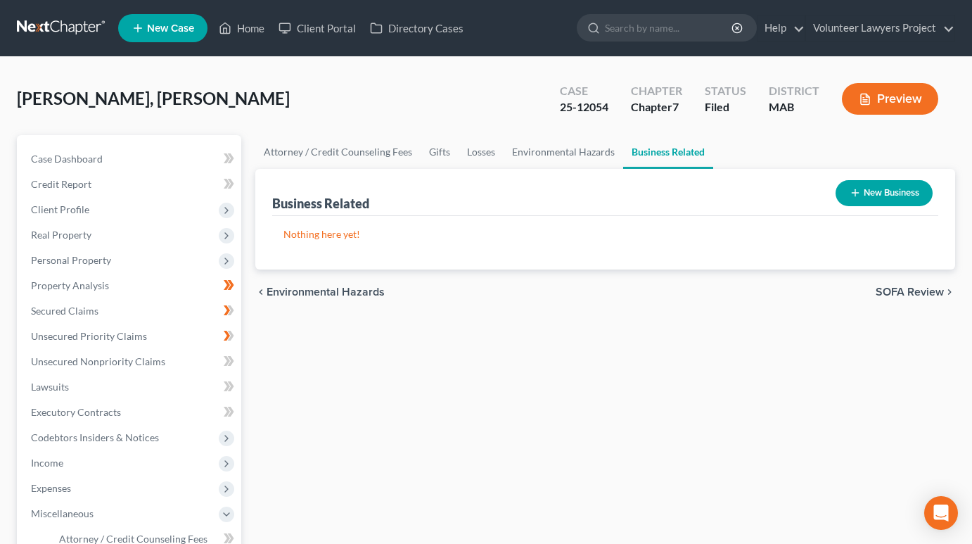
click at [911, 292] on span "SOFA Review" at bounding box center [909, 291] width 68 height 11
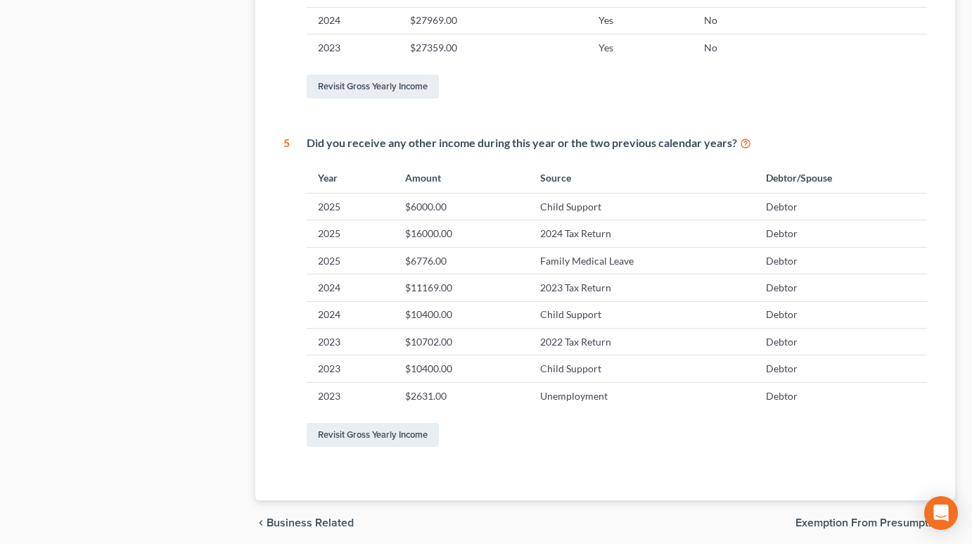
scroll to position [805, 0]
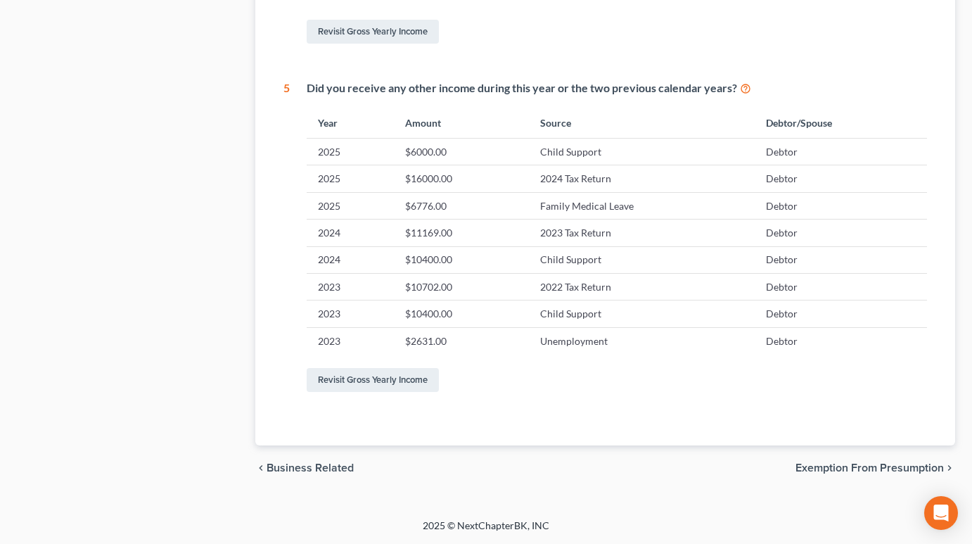
click at [894, 464] on span "Exemption from Presumption" at bounding box center [869, 467] width 148 height 11
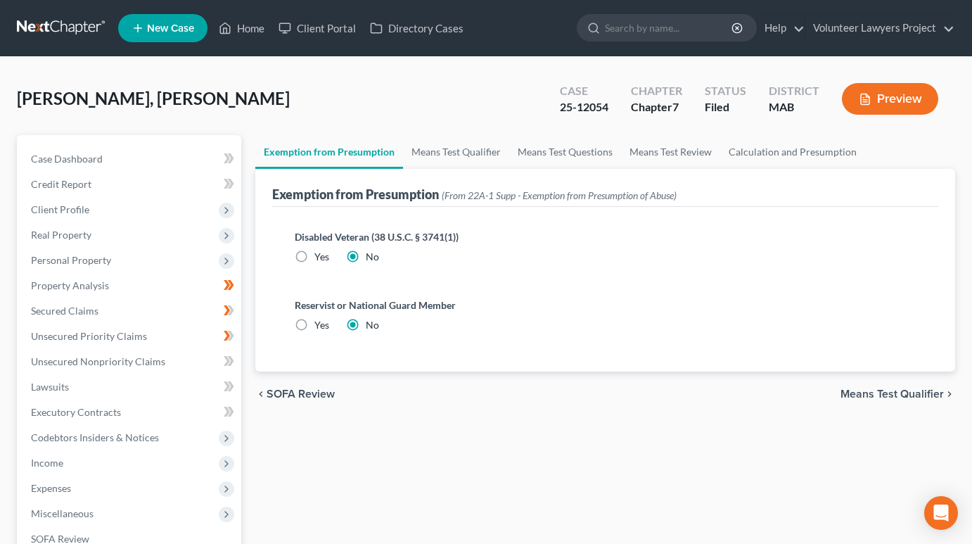
click at [880, 392] on span "Means Test Qualifier" at bounding box center [891, 393] width 103 height 11
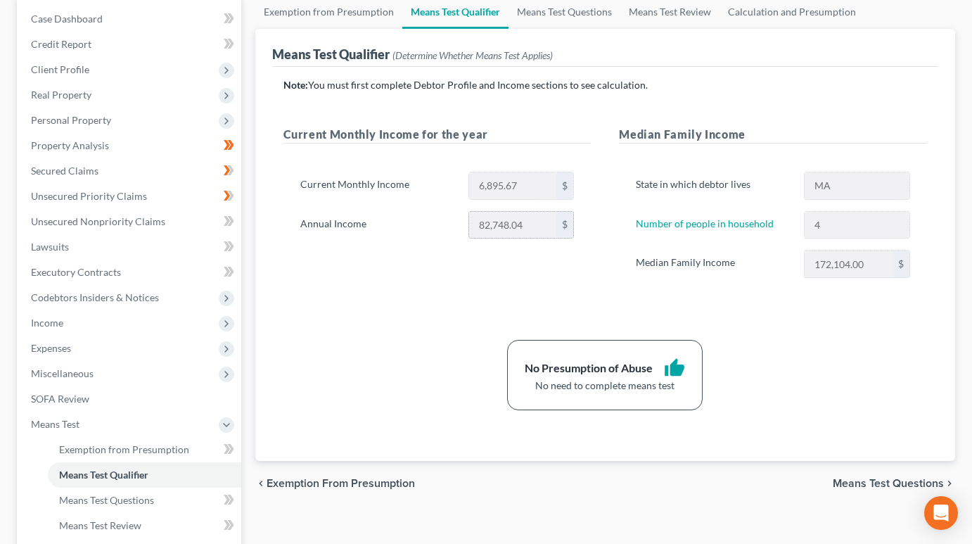
scroll to position [141, 0]
click at [876, 482] on span "Means Test Questions" at bounding box center [887, 482] width 111 height 11
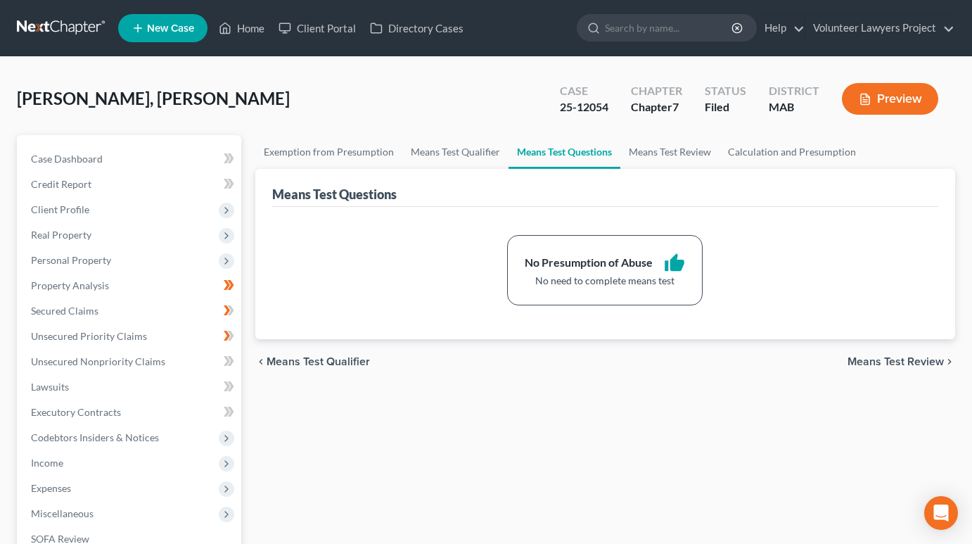
click at [908, 365] on span "Means Test Review" at bounding box center [895, 361] width 96 height 11
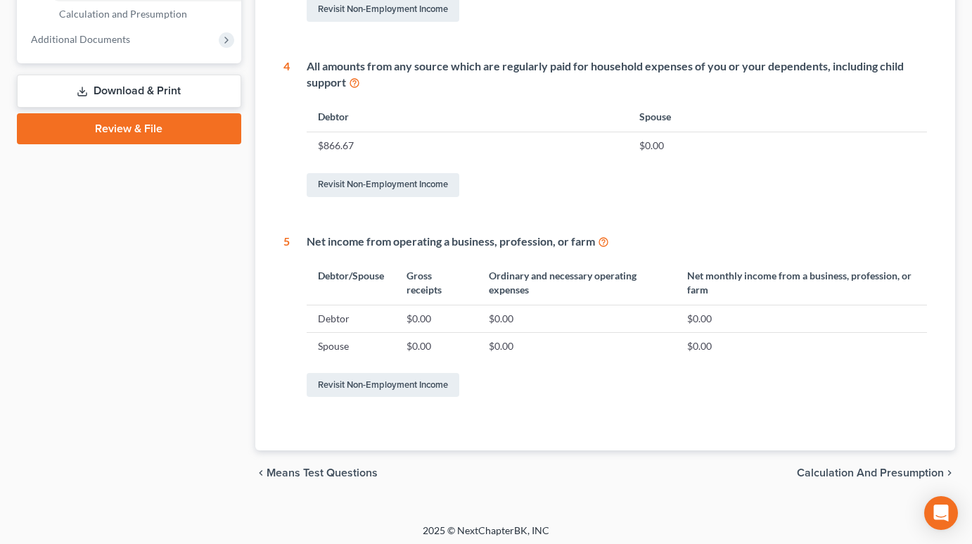
scroll to position [681, 0]
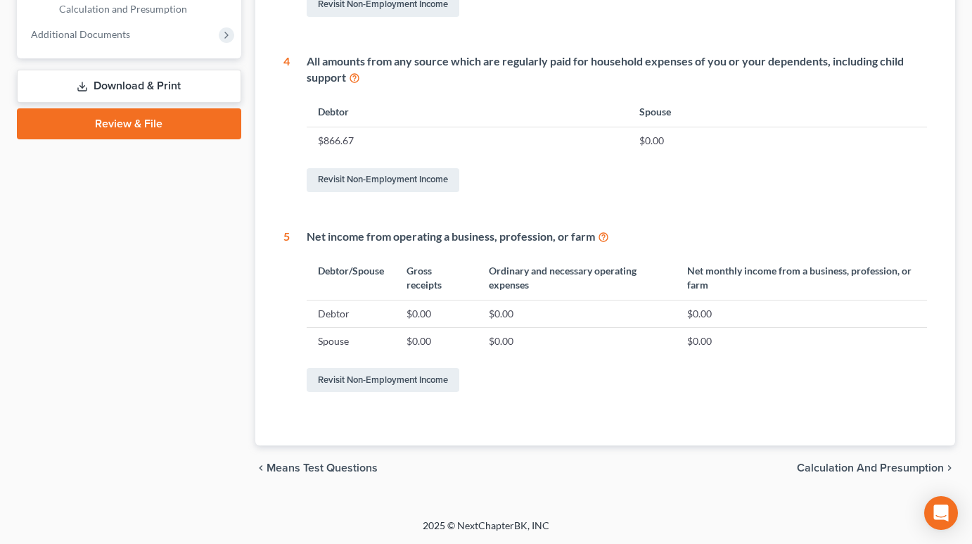
click at [877, 468] on span "Calculation and Presumption" at bounding box center [870, 467] width 147 height 11
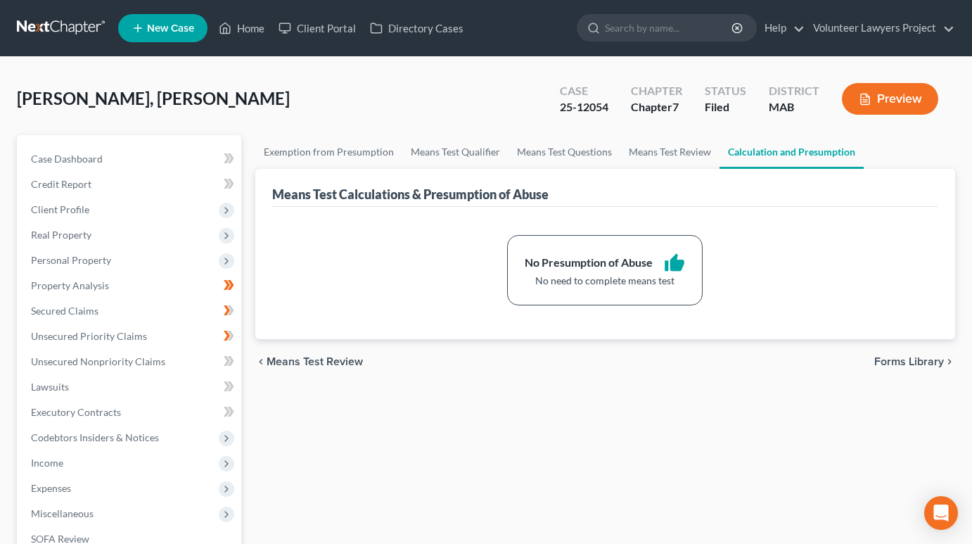
click at [916, 359] on span "Forms Library" at bounding box center [909, 361] width 70 height 11
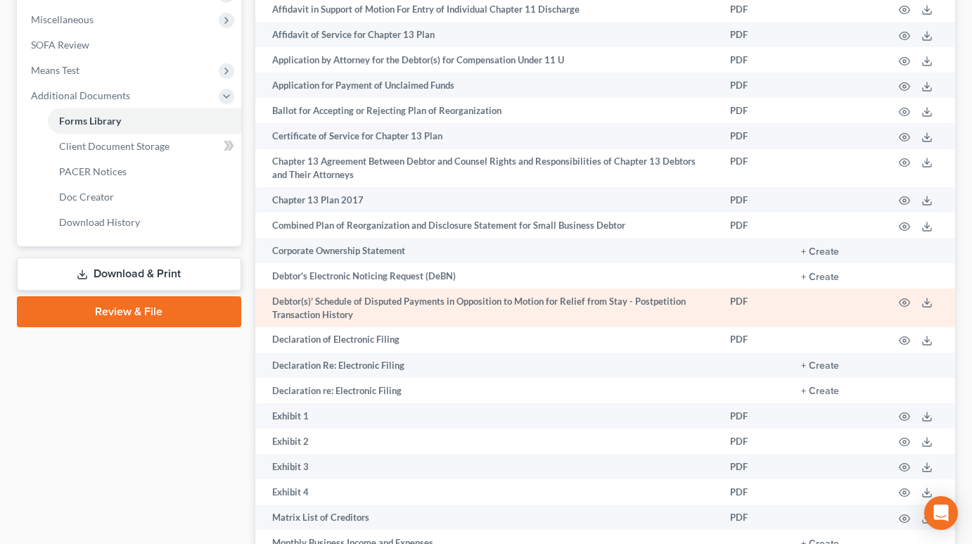
scroll to position [492, 0]
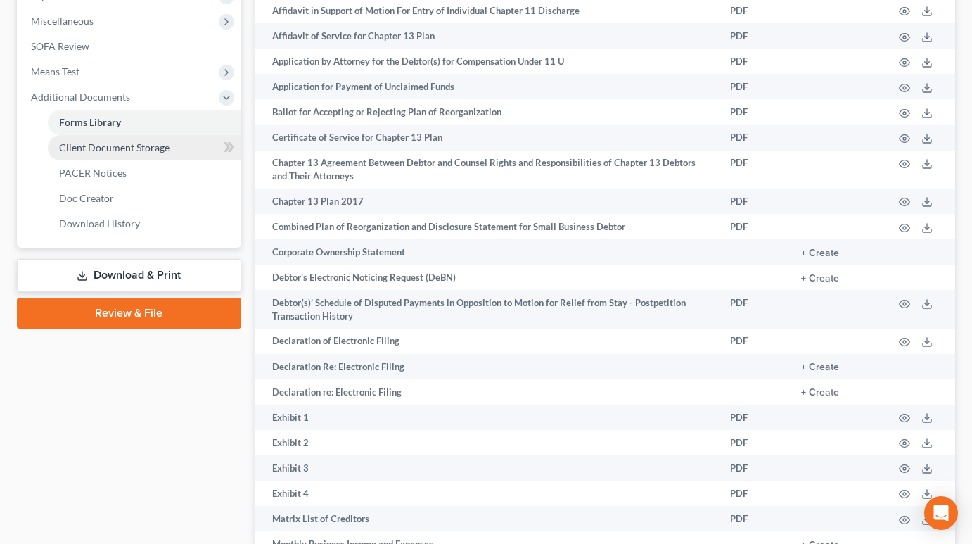
click at [132, 147] on span "Client Document Storage" at bounding box center [114, 147] width 110 height 12
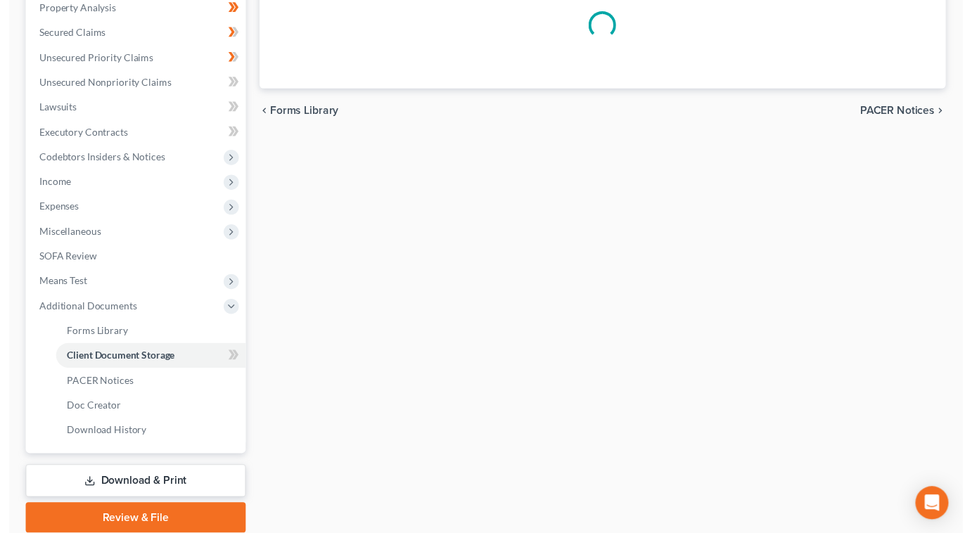
scroll to position [19, 0]
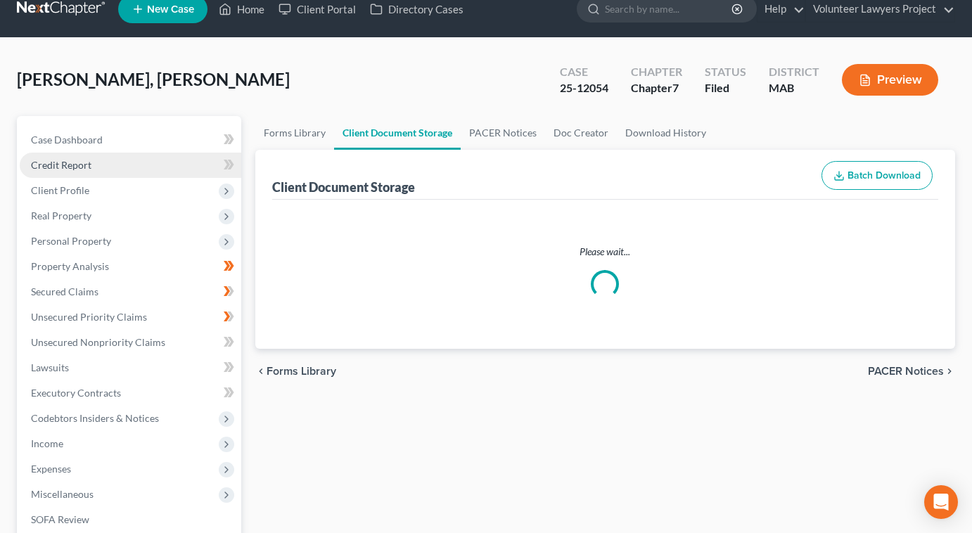
select select "0"
select select "6"
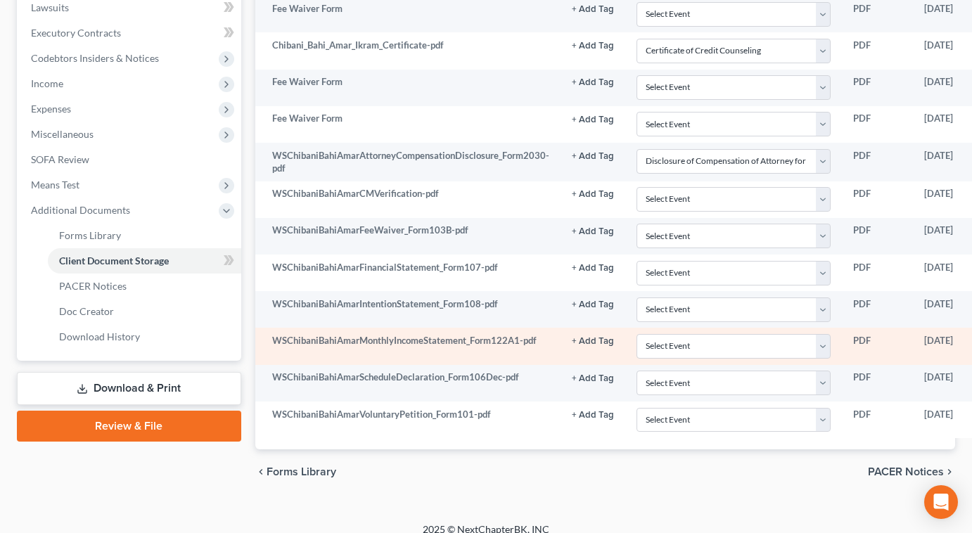
scroll to position [394, 0]
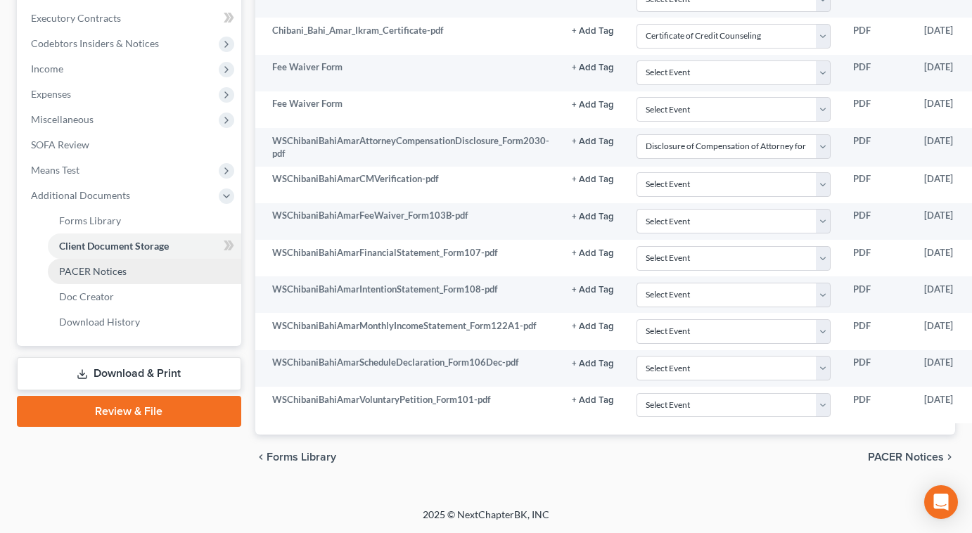
click at [103, 276] on span "PACER Notices" at bounding box center [92, 271] width 67 height 12
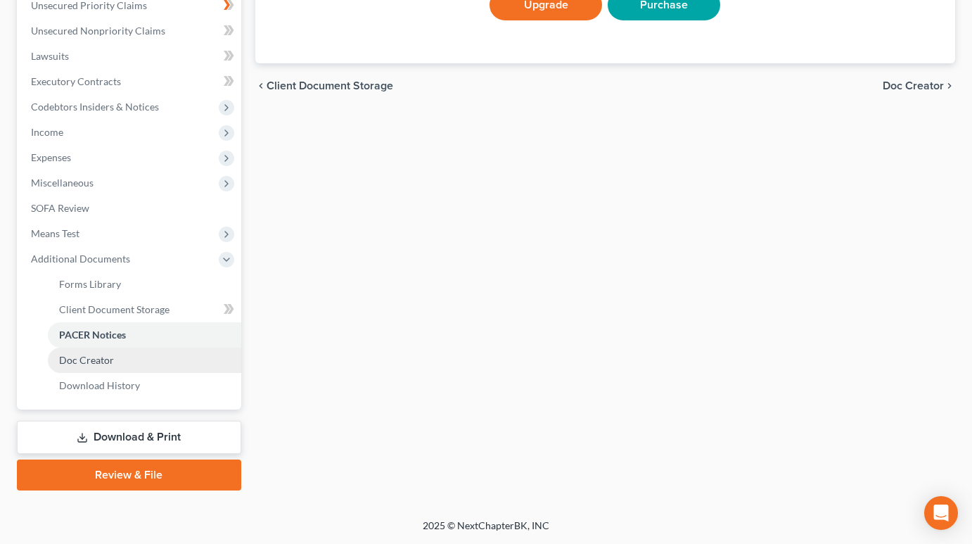
click at [99, 364] on span "Doc Creator" at bounding box center [86, 360] width 55 height 12
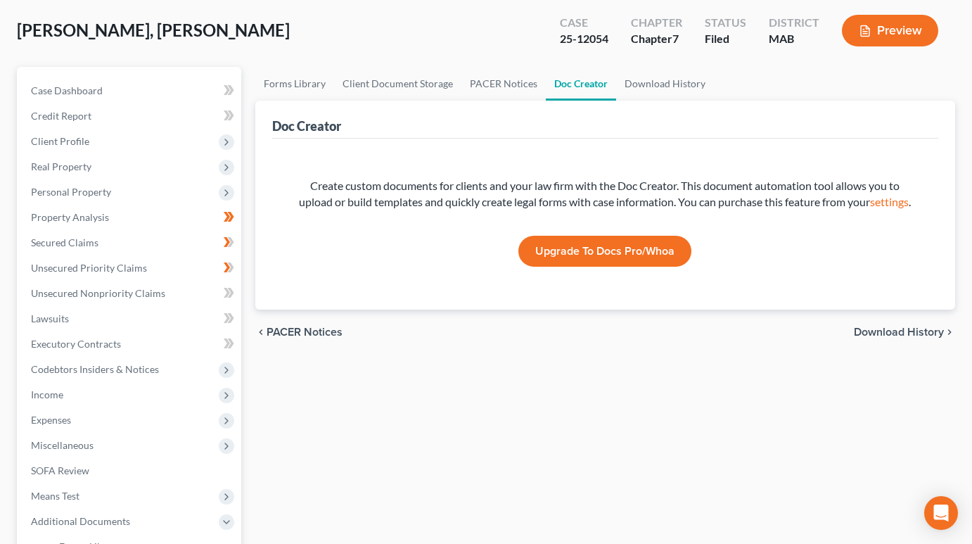
scroll to position [281, 0]
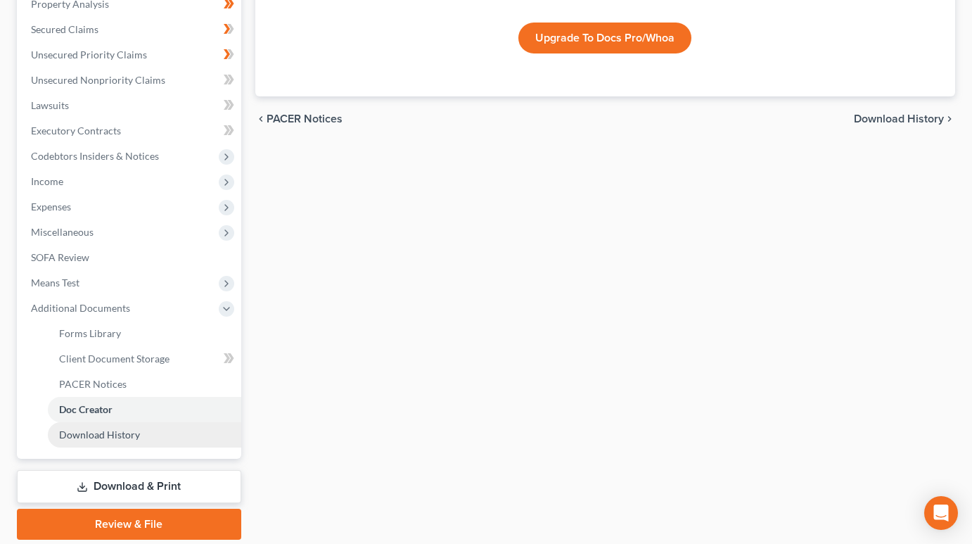
drag, startPoint x: 98, startPoint y: 432, endPoint x: 138, endPoint y: 435, distance: 39.5
click at [98, 432] on span "Download History" at bounding box center [99, 434] width 81 height 12
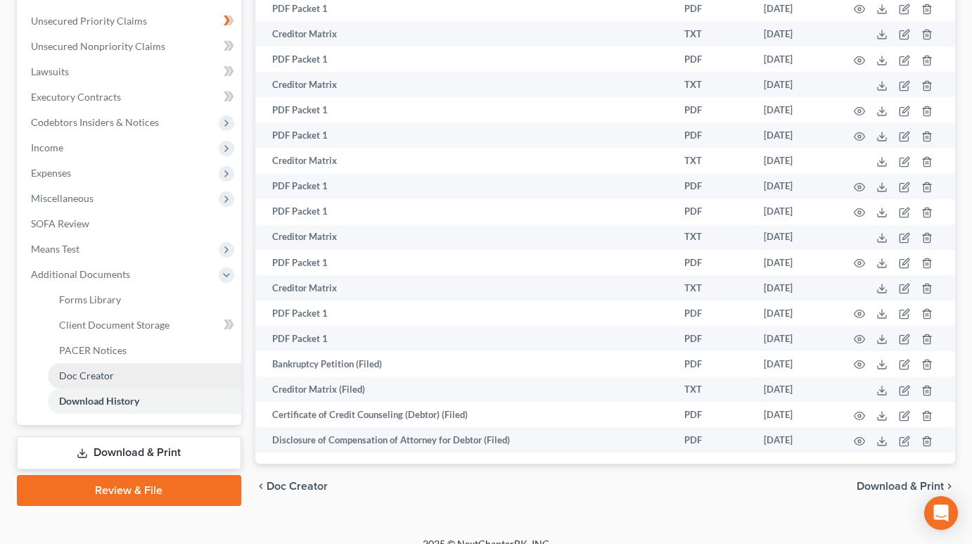
scroll to position [333, 0]
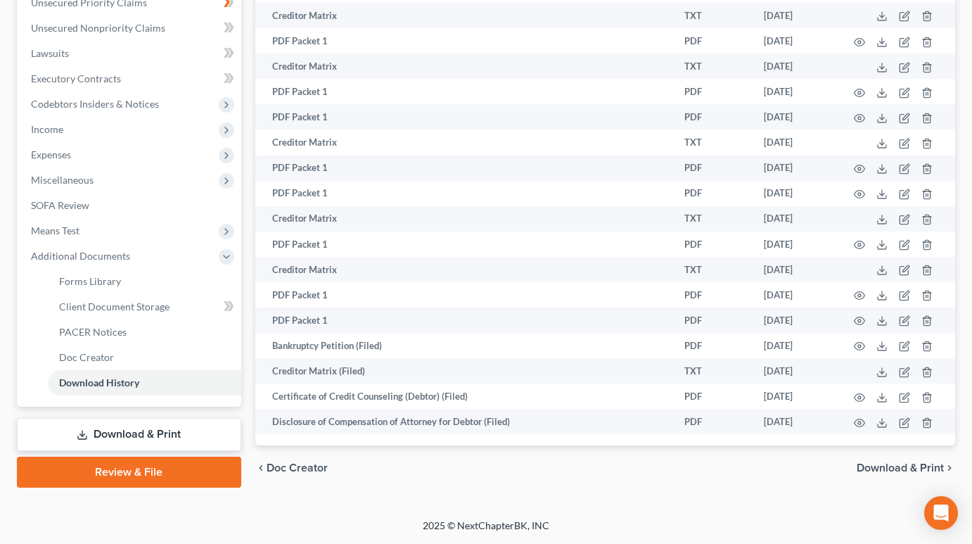
click at [143, 471] on link "Review & File" at bounding box center [129, 471] width 224 height 31
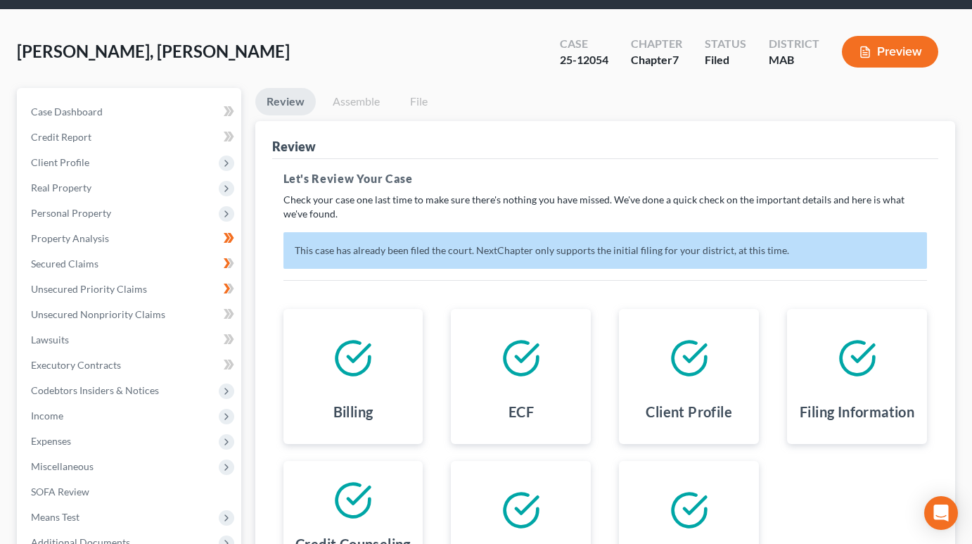
scroll to position [23, 0]
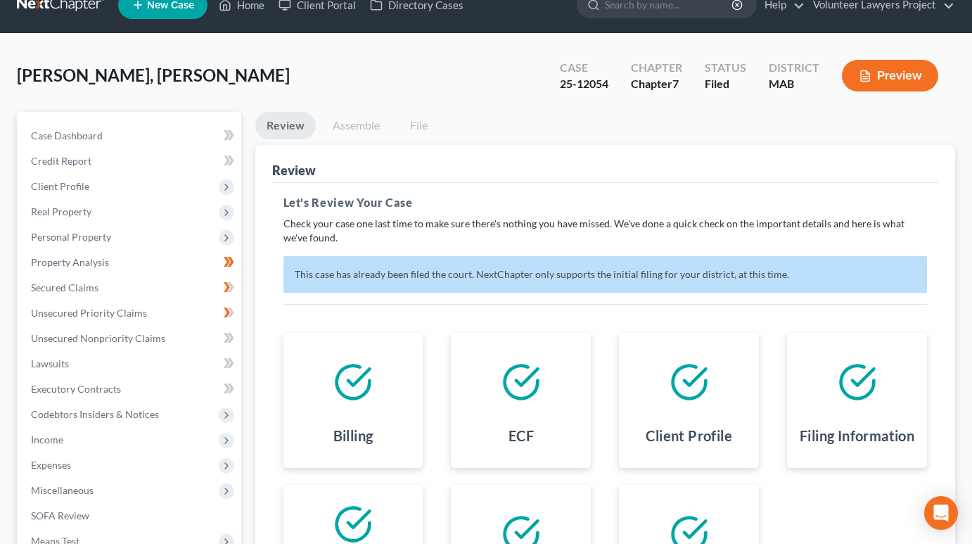
click at [355, 120] on link "Assemble" at bounding box center [356, 125] width 70 height 27
click at [417, 126] on link "File" at bounding box center [419, 125] width 45 height 27
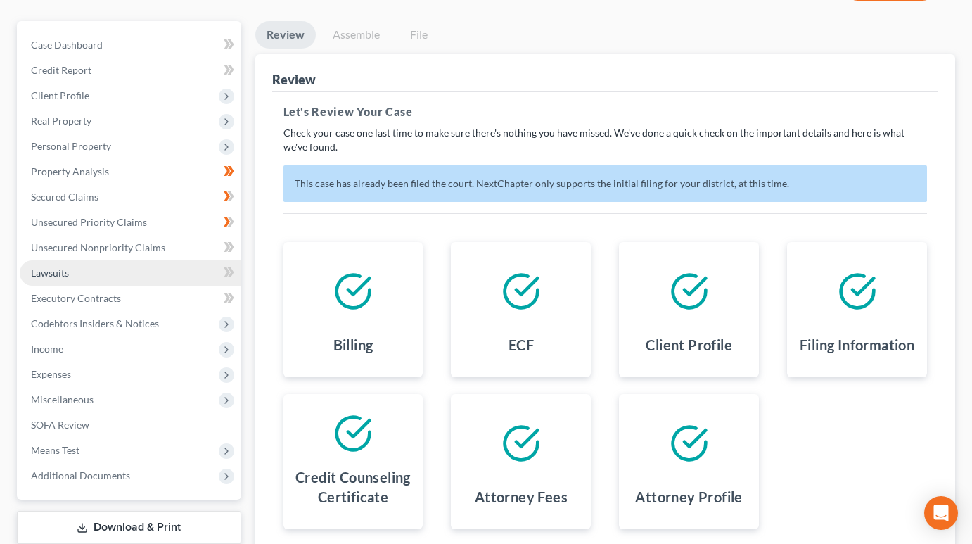
scroll to position [0, 0]
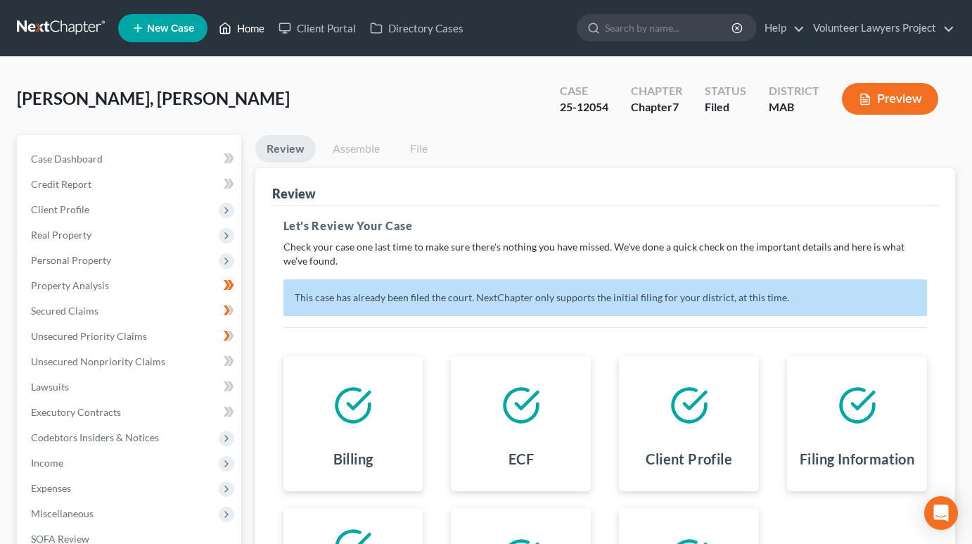
click at [250, 20] on link "Home" at bounding box center [242, 27] width 60 height 25
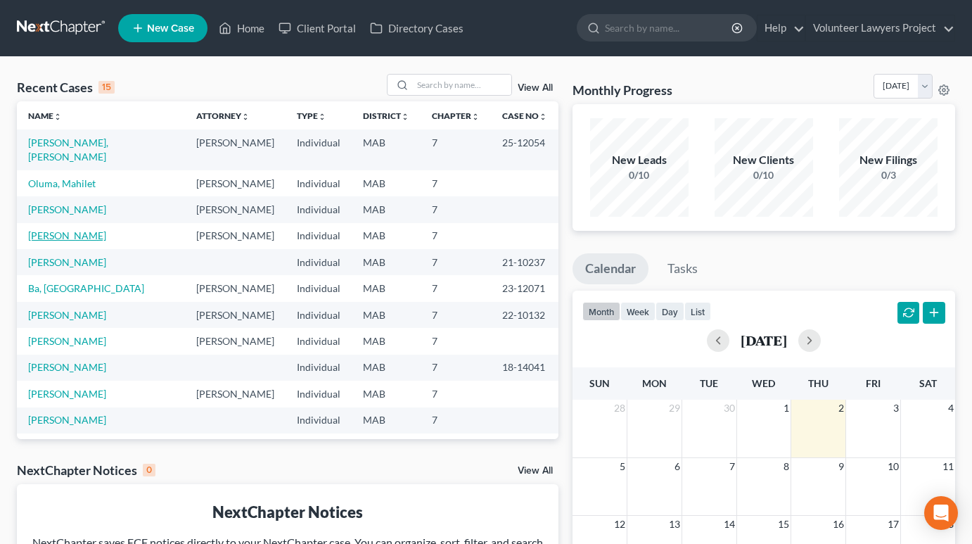
click at [76, 229] on link "[PERSON_NAME]" at bounding box center [67, 235] width 78 height 12
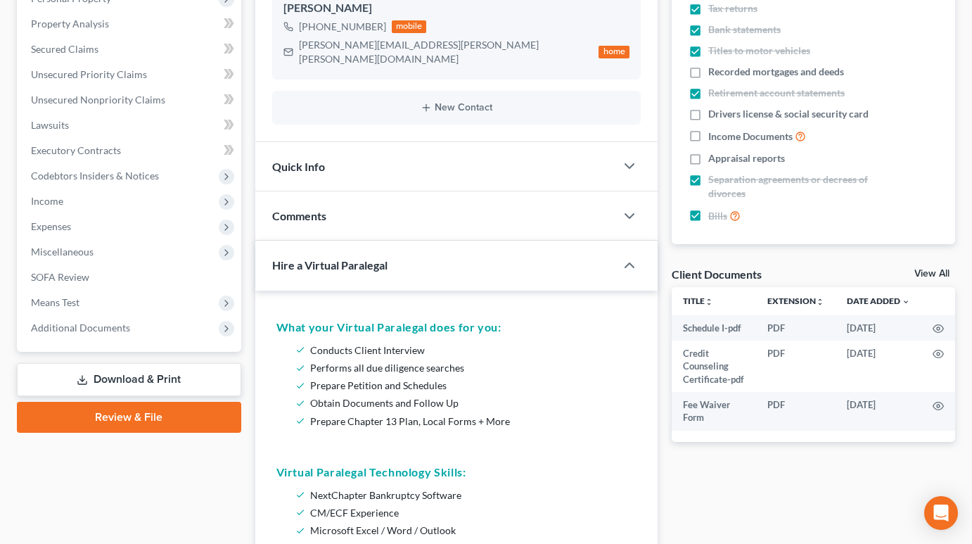
scroll to position [352, 0]
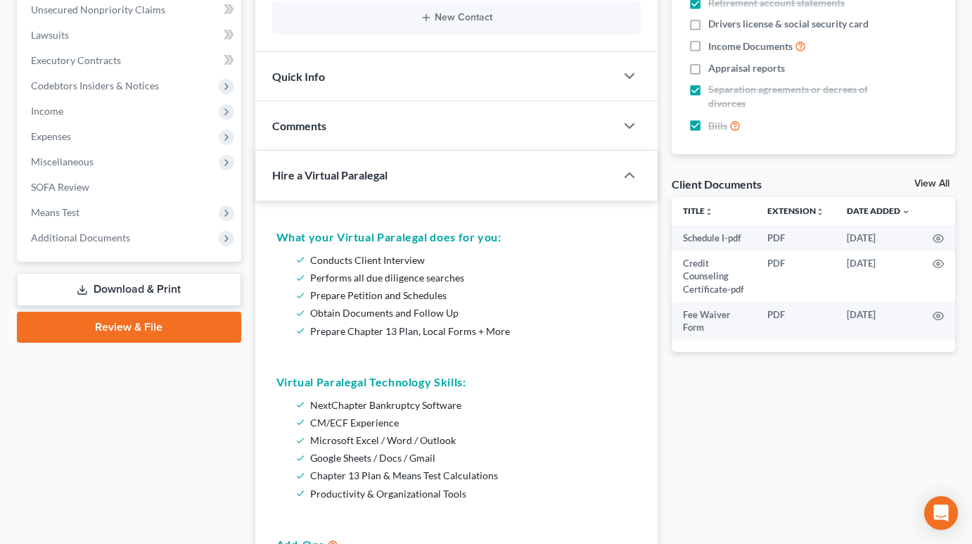
click at [136, 322] on link "Review & File" at bounding box center [129, 326] width 224 height 31
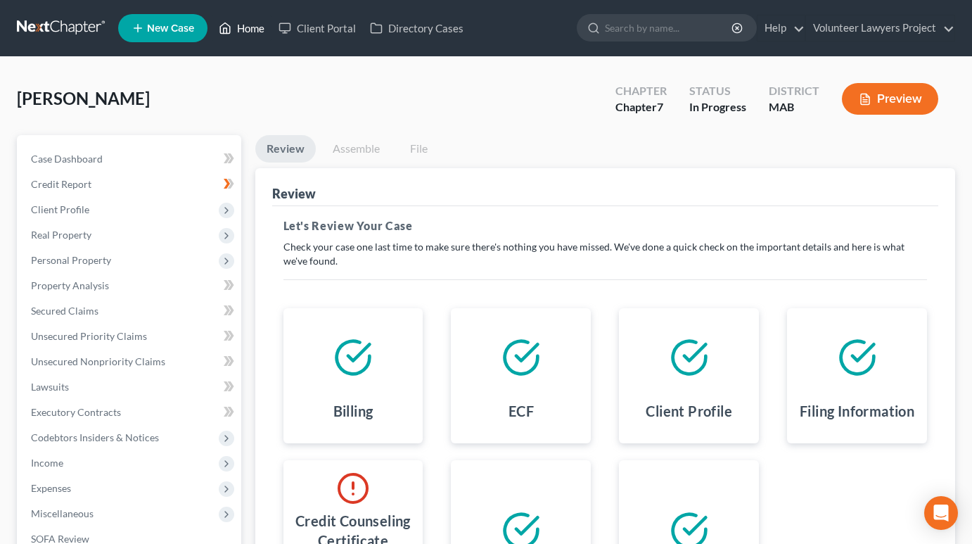
click at [246, 27] on link "Home" at bounding box center [242, 27] width 60 height 25
click at [250, 25] on link "Home" at bounding box center [242, 27] width 60 height 25
